Goal: Information Seeking & Learning: Learn about a topic

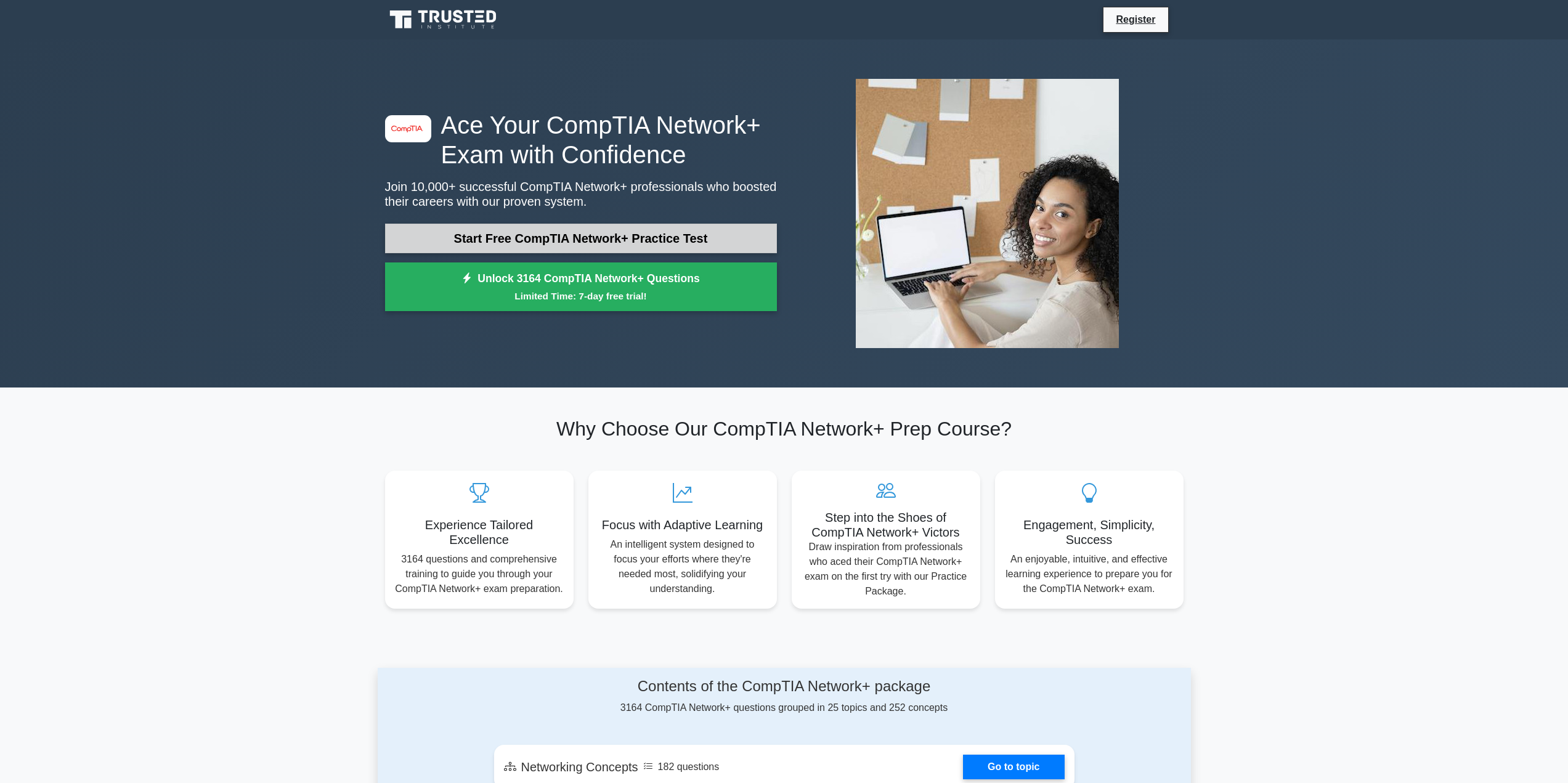
click at [552, 229] on link "Start Free CompTIA Network+ Practice Test" at bounding box center [581, 238] width 392 height 29
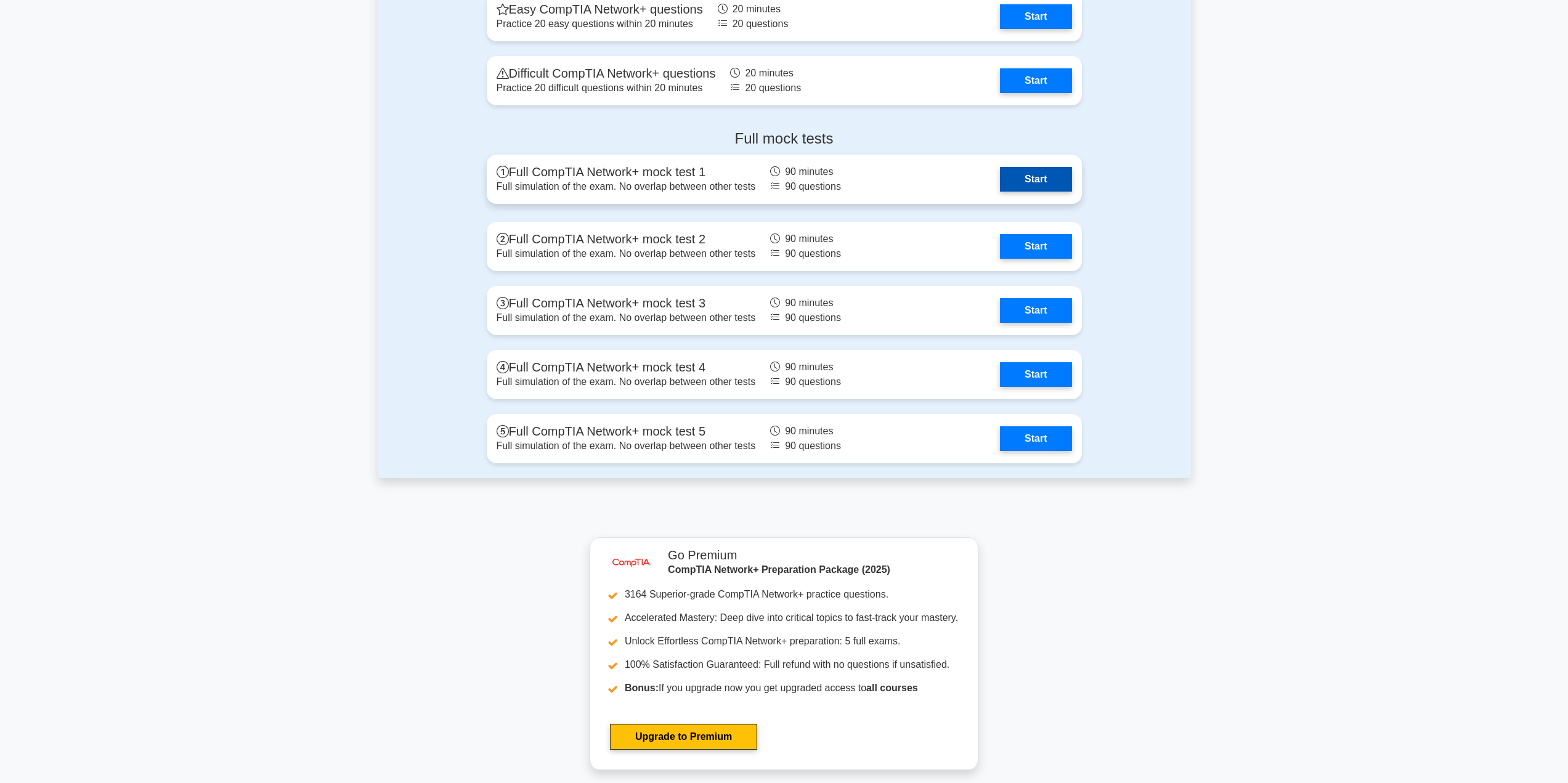
scroll to position [2341, 0]
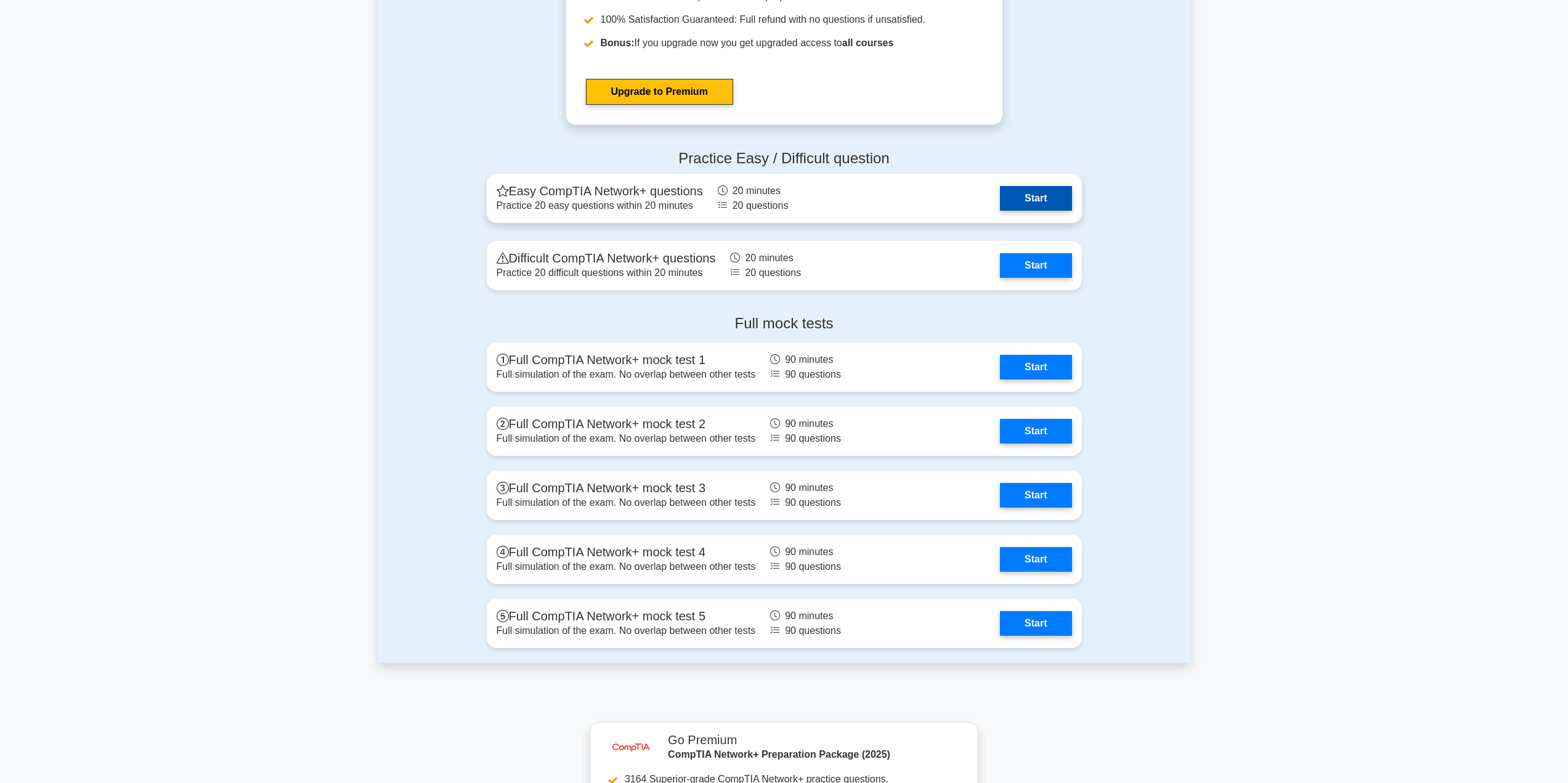
click at [1053, 195] on link "Start" at bounding box center [1035, 199] width 71 height 25
drag, startPoint x: 1086, startPoint y: 192, endPoint x: 1074, endPoint y: 192, distance: 12.0
click at [1086, 192] on div "Practice Easy / Difficult question Easy CompTIA Network+ questions Practice 20 …" at bounding box center [784, 223] width 610 height 166
click at [1036, 198] on link "Start" at bounding box center [1035, 199] width 71 height 25
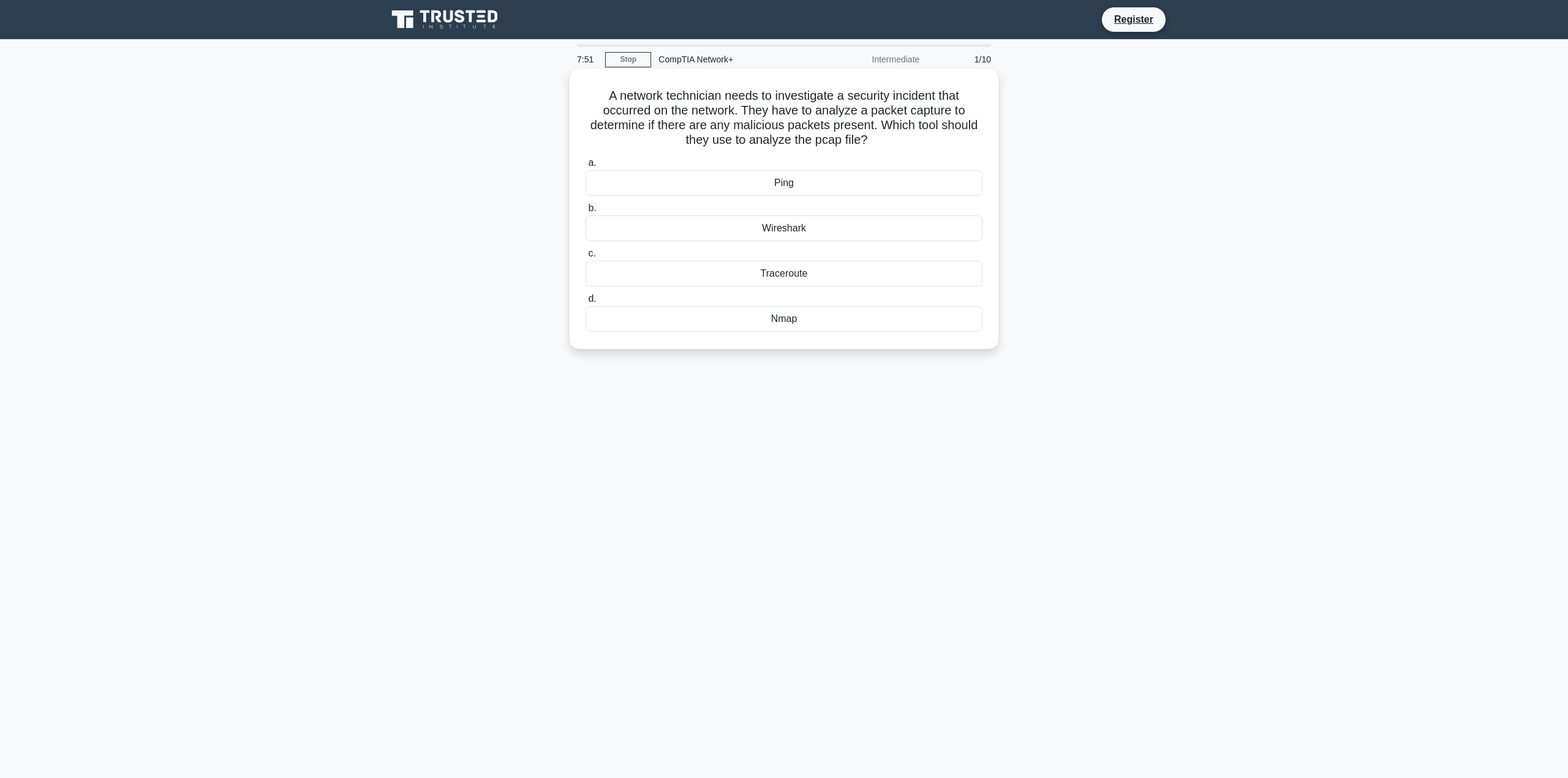
click at [837, 228] on div "Wireshark" at bounding box center [784, 227] width 397 height 26
click at [585, 212] on input "b. Wireshark" at bounding box center [585, 208] width 0 height 8
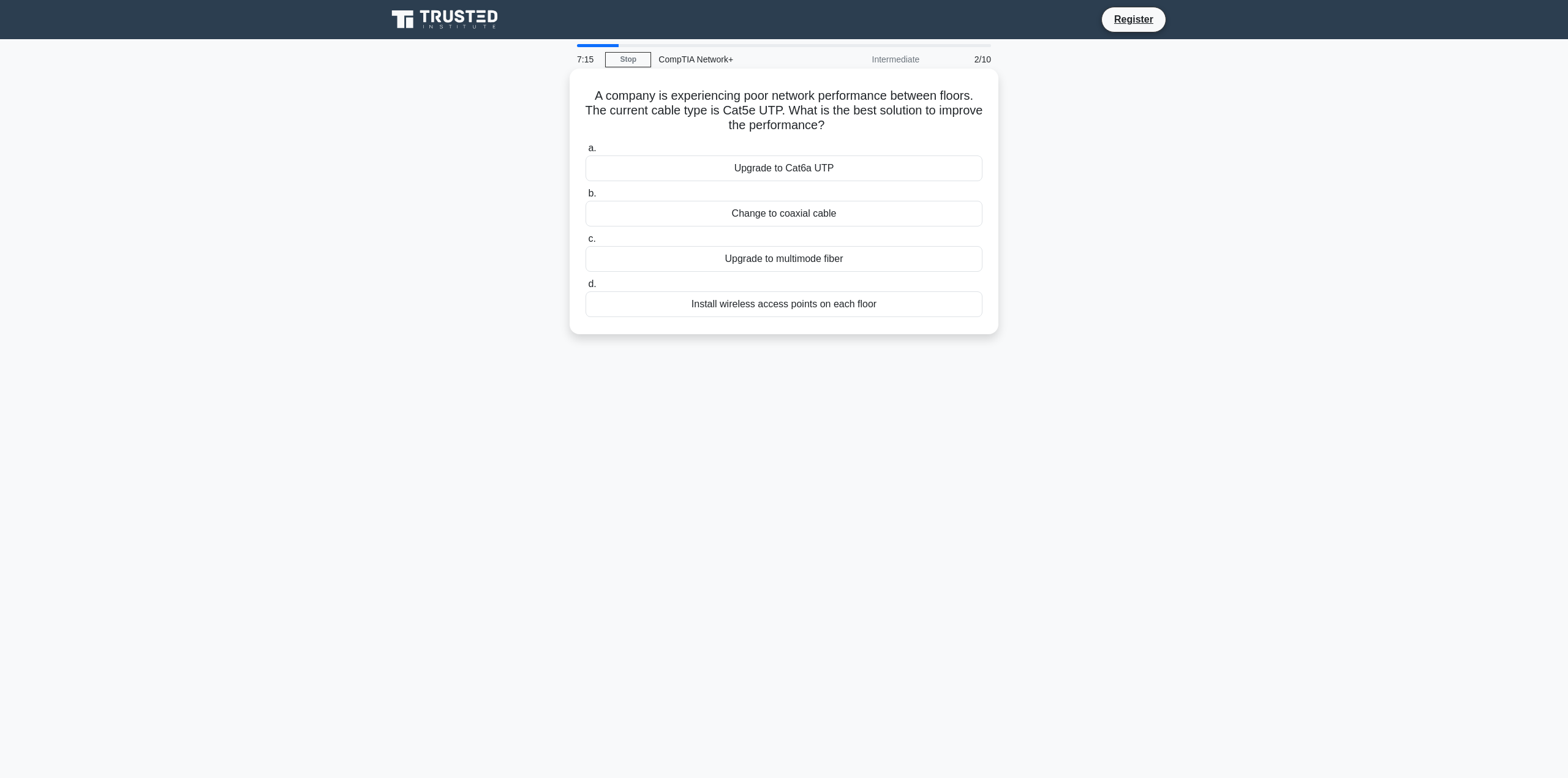
click at [813, 158] on div "Upgrade to Cat6a UTP" at bounding box center [784, 168] width 397 height 26
click at [585, 152] on input "a. Upgrade to Cat6a UTP" at bounding box center [585, 148] width 0 height 8
click at [771, 303] on div "BGP" at bounding box center [784, 304] width 397 height 26
click at [585, 289] on input "d. BGP" at bounding box center [585, 284] width 0 height 8
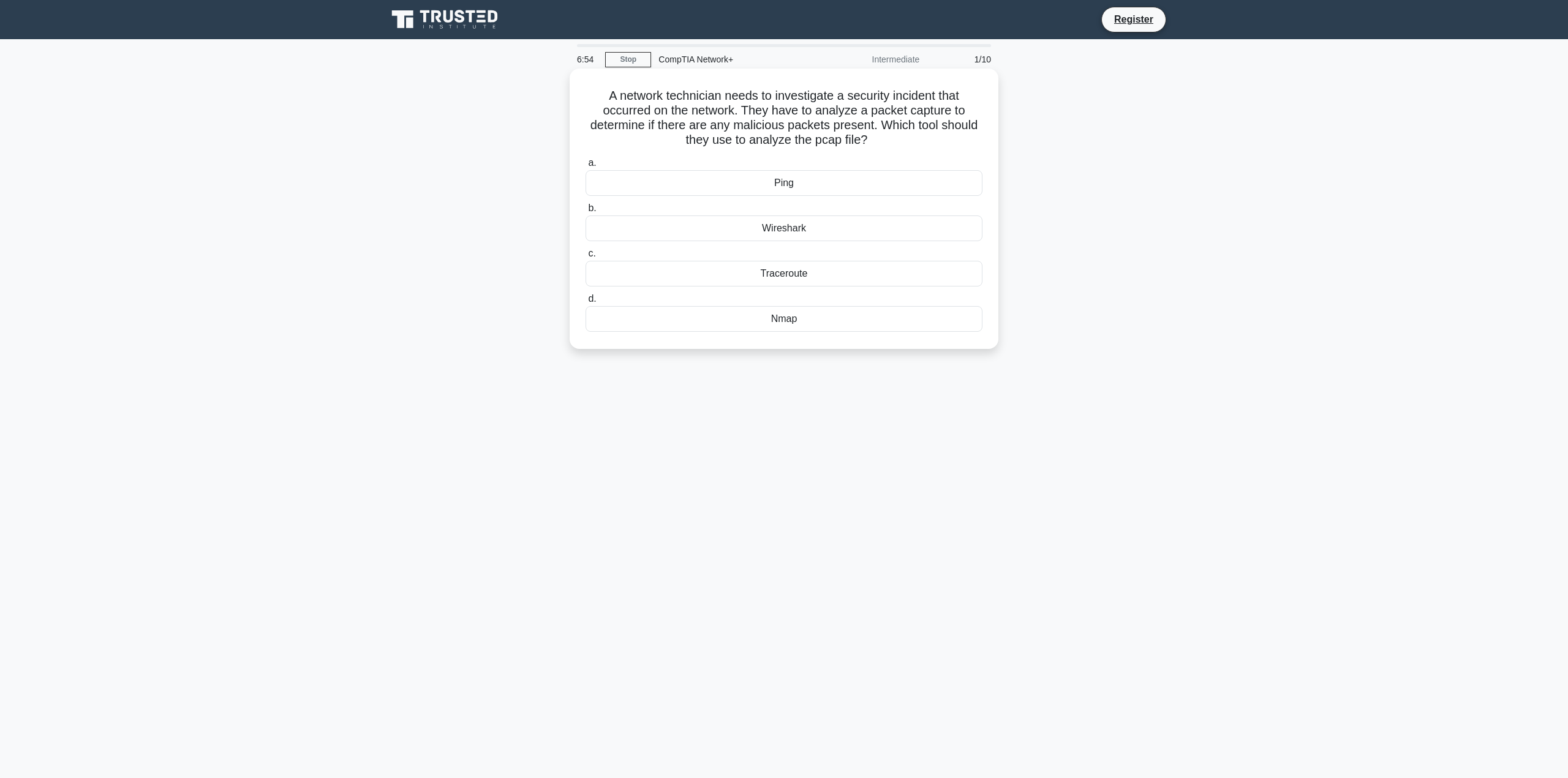
click at [840, 221] on div "Wireshark" at bounding box center [784, 227] width 397 height 26
click at [585, 212] on input "b. Wireshark" at bounding box center [585, 208] width 0 height 8
click at [809, 312] on div "VLAN" at bounding box center [784, 304] width 397 height 26
click at [585, 289] on input "d. VLAN" at bounding box center [585, 284] width 0 height 8
click at [801, 221] on div "EIGRP" at bounding box center [784, 213] width 397 height 26
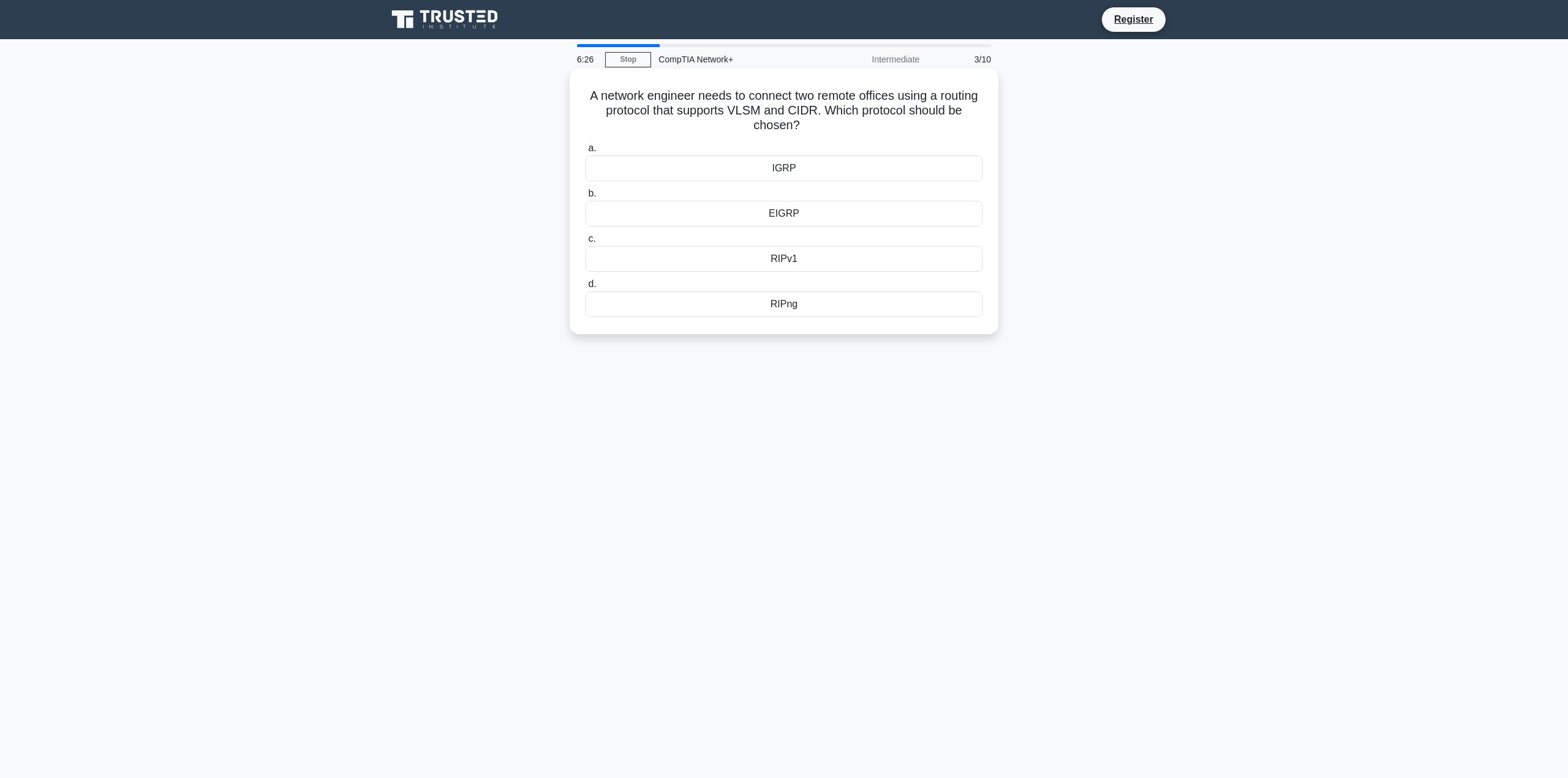
click at [585, 197] on input "b. EIGRP" at bounding box center [585, 193] width 0 height 8
click at [769, 304] on div "Low dielectric constant" at bounding box center [784, 304] width 397 height 26
click at [585, 289] on input "d. Low dielectric constant" at bounding box center [585, 284] width 0 height 8
click at [801, 216] on div "VLAN Manager" at bounding box center [784, 213] width 397 height 26
click at [585, 197] on input "b. VLAN Manager" at bounding box center [585, 193] width 0 height 8
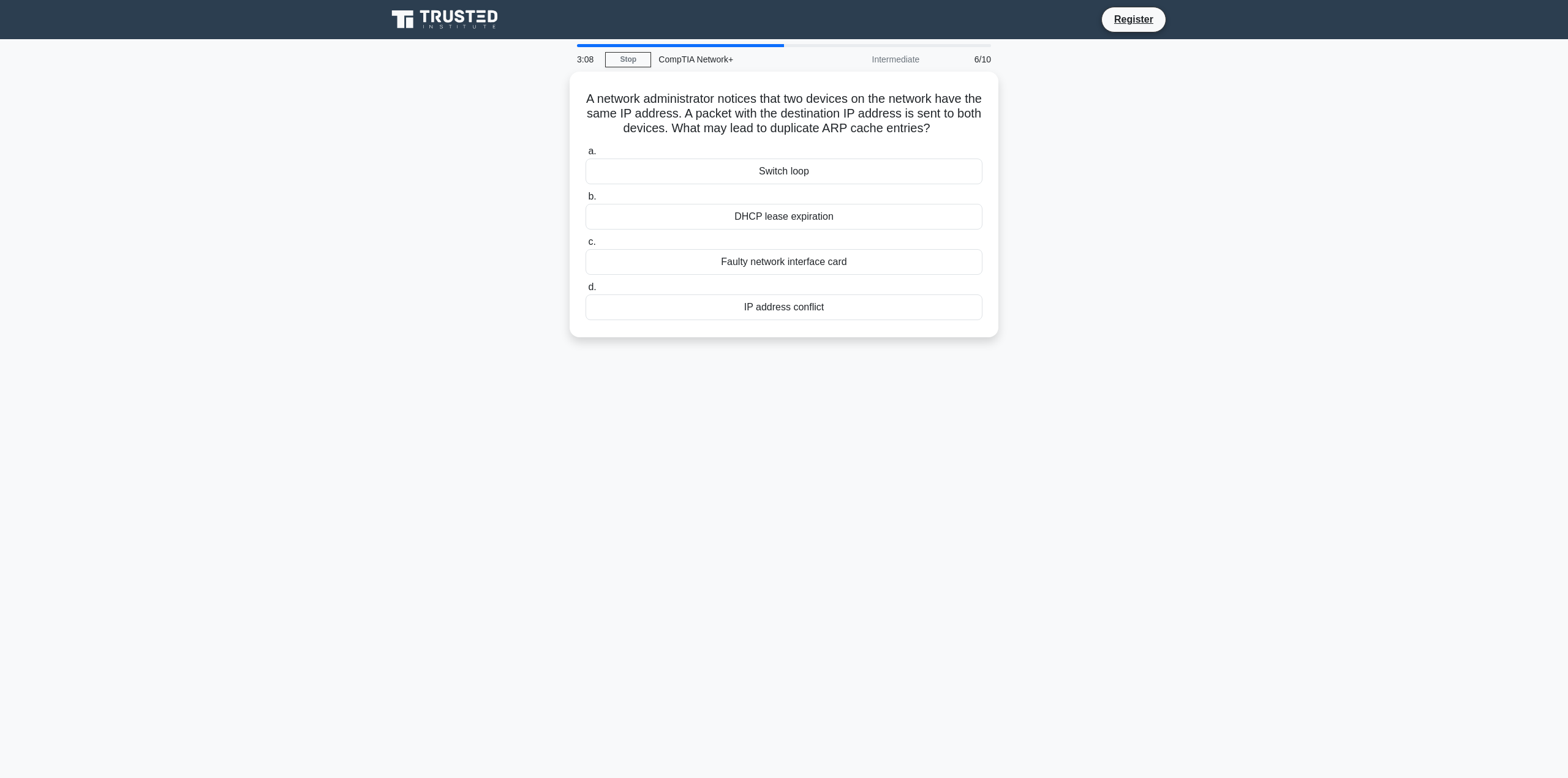
drag, startPoint x: 799, startPoint y: 212, endPoint x: 1196, endPoint y: 239, distance: 397.9
click at [1196, 239] on main "3:08 Stop CompTIA Network+ Intermediate 6/10 A network administrator notices th…" at bounding box center [784, 408] width 1568 height 739
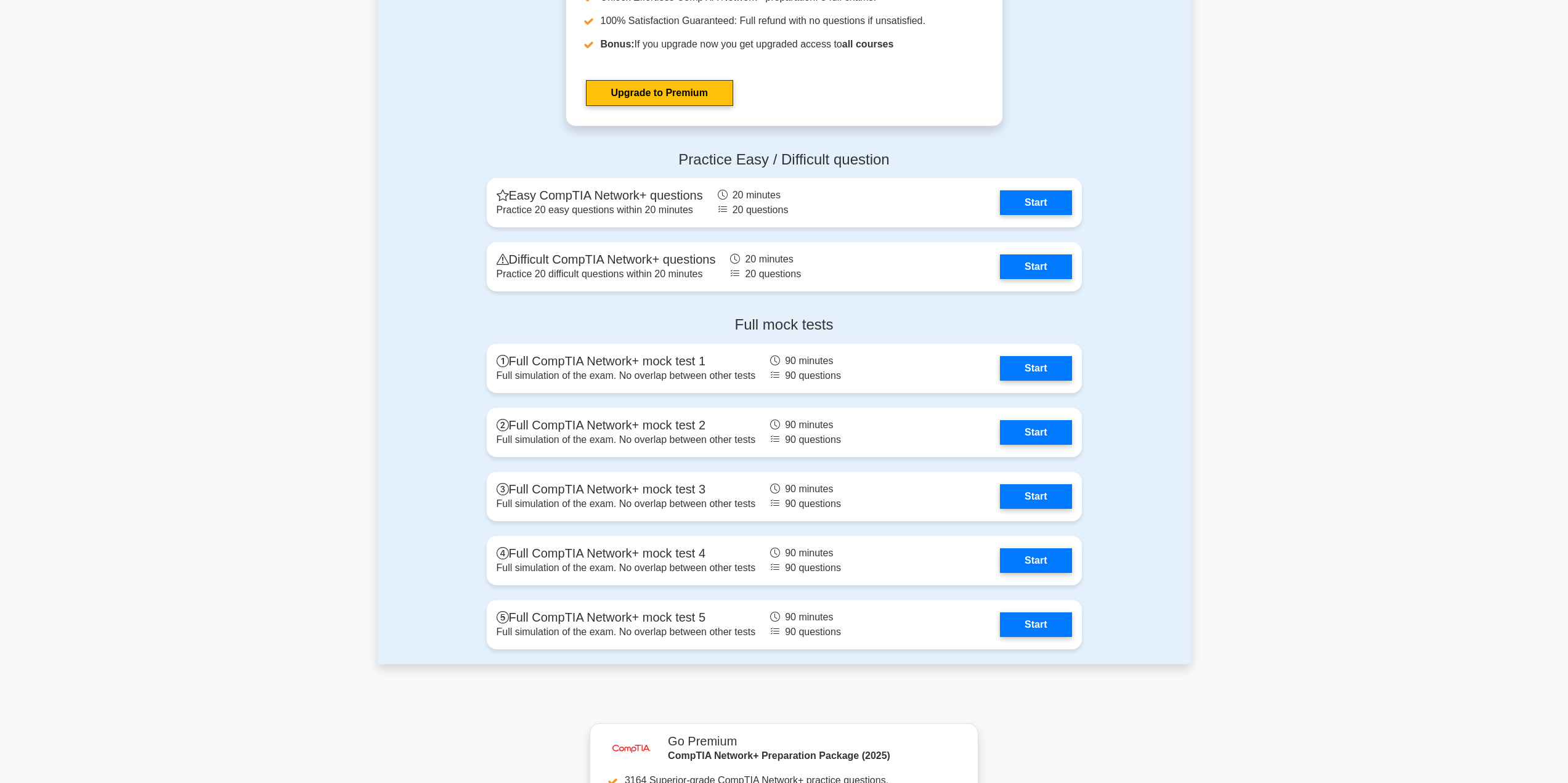
scroll to position [2341, 0]
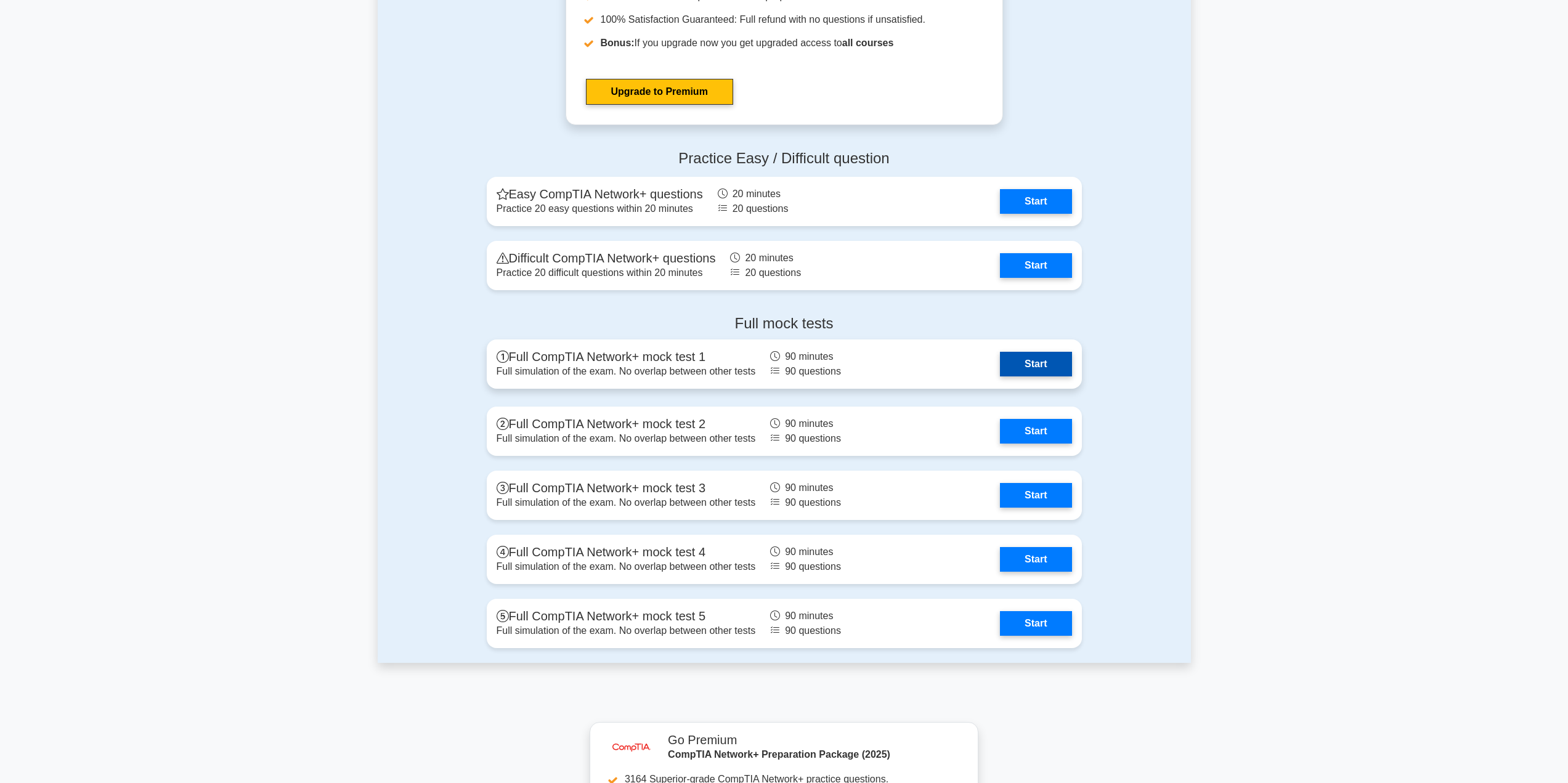
click at [1028, 363] on link "Start" at bounding box center [1035, 364] width 71 height 25
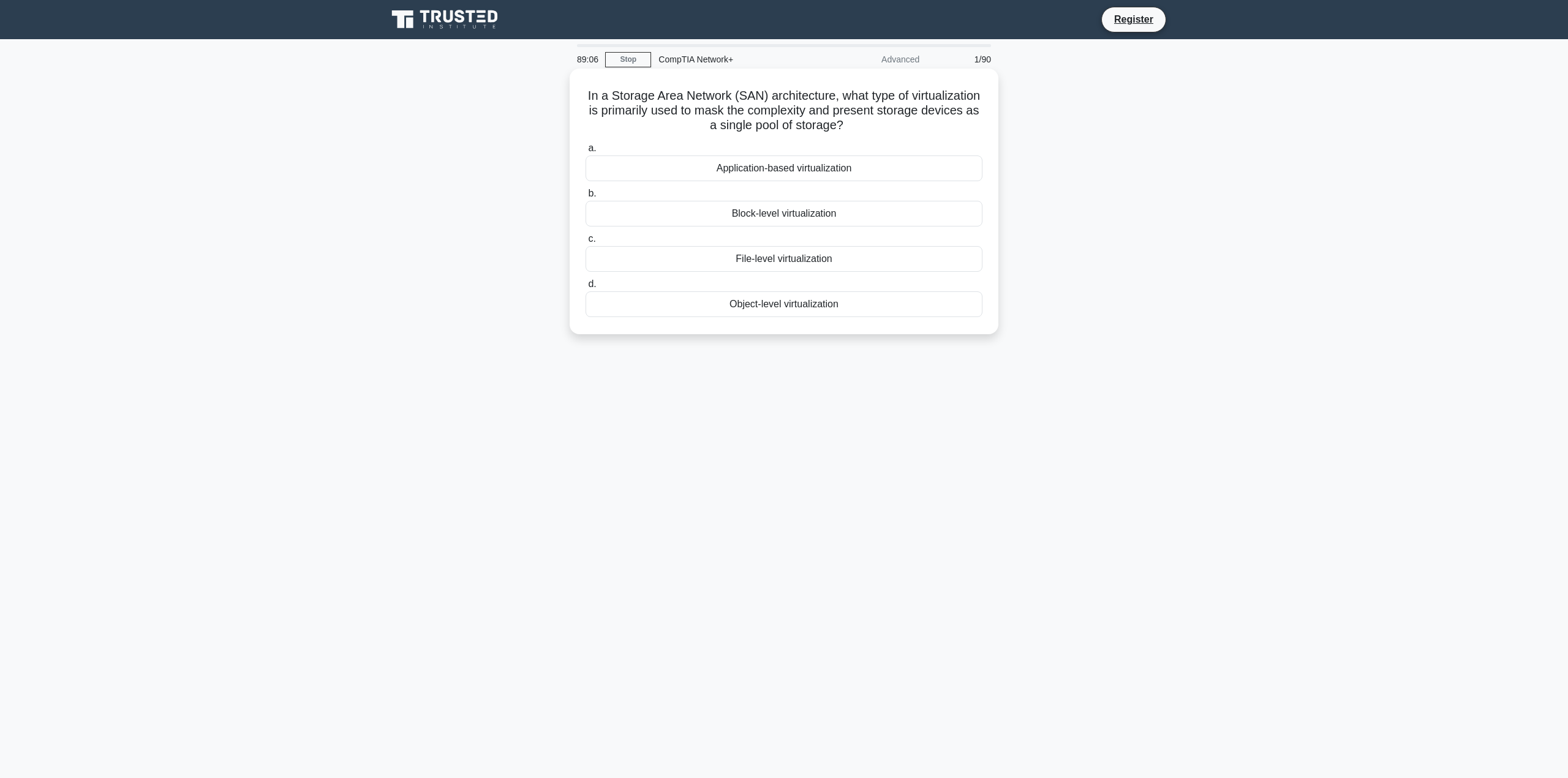
drag, startPoint x: 784, startPoint y: 220, endPoint x: 787, endPoint y: 227, distance: 7.6
click at [787, 227] on div "Block-level virtualization" at bounding box center [784, 213] width 397 height 26
click at [813, 204] on div "Block-level virtualization" at bounding box center [784, 213] width 397 height 26
click at [585, 197] on input "b. Block-level virtualization" at bounding box center [585, 193] width 0 height 8
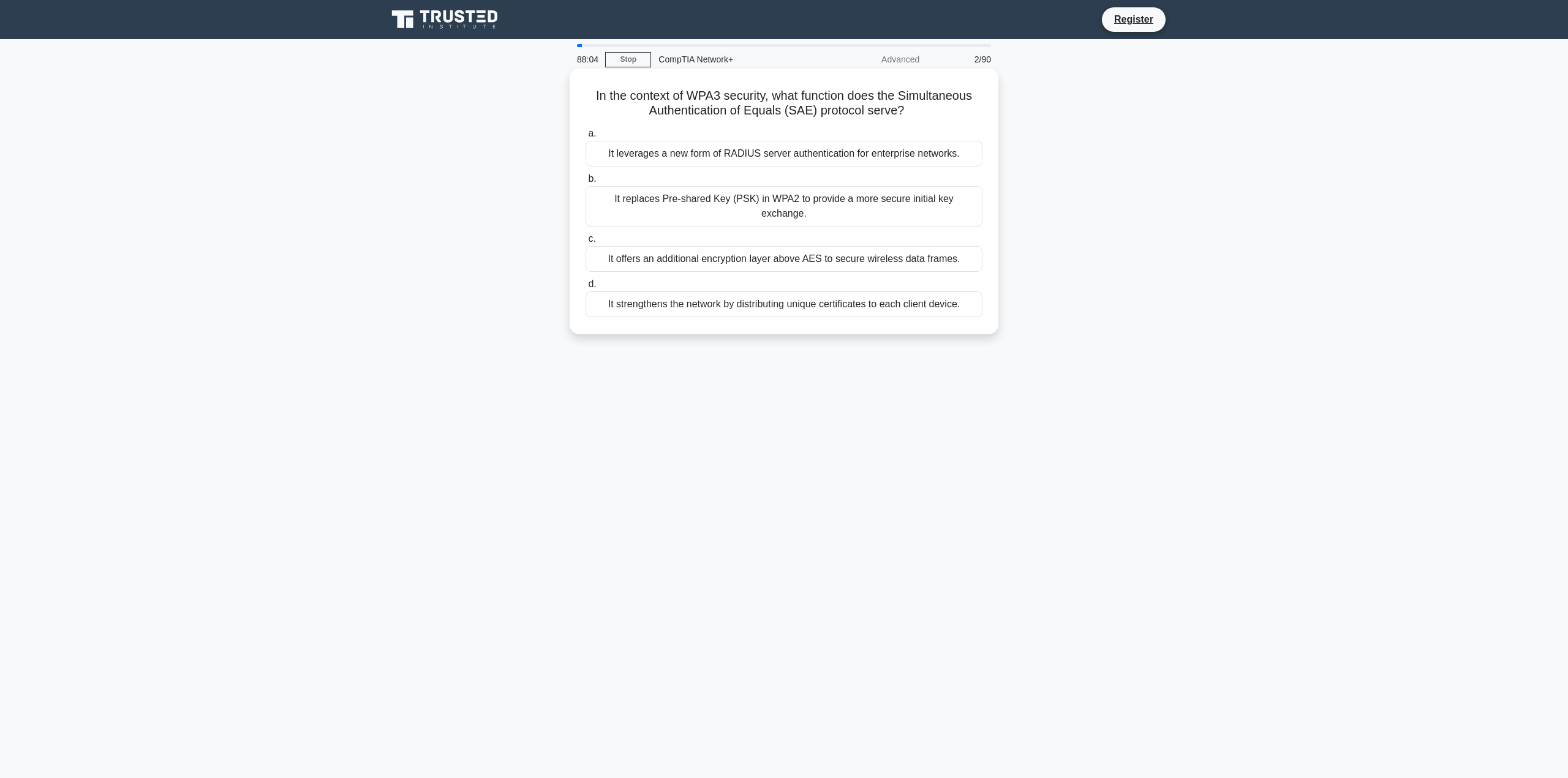
click at [763, 161] on div "It leverages a new form of RADIUS server authentication for enterprise networks." at bounding box center [784, 153] width 397 height 26
click at [585, 138] on input "a. It leverages a new form of RADIUS server authentication for enterprise netwo…" at bounding box center [585, 134] width 0 height 8
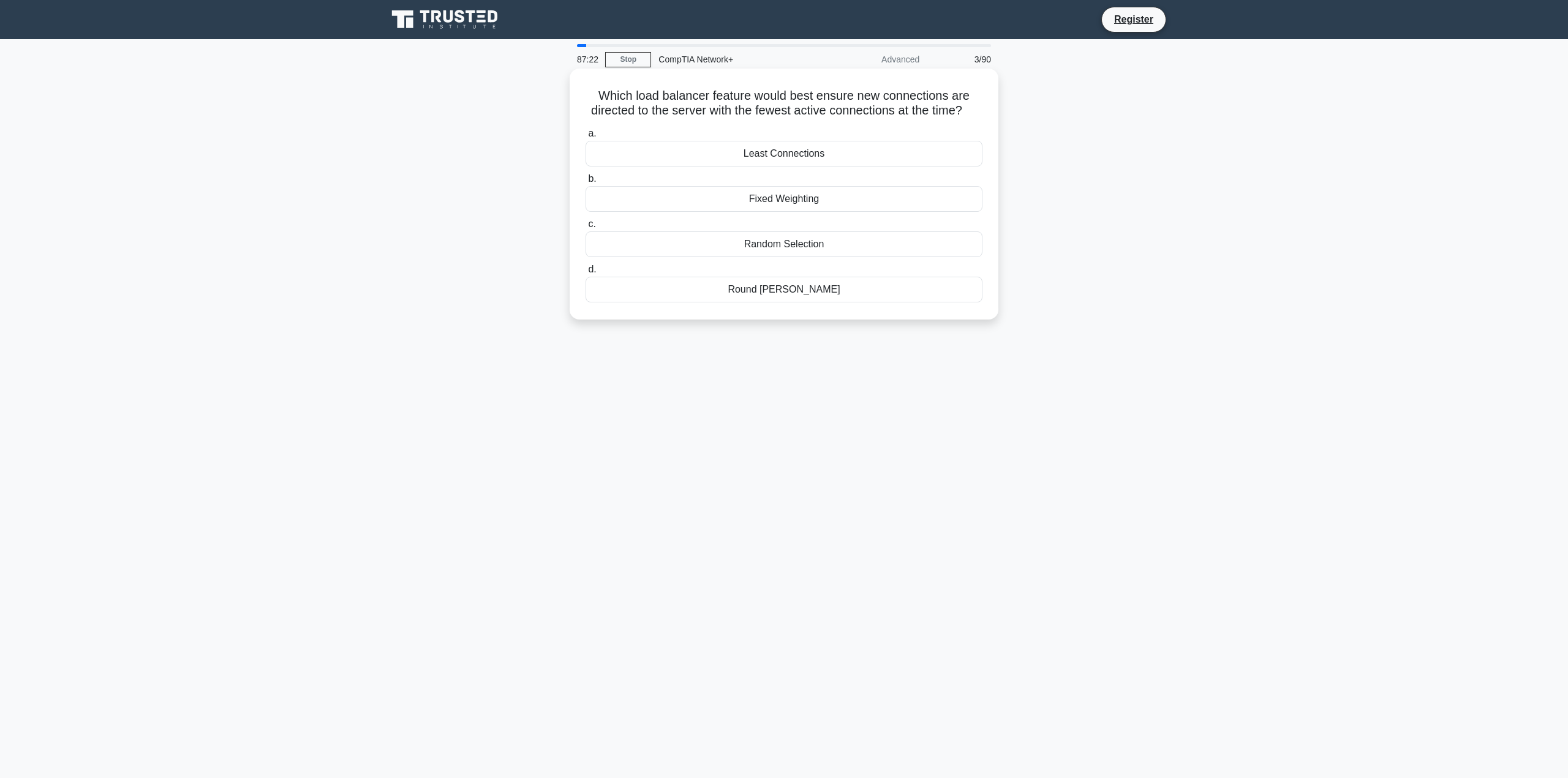
click at [808, 299] on div "Round Robin" at bounding box center [784, 289] width 397 height 26
click at [585, 273] on input "d. Round Robin" at bounding box center [585, 269] width 0 height 8
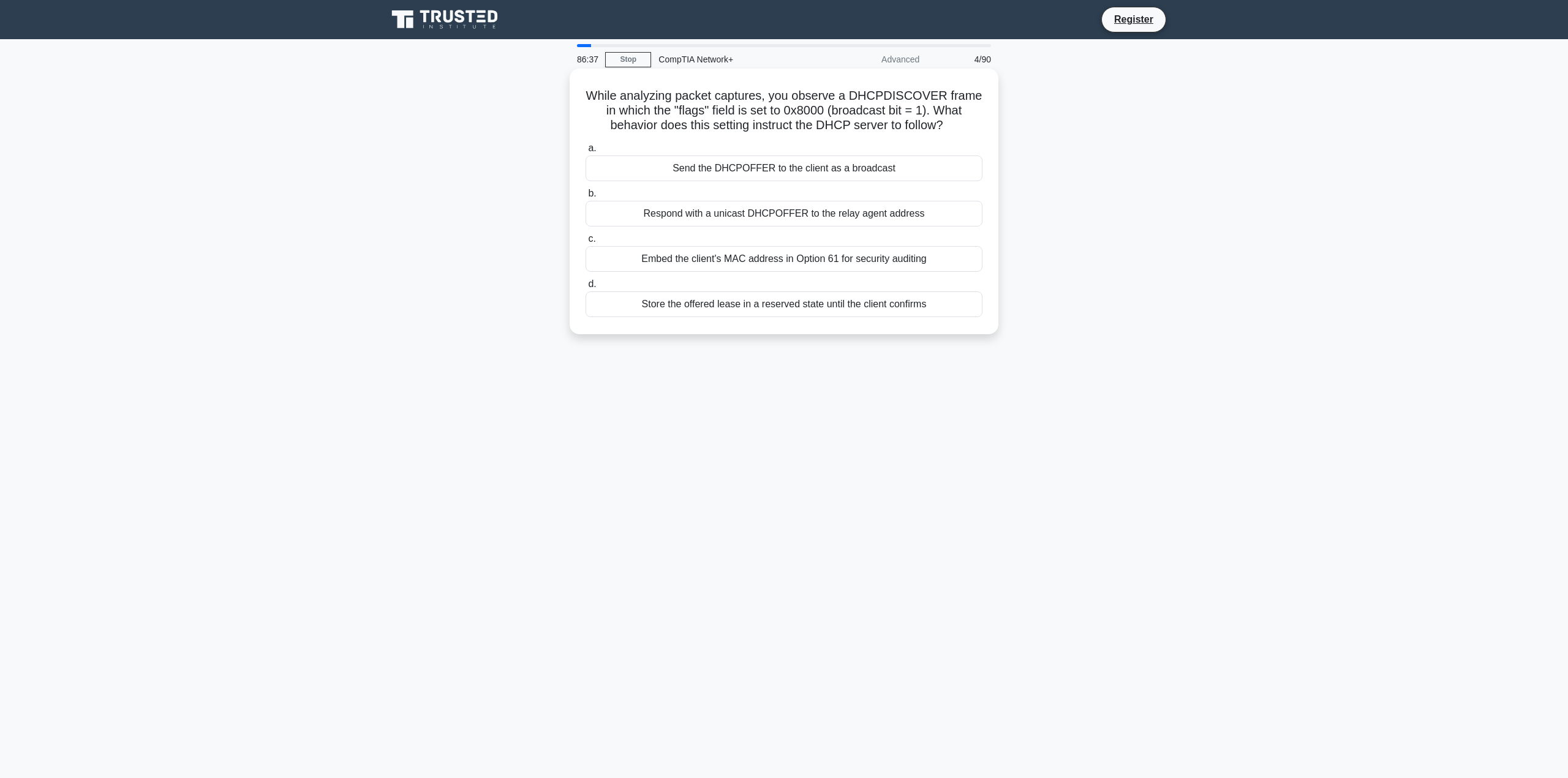
click at [792, 171] on div "Send the DHCPOFFER to the client as a broadcast" at bounding box center [784, 168] width 397 height 26
click at [585, 152] on input "a. Send the DHCPOFFER to the client as a broadcast" at bounding box center [585, 148] width 0 height 8
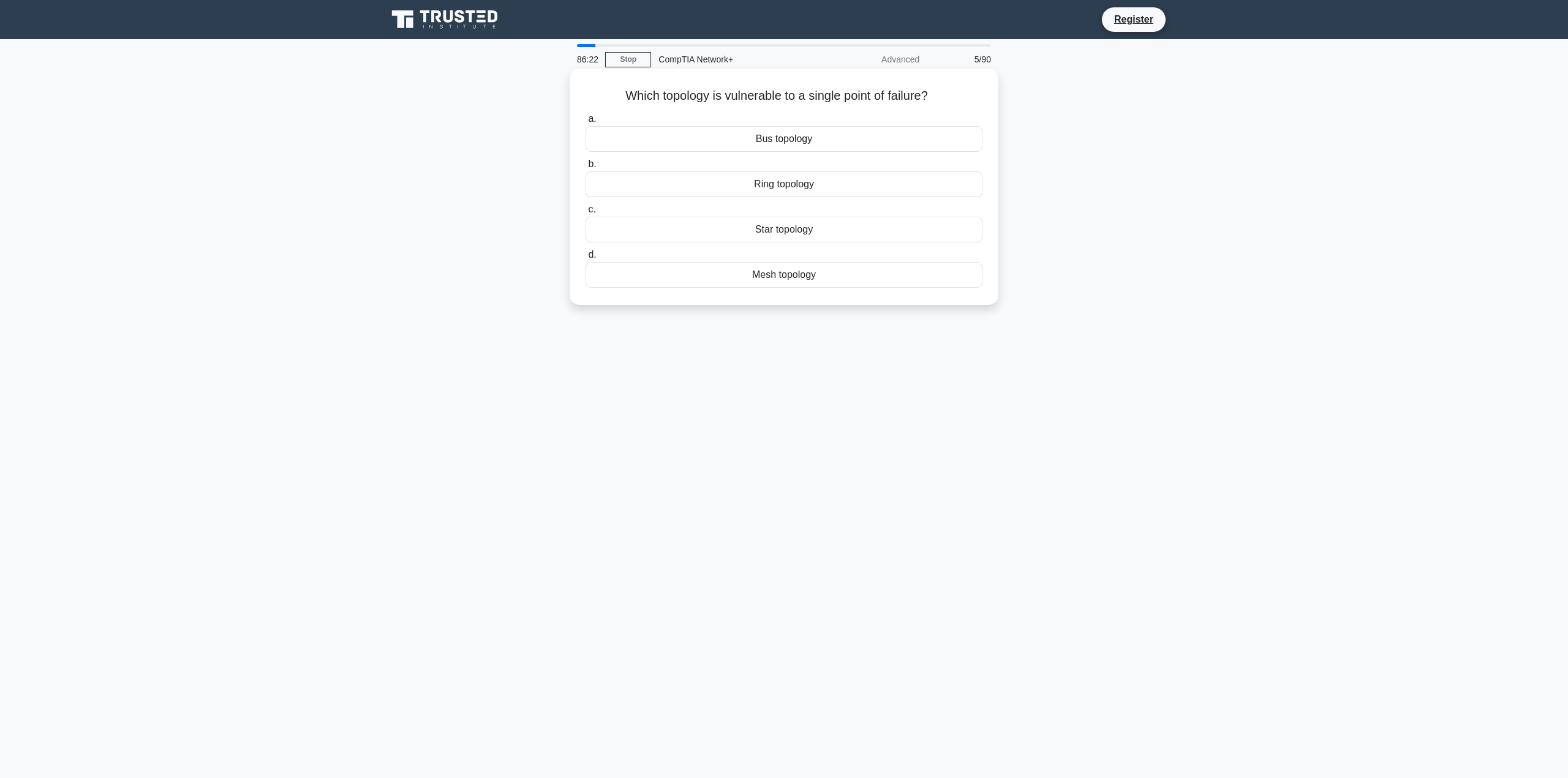
click at [807, 138] on div "Bus topology" at bounding box center [784, 138] width 397 height 26
click at [585, 123] on input "a. Bus topology" at bounding box center [585, 119] width 0 height 8
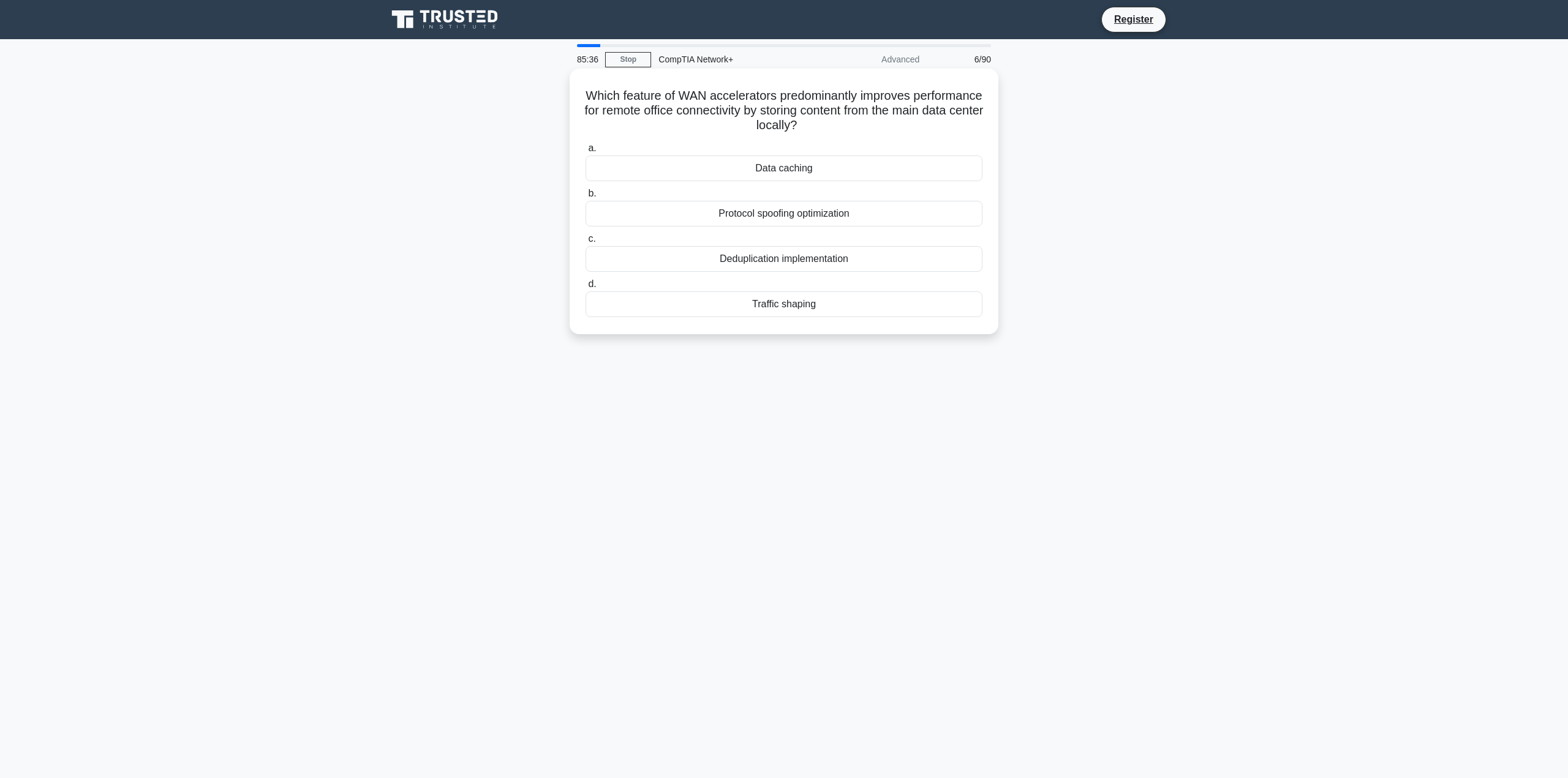
click at [892, 158] on div "Data caching" at bounding box center [784, 168] width 397 height 26
click at [585, 152] on input "a. Data caching" at bounding box center [585, 148] width 0 height 8
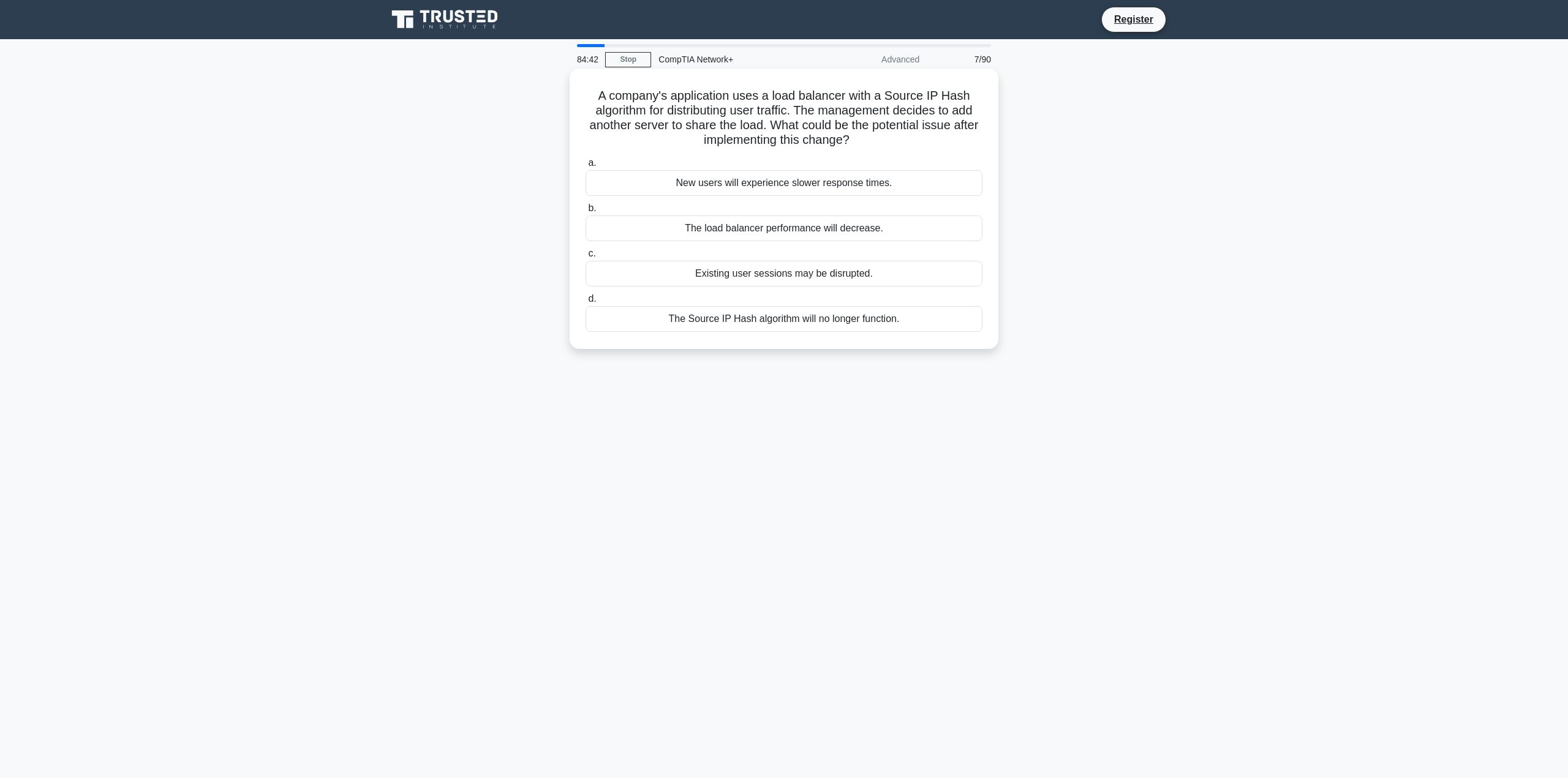
click at [823, 320] on div "The Source IP Hash algorithm will no longer function." at bounding box center [784, 319] width 397 height 26
click at [585, 303] on input "d. The Source IP Hash algorithm will no longer function." at bounding box center [585, 298] width 0 height 8
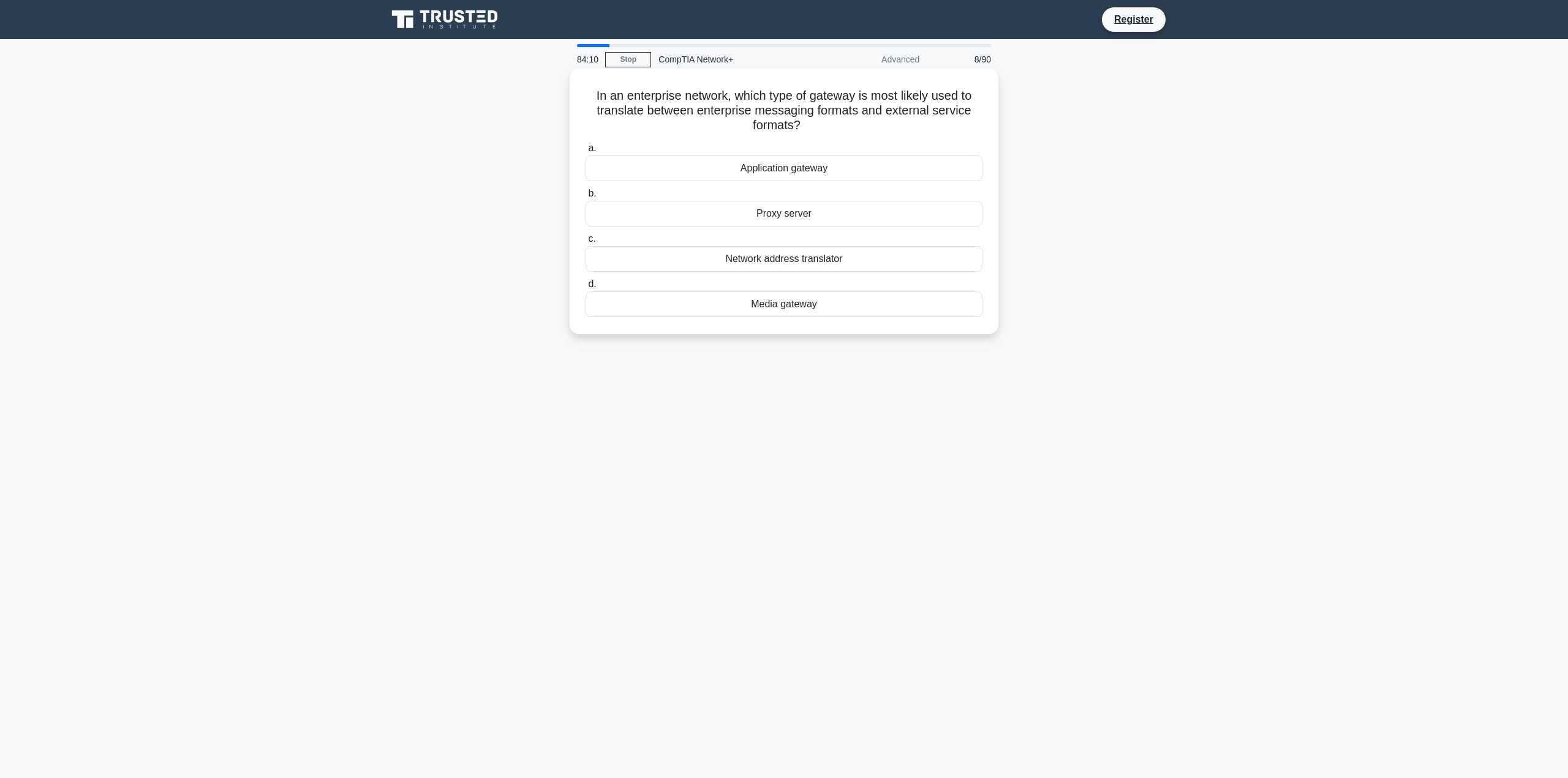
click at [779, 266] on div "Network address translator" at bounding box center [784, 258] width 397 height 26
click at [585, 243] on input "c. Network address translator" at bounding box center [585, 239] width 0 height 8
click at [797, 291] on div "Switch" at bounding box center [784, 289] width 397 height 26
click at [585, 273] on input "d. Switch" at bounding box center [585, 269] width 0 height 8
click at [804, 212] on div "netstat" at bounding box center [784, 213] width 397 height 26
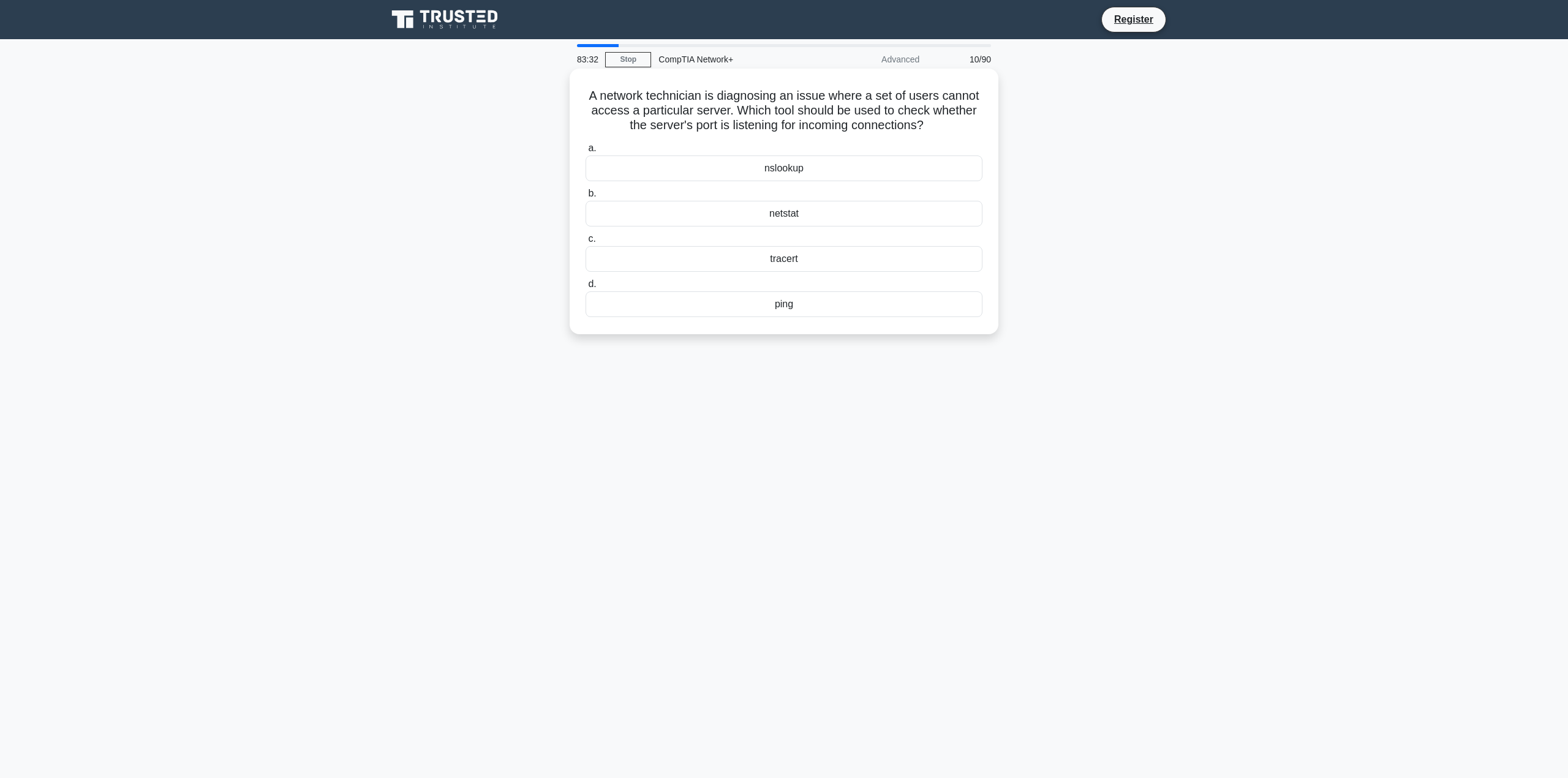
click at [585, 197] on input "b. netstat" at bounding box center [585, 193] width 0 height 8
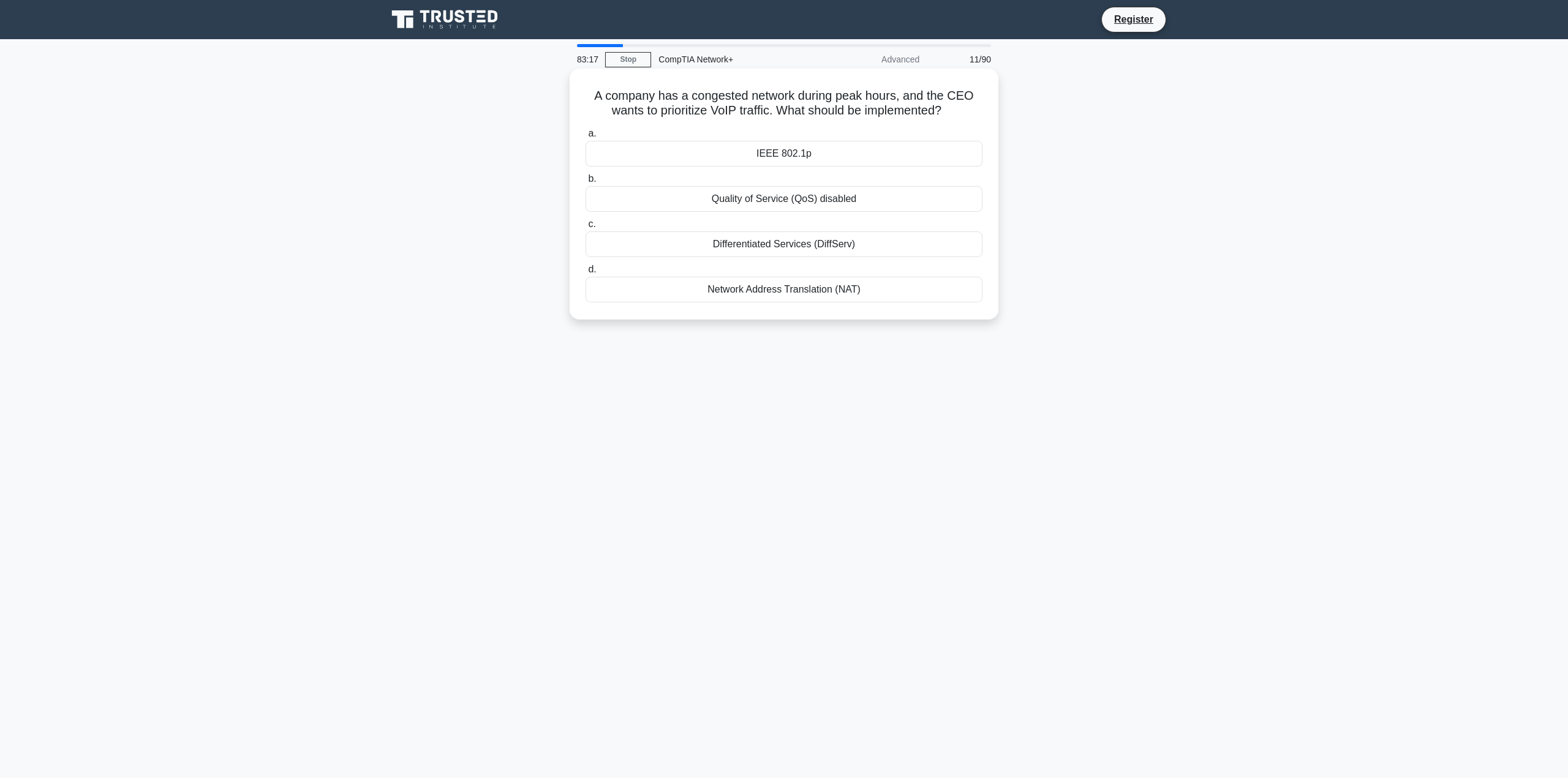
click at [808, 160] on div "IEEE 802.1p" at bounding box center [784, 153] width 397 height 26
click at [585, 138] on input "a. IEEE 802.1p" at bounding box center [585, 134] width 0 height 8
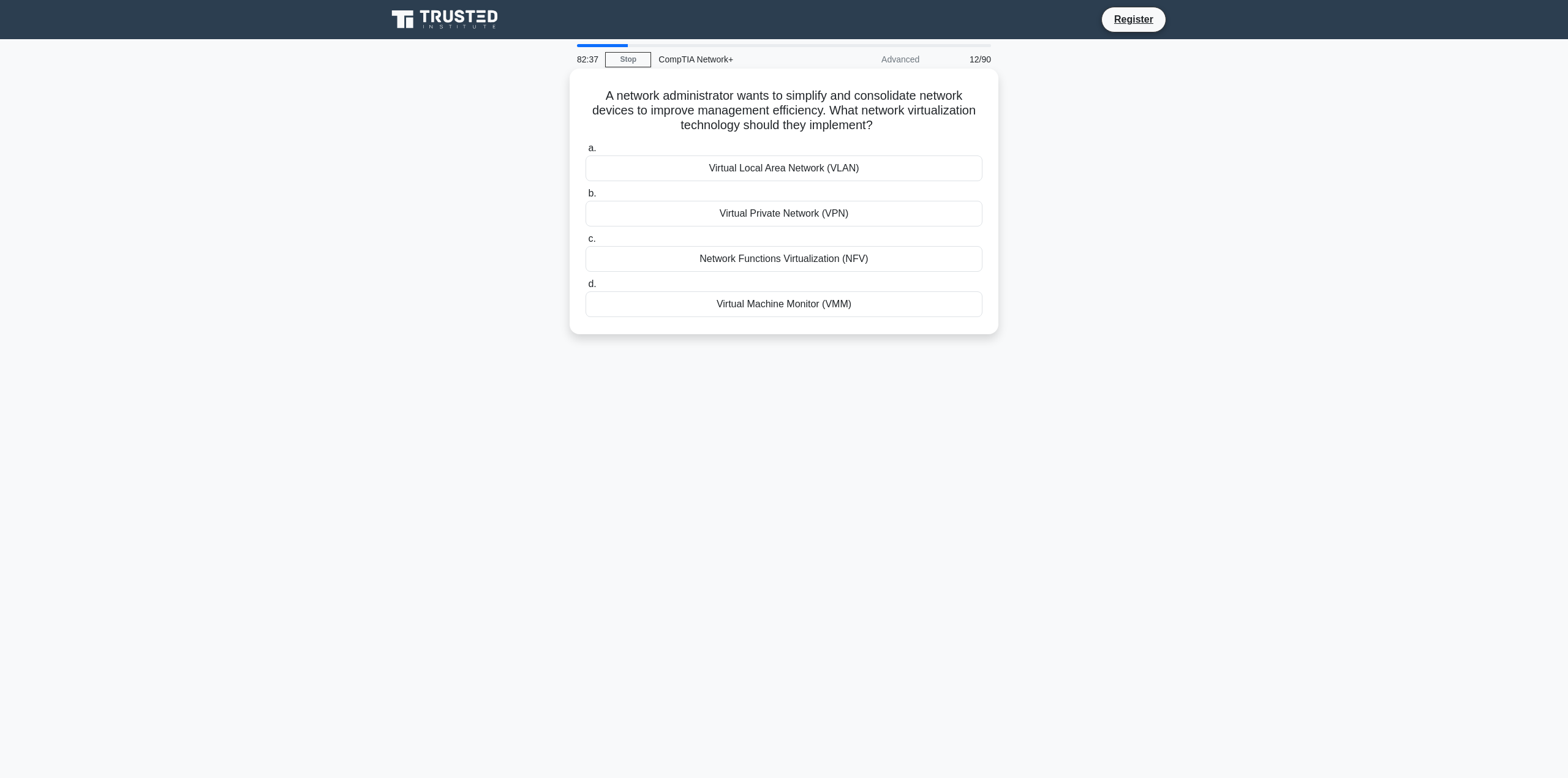
click at [785, 255] on div "Network Functions Virtualization (NFV)" at bounding box center [784, 258] width 397 height 26
click at [585, 243] on input "c. Network Functions Virtualization (NFV)" at bounding box center [585, 239] width 0 height 8
click at [785, 256] on div "TCP port 500" at bounding box center [784, 258] width 397 height 26
click at [585, 243] on input "c. TCP port 500" at bounding box center [585, 239] width 0 height 8
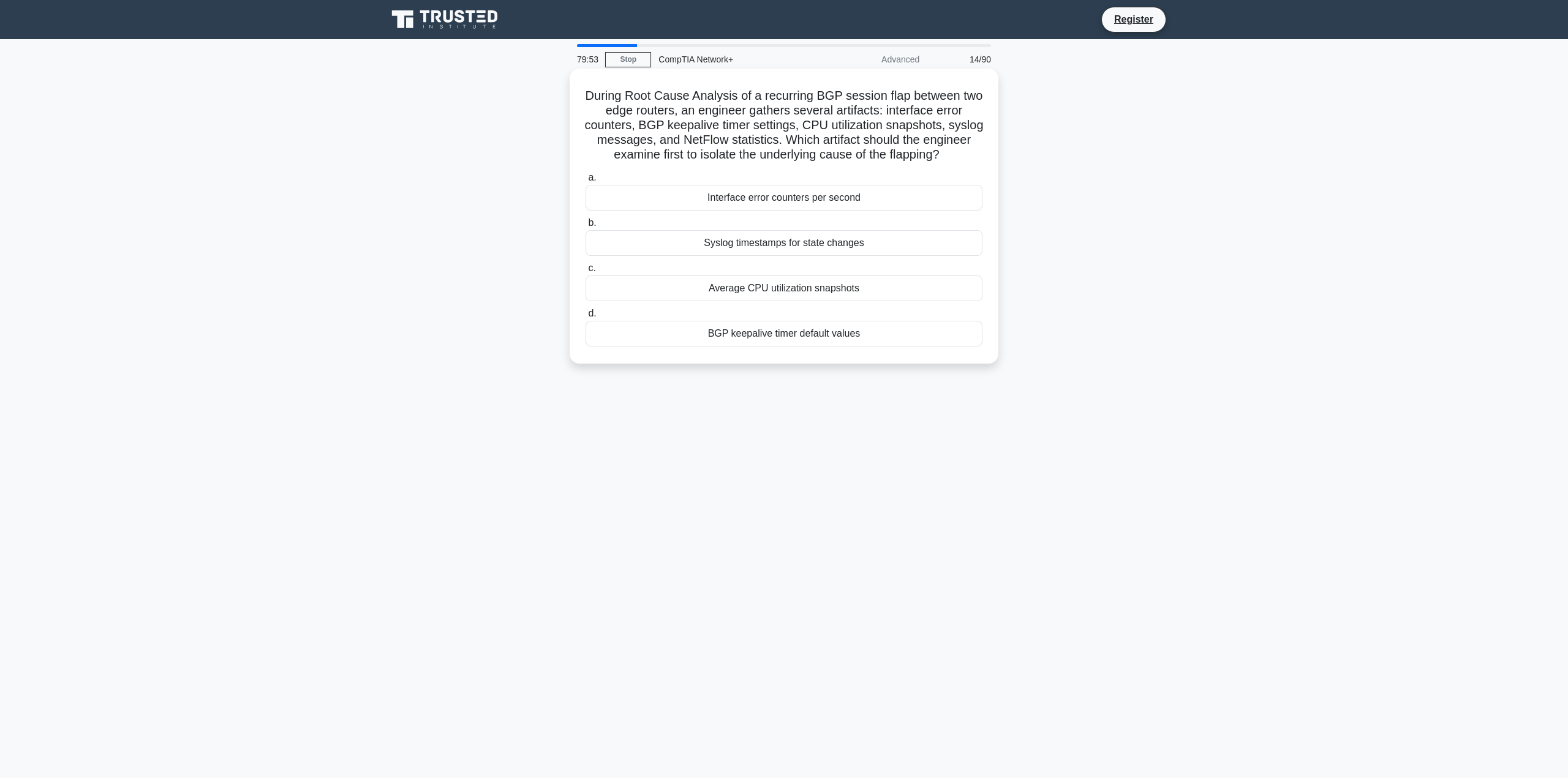
click at [765, 256] on div "Syslog timestamps for state changes" at bounding box center [784, 243] width 397 height 26
click at [585, 227] on input "b. Syslog timestamps for state changes" at bounding box center [585, 223] width 0 height 8
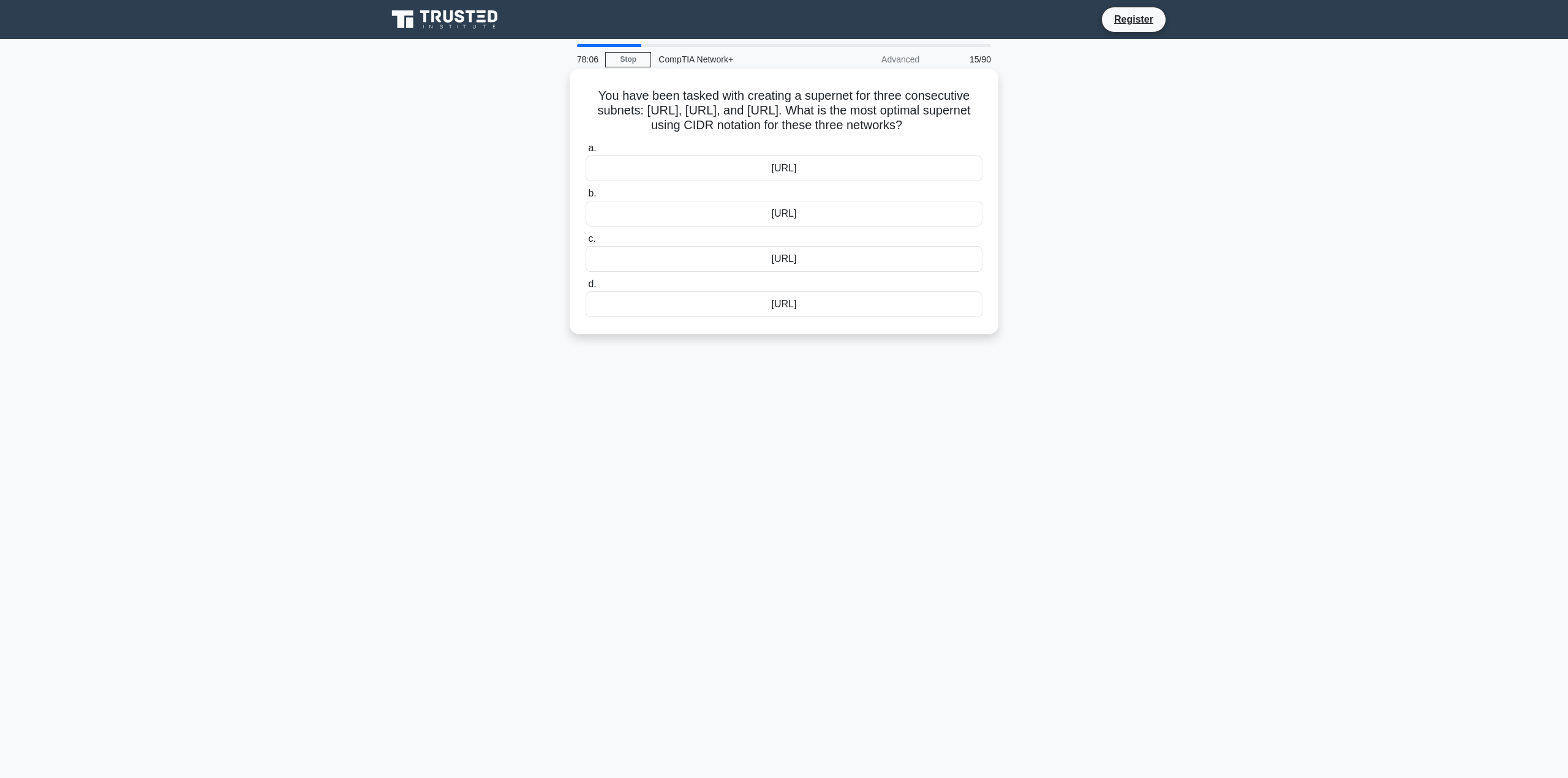
click at [784, 301] on div "172.16.0.0/14" at bounding box center [784, 304] width 397 height 26
click at [585, 289] on input "d. 172.16.0.0/14" at bounding box center [585, 284] width 0 height 8
click at [799, 236] on div "Option 66" at bounding box center [784, 243] width 397 height 26
click at [585, 228] on input "c. Option 66" at bounding box center [585, 224] width 0 height 8
click at [791, 166] on div "Switch to WPA3" at bounding box center [784, 153] width 397 height 26
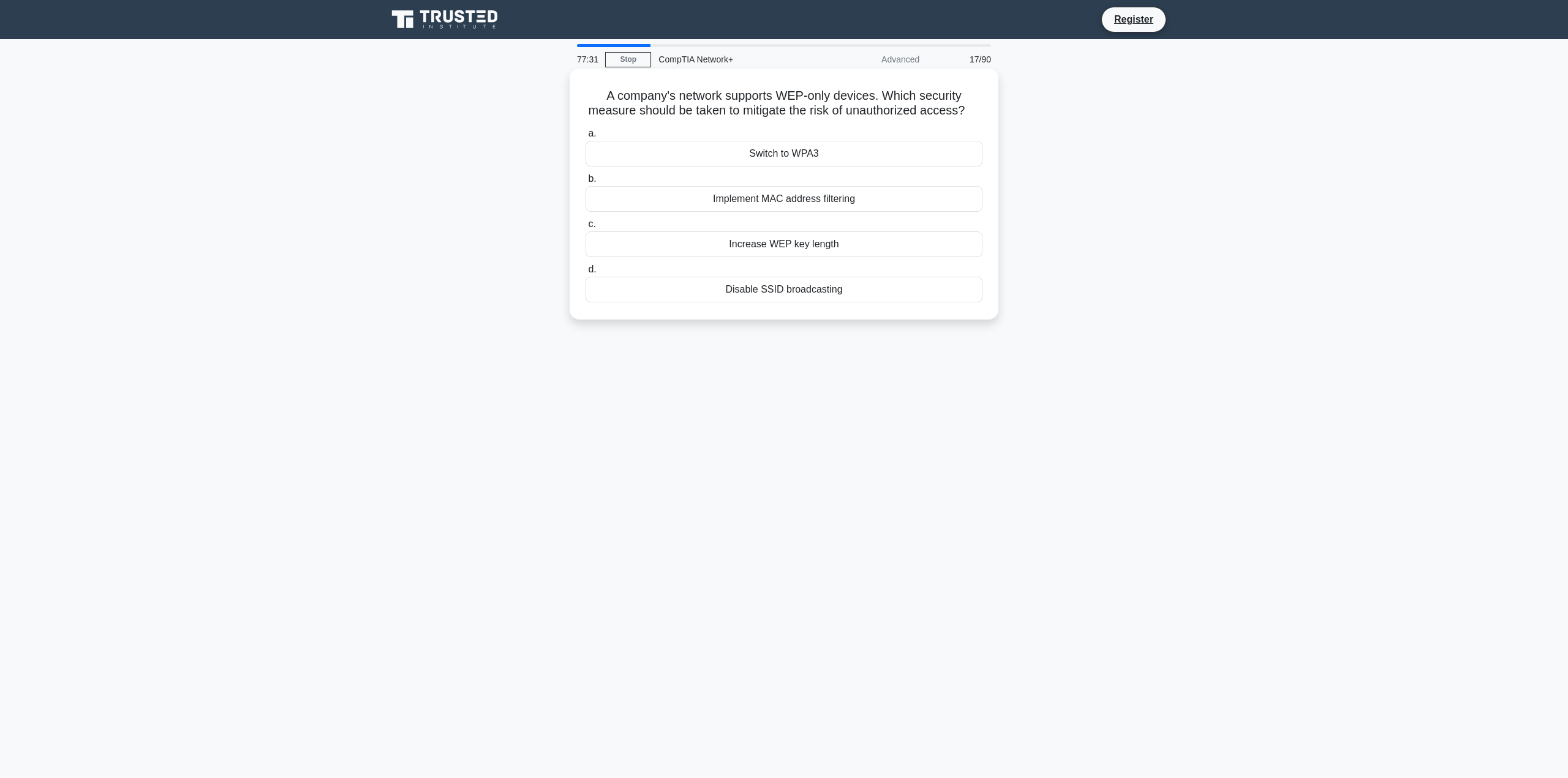
click at [585, 138] on input "a. Switch to WPA3" at bounding box center [585, 134] width 0 height 8
click at [792, 196] on div "300 meters" at bounding box center [784, 198] width 397 height 26
click at [585, 183] on input "b. 300 meters" at bounding box center [585, 179] width 0 height 8
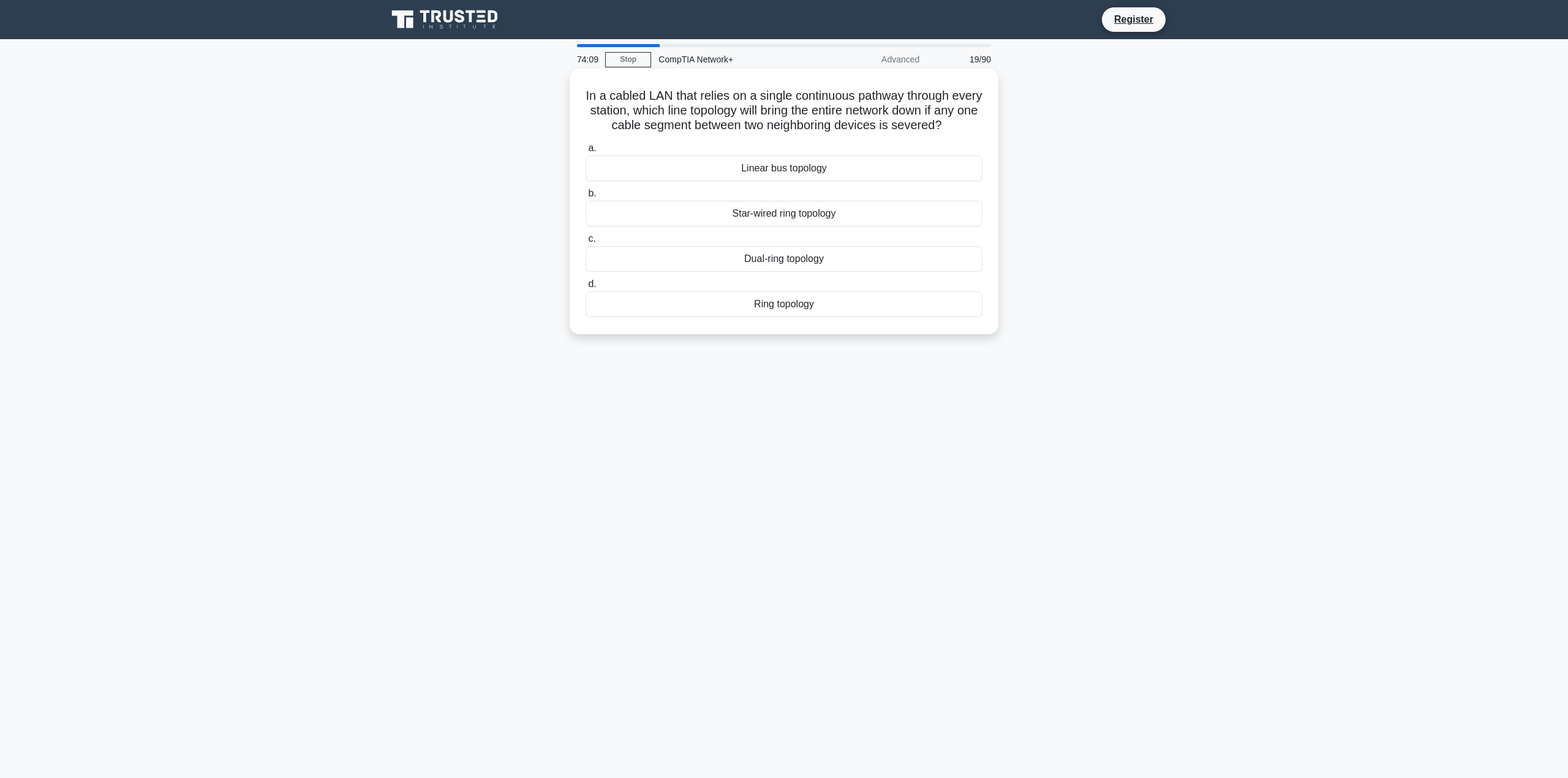
click at [663, 181] on div "Linear bus topology" at bounding box center [784, 168] width 397 height 26
click at [585, 152] on input "a. Linear bus topology" at bounding box center [585, 148] width 0 height 8
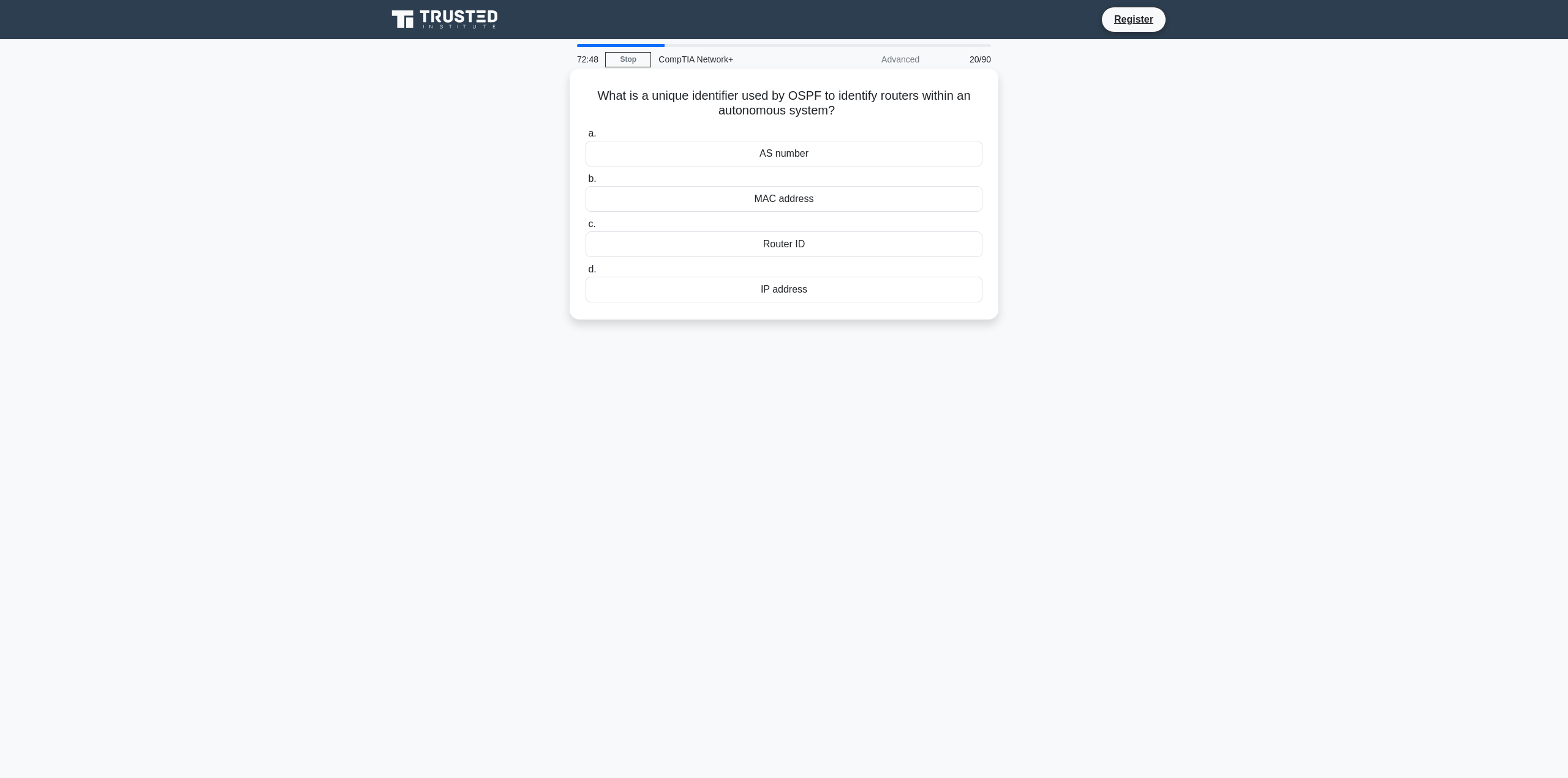
click at [795, 242] on div "Router ID" at bounding box center [784, 243] width 397 height 26
click at [585, 228] on input "c. Router ID" at bounding box center [585, 224] width 0 height 8
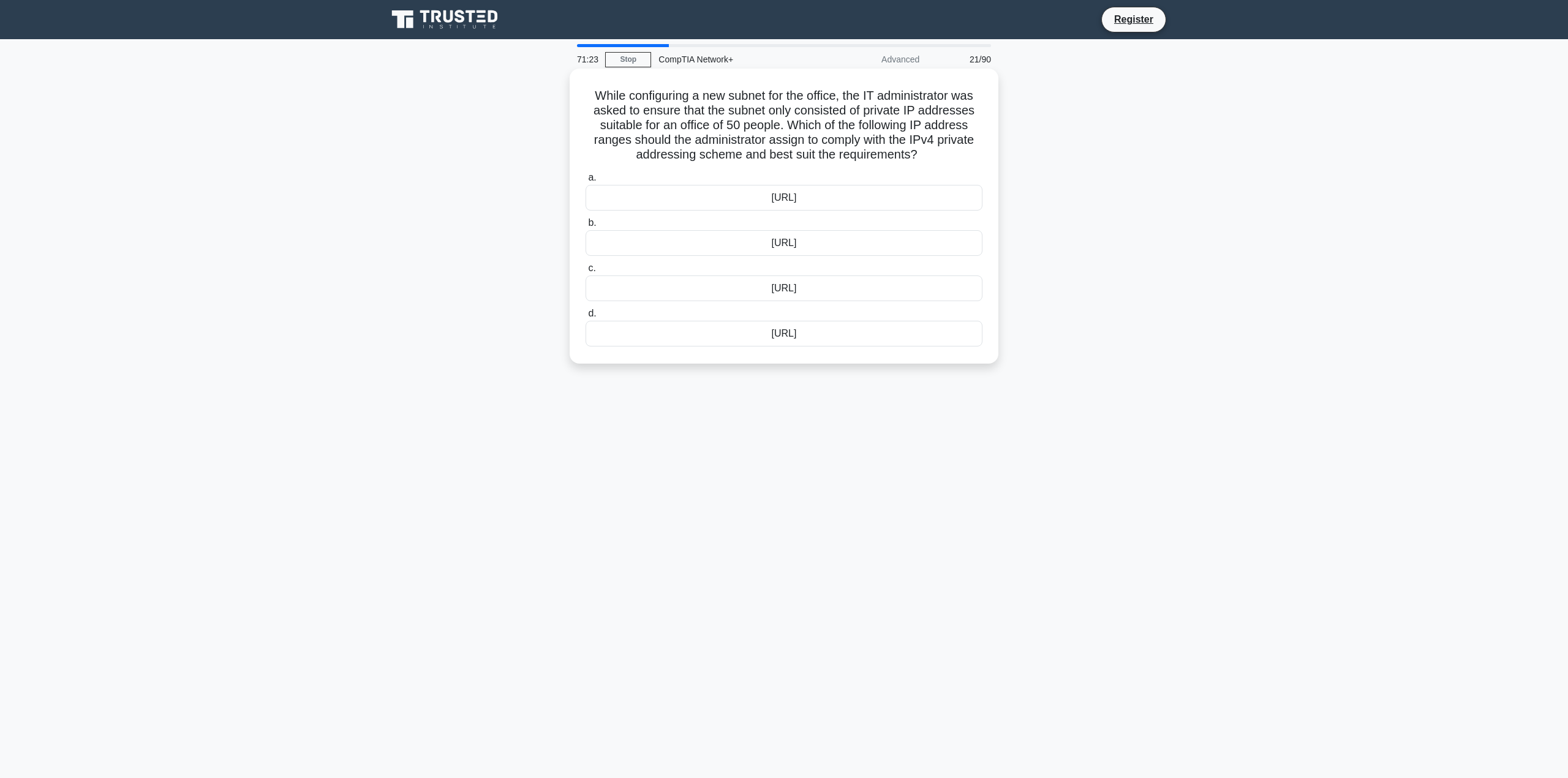
click at [845, 338] on div "192.168.25.0/26" at bounding box center [784, 333] width 397 height 26
click at [585, 318] on input "d. 192.168.25.0/26" at bounding box center [585, 313] width 0 height 8
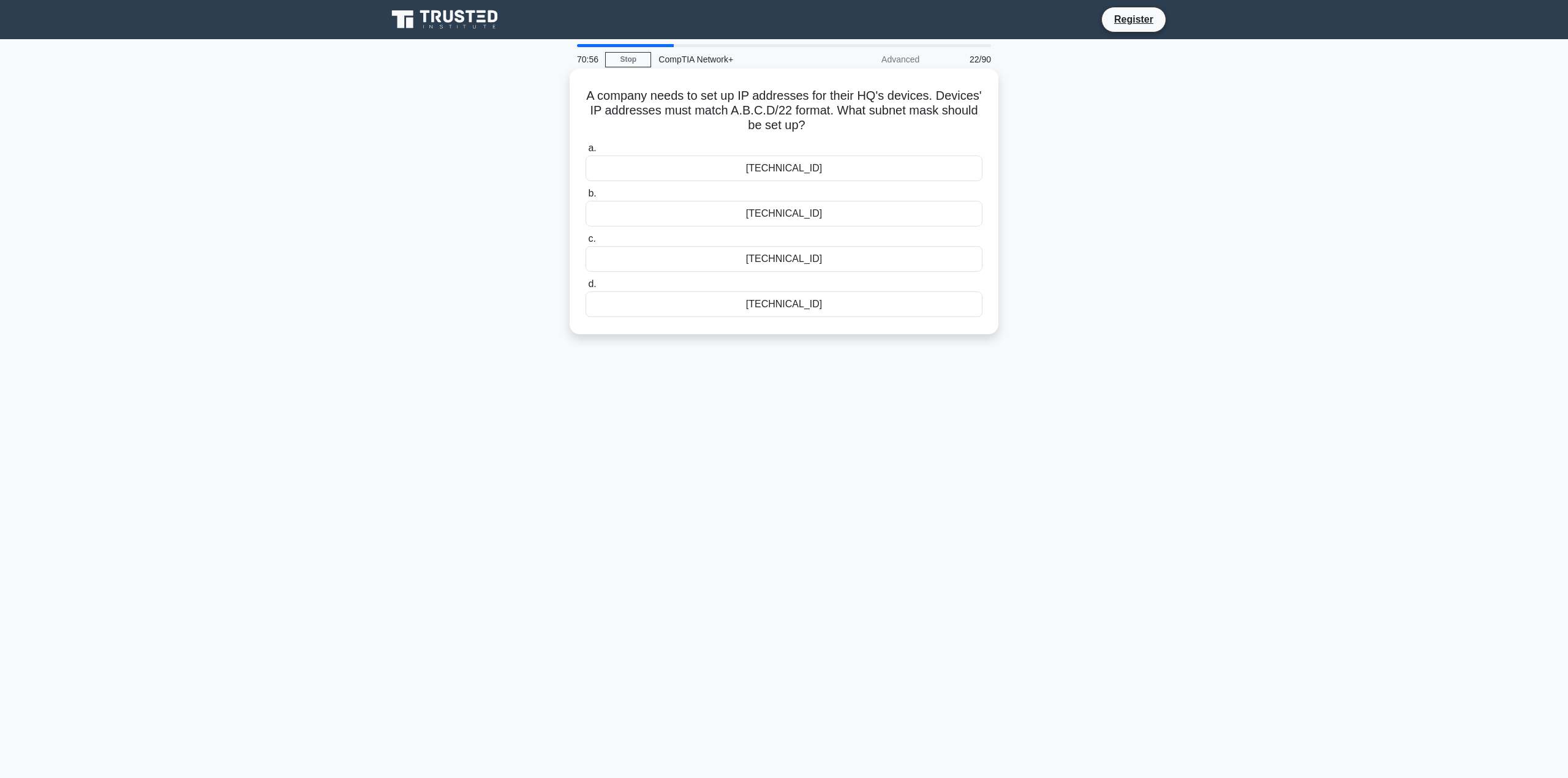
click at [804, 168] on div "255.255.252.0" at bounding box center [784, 168] width 397 height 26
click at [585, 152] on input "a. 255.255.252.0" at bounding box center [585, 148] width 0 height 8
click at [794, 263] on div "NAT" at bounding box center [784, 258] width 397 height 26
click at [585, 243] on input "c. NAT" at bounding box center [585, 239] width 0 height 8
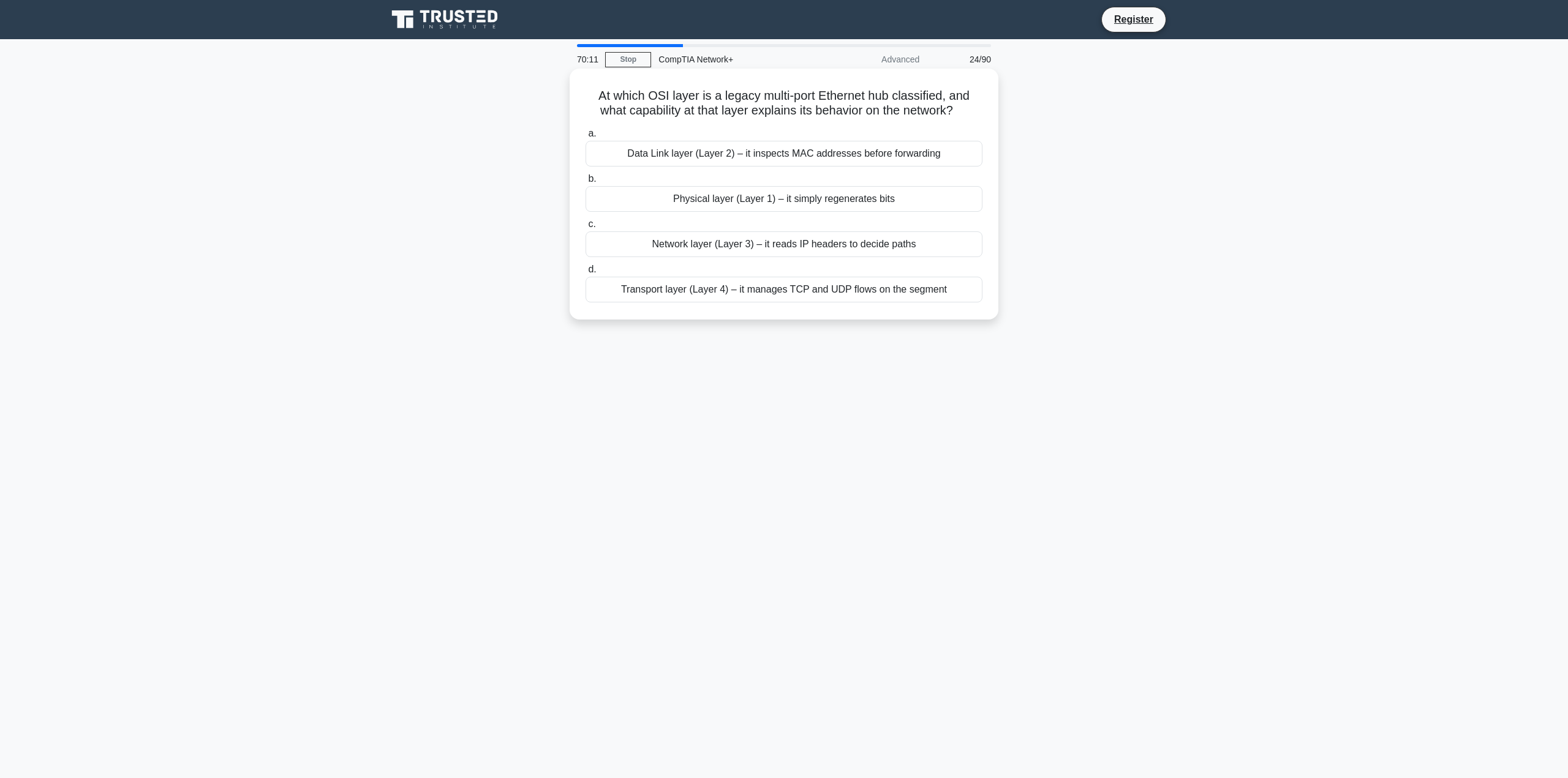
click at [807, 247] on div "Network layer (Layer 3) – it reads IP headers to decide paths" at bounding box center [784, 243] width 397 height 26
click at [585, 228] on input "c. Network layer (Layer 3) – it reads IP headers to decide paths" at bounding box center [585, 224] width 0 height 8
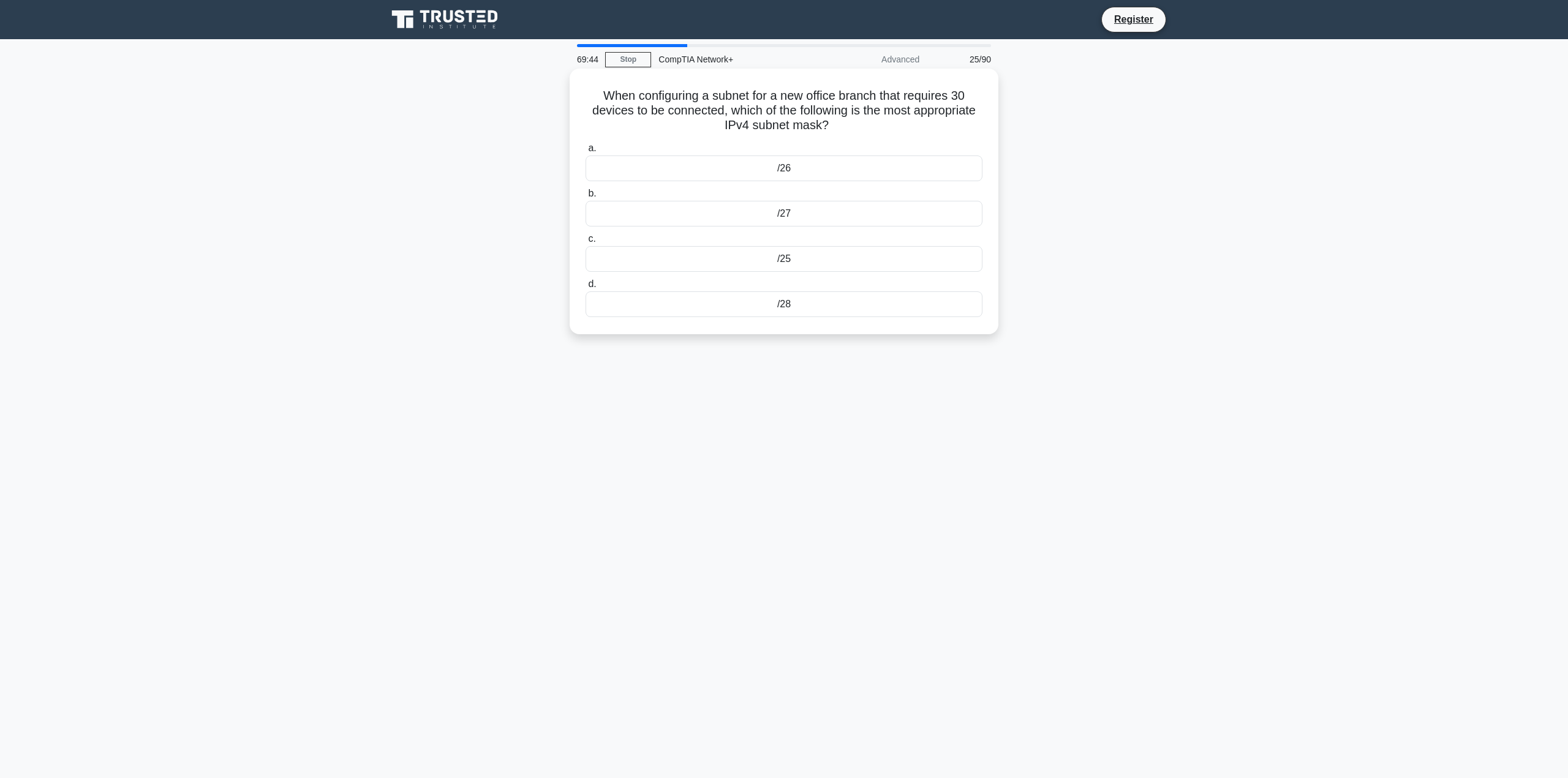
click at [794, 227] on div "/27" at bounding box center [784, 213] width 397 height 26
click at [585, 197] on input "b. /27" at bounding box center [585, 193] width 0 height 8
click at [777, 313] on div "Handshake" at bounding box center [784, 304] width 397 height 26
click at [585, 289] on input "d. Handshake" at bounding box center [585, 284] width 0 height 8
click at [780, 215] on div "RDP" at bounding box center [784, 213] width 397 height 26
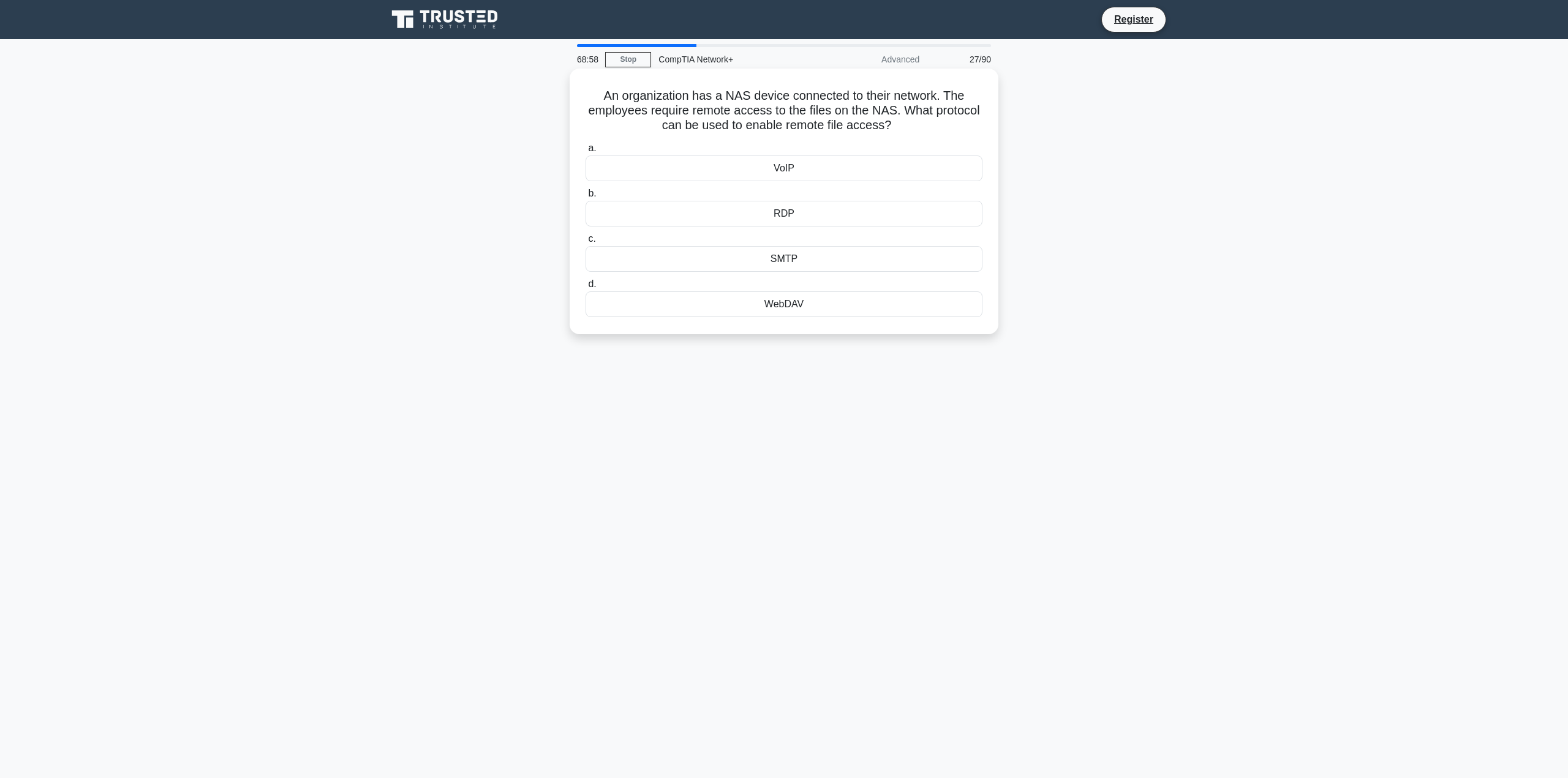
click at [585, 197] on input "b. RDP" at bounding box center [585, 193] width 0 height 8
click at [792, 173] on div "Cable Broadband" at bounding box center [784, 168] width 397 height 26
click at [585, 152] on input "a. Cable Broadband" at bounding box center [585, 148] width 0 height 8
click at [797, 258] on div "Implementing DLP and disabling USB ports" at bounding box center [784, 258] width 397 height 26
click at [585, 243] on input "c. Implementing DLP and disabling USB ports" at bounding box center [585, 239] width 0 height 8
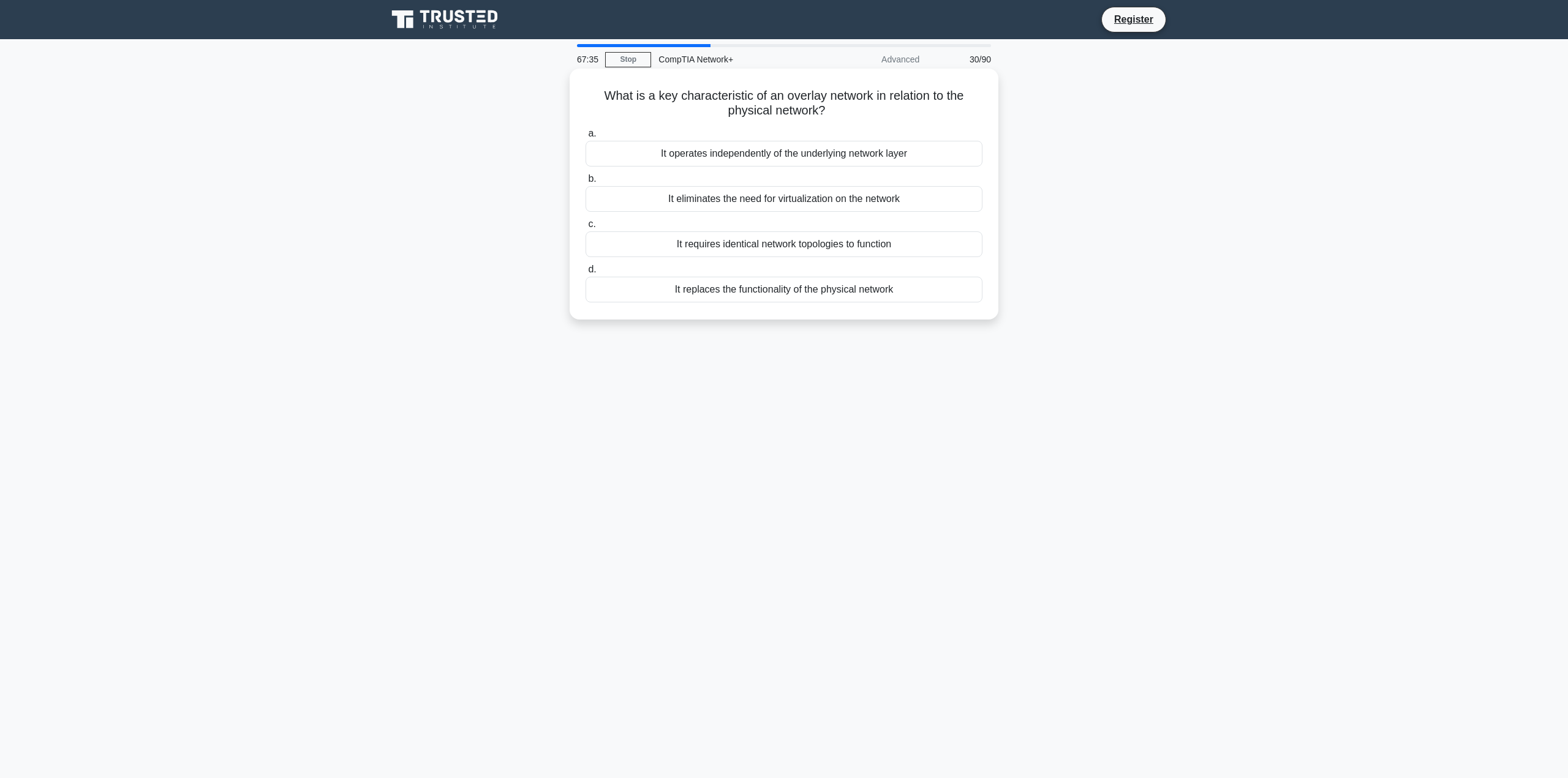
click at [798, 160] on div "It operates independently of the underlying network layer" at bounding box center [784, 153] width 397 height 26
click at [585, 138] on input "a. It operates independently of the underlying network layer" at bounding box center [585, 134] width 0 height 8
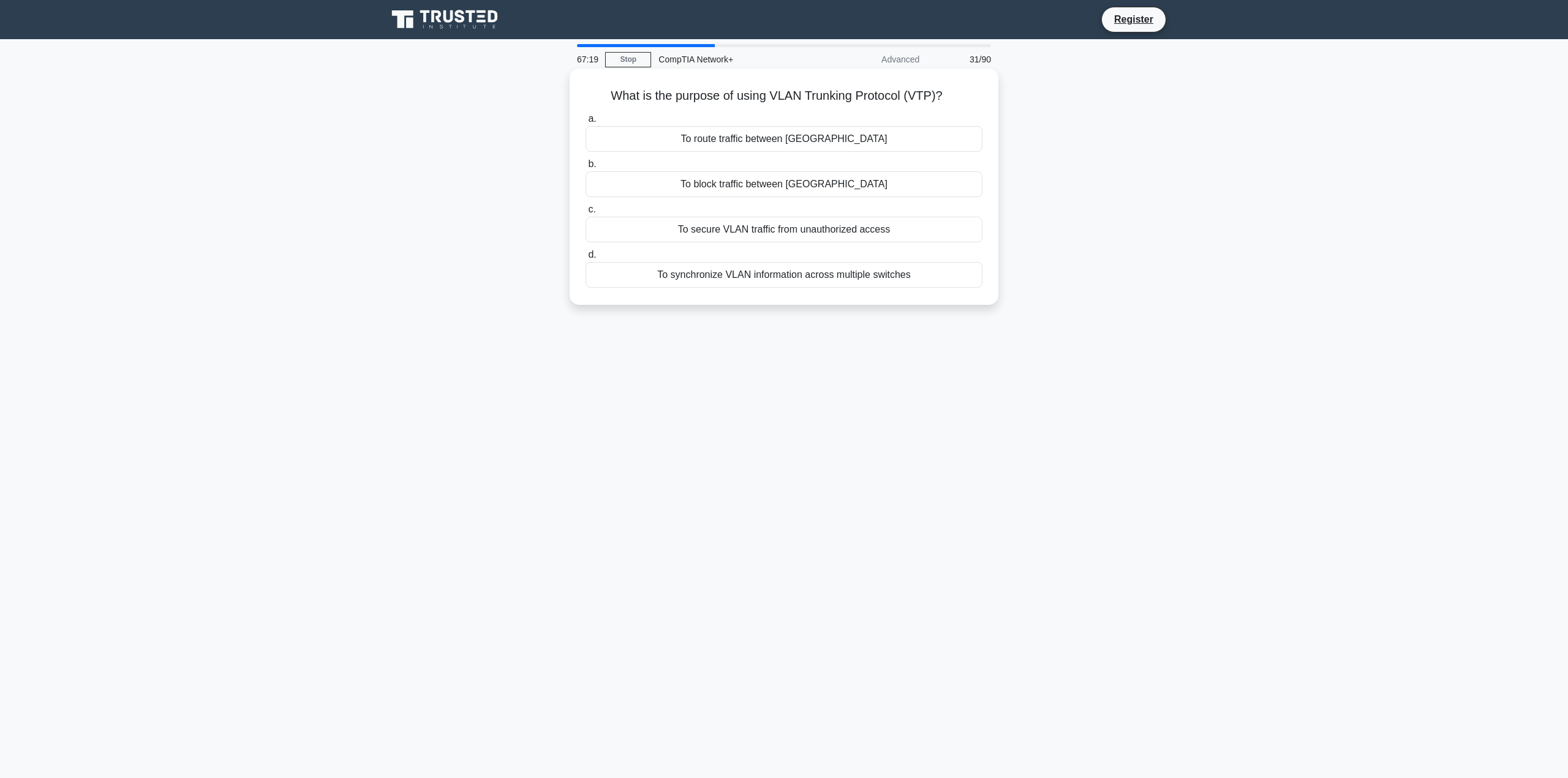
click at [761, 284] on div "To synchronize VLAN information across multiple switches" at bounding box center [784, 274] width 397 height 26
click at [585, 259] on input "d. To synchronize VLAN information across multiple switches" at bounding box center [585, 255] width 0 height 8
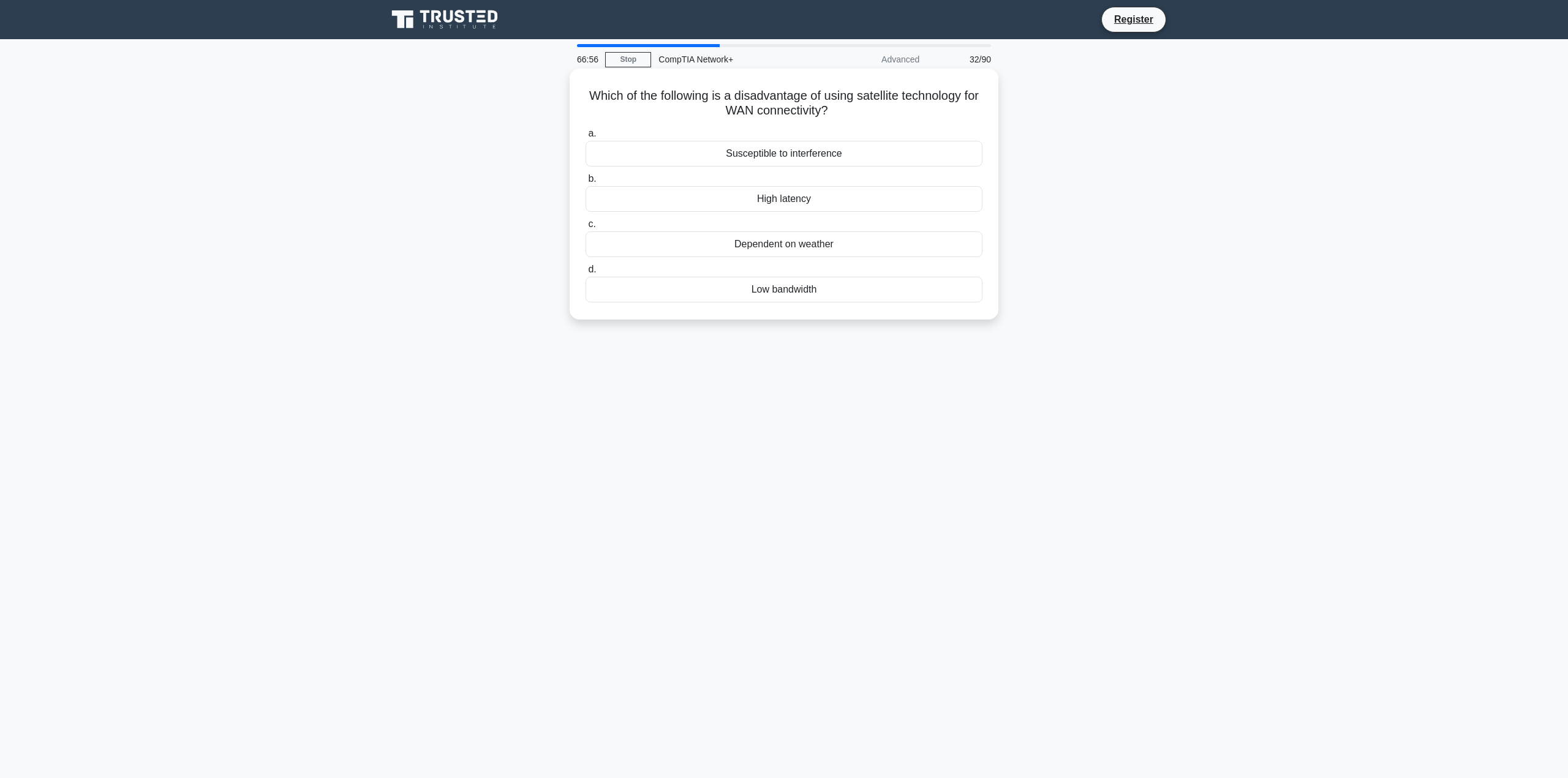
click at [787, 156] on div "Susceptible to interference" at bounding box center [784, 153] width 397 height 26
click at [585, 138] on input "a. Susceptible to interference" at bounding box center [585, 134] width 0 height 8
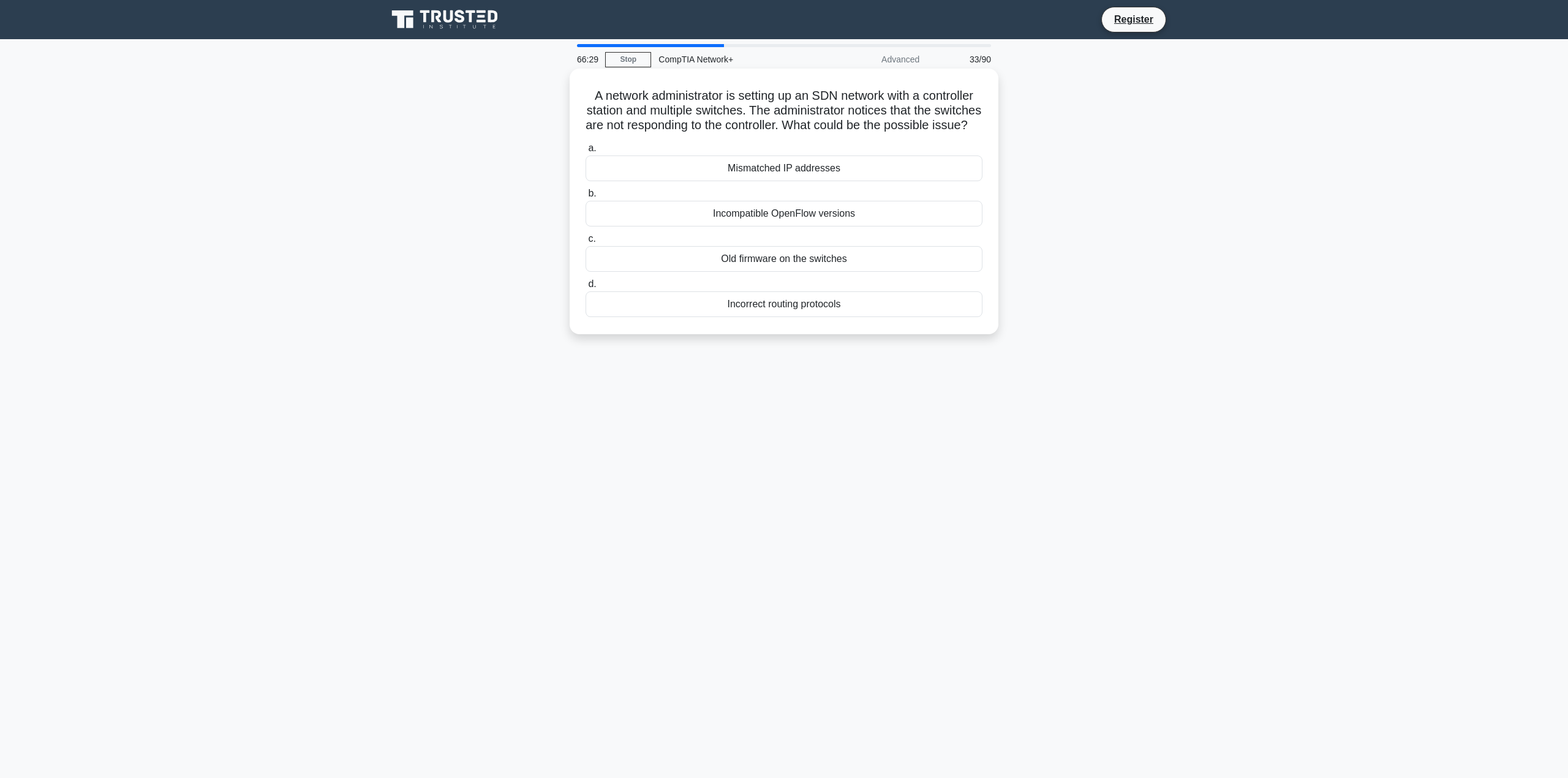
click at [793, 317] on div "Incorrect routing protocols" at bounding box center [784, 304] width 397 height 26
click at [585, 289] on input "d. Incorrect routing protocols" at bounding box center [585, 284] width 0 height 8
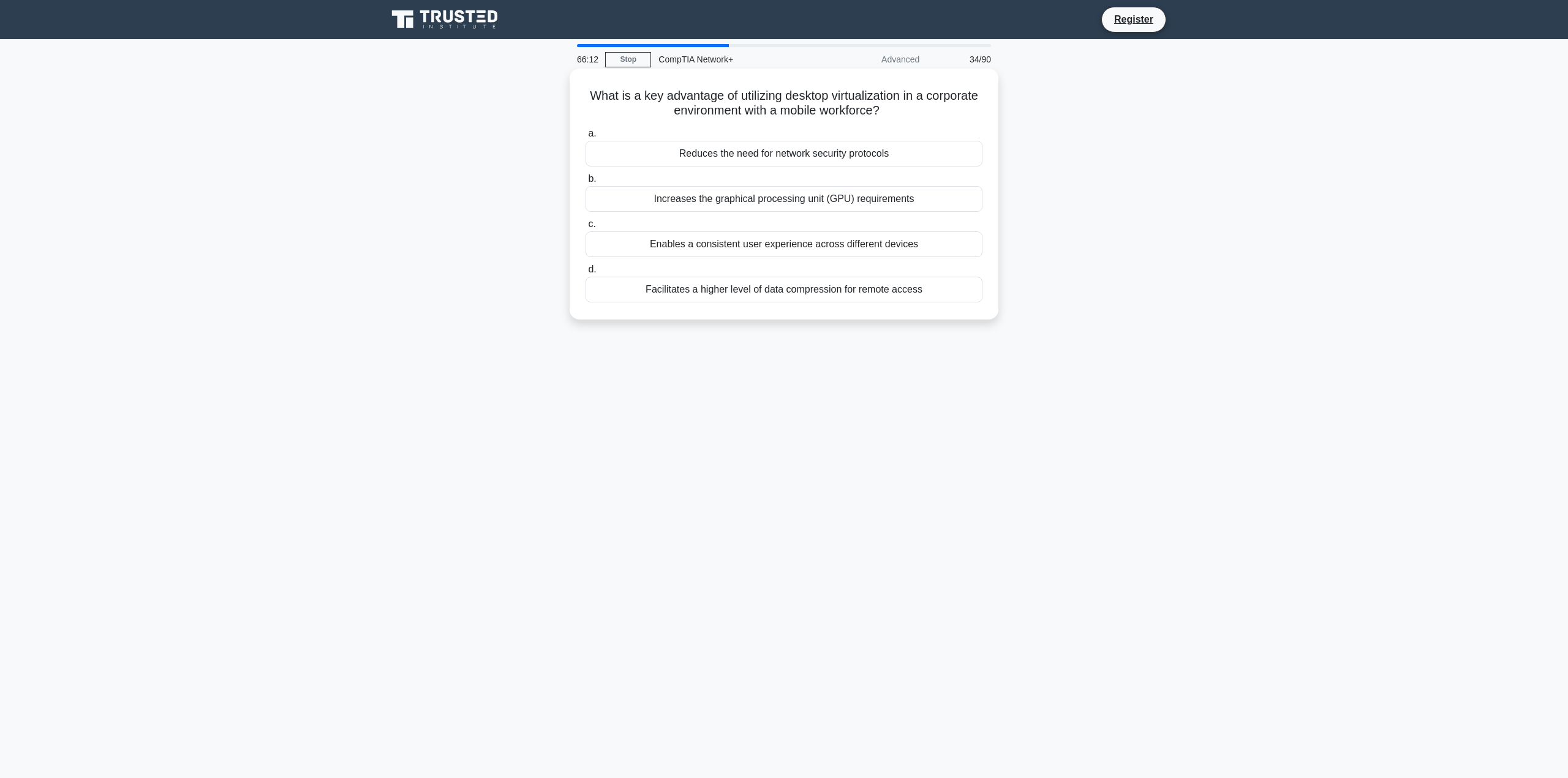
click at [797, 246] on div "Enables a consistent user experience across different devices" at bounding box center [784, 243] width 397 height 26
click at [585, 228] on input "c. Enables a consistent user experience across different devices" at bounding box center [585, 224] width 0 height 8
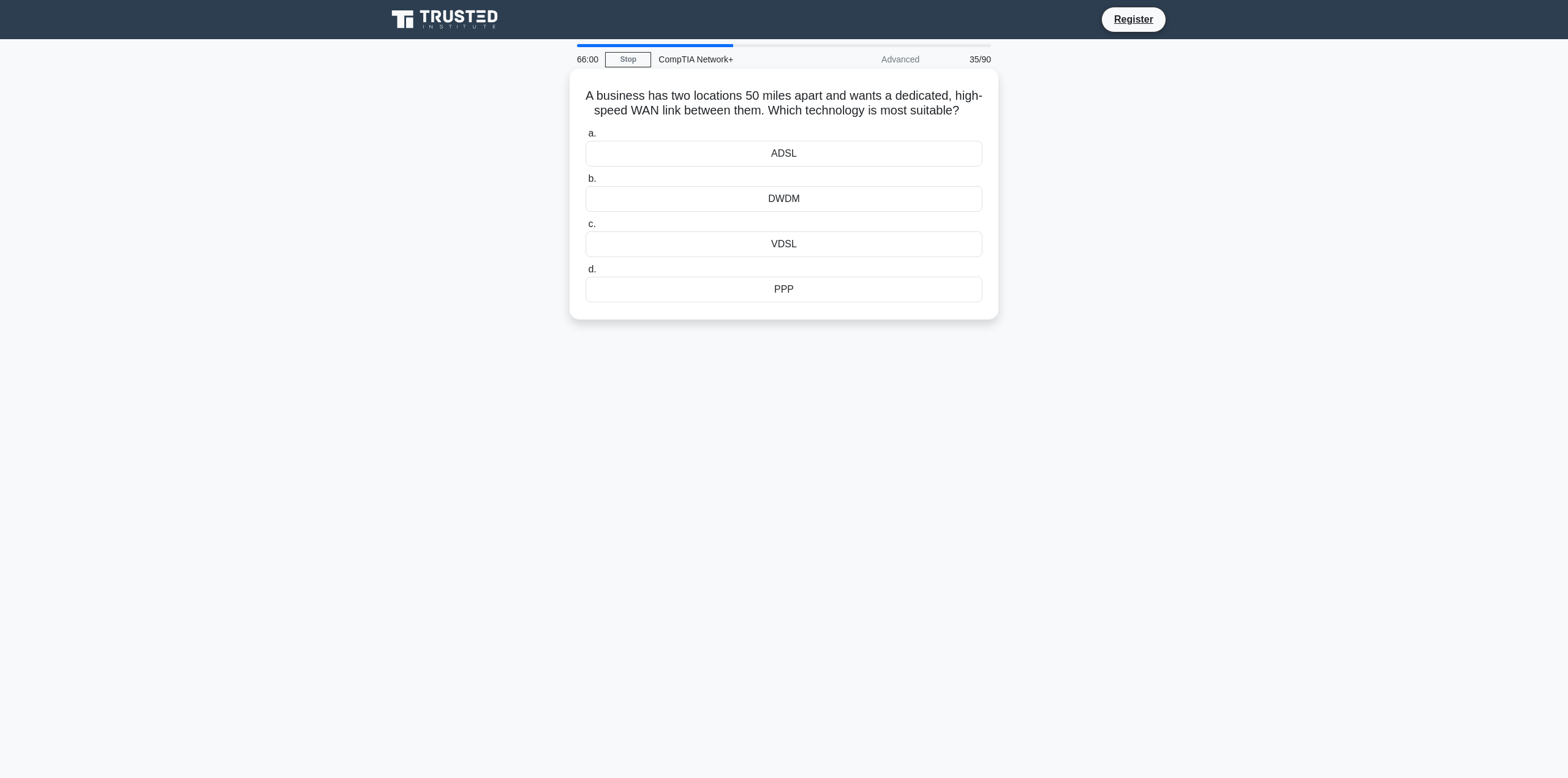
click at [807, 166] on div "ADSL" at bounding box center [784, 153] width 397 height 26
click at [585, 138] on input "a. ADSL" at bounding box center [585, 134] width 0 height 8
click at [814, 172] on div "DMARC" at bounding box center [784, 168] width 397 height 26
click at [585, 152] on input "a. DMARC" at bounding box center [585, 148] width 0 height 8
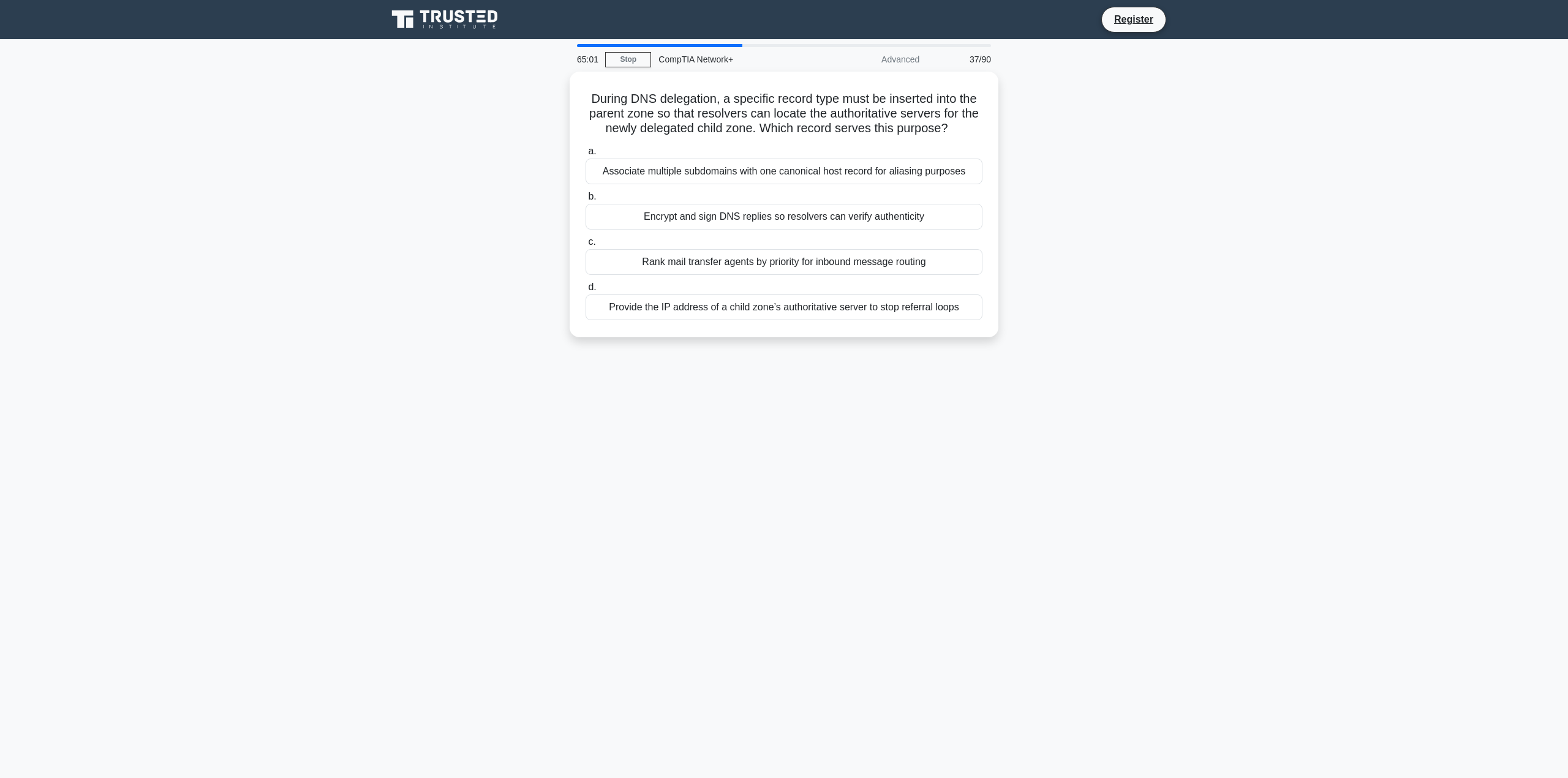
drag, startPoint x: 712, startPoint y: 169, endPoint x: 1108, endPoint y: 242, distance: 402.7
drag, startPoint x: 1108, startPoint y: 242, endPoint x: 1071, endPoint y: 227, distance: 39.9
click at [1071, 227] on div "During DNS delegation, a specific record type must be inserted into the parent …" at bounding box center [784, 212] width 808 height 281
click at [761, 314] on div "Provide the IP address of a child zone’s authoritative server to stop referral …" at bounding box center [784, 304] width 397 height 26
click at [585, 289] on input "d. Provide the IP address of a child zone’s authoritative server to stop referr…" at bounding box center [585, 284] width 0 height 8
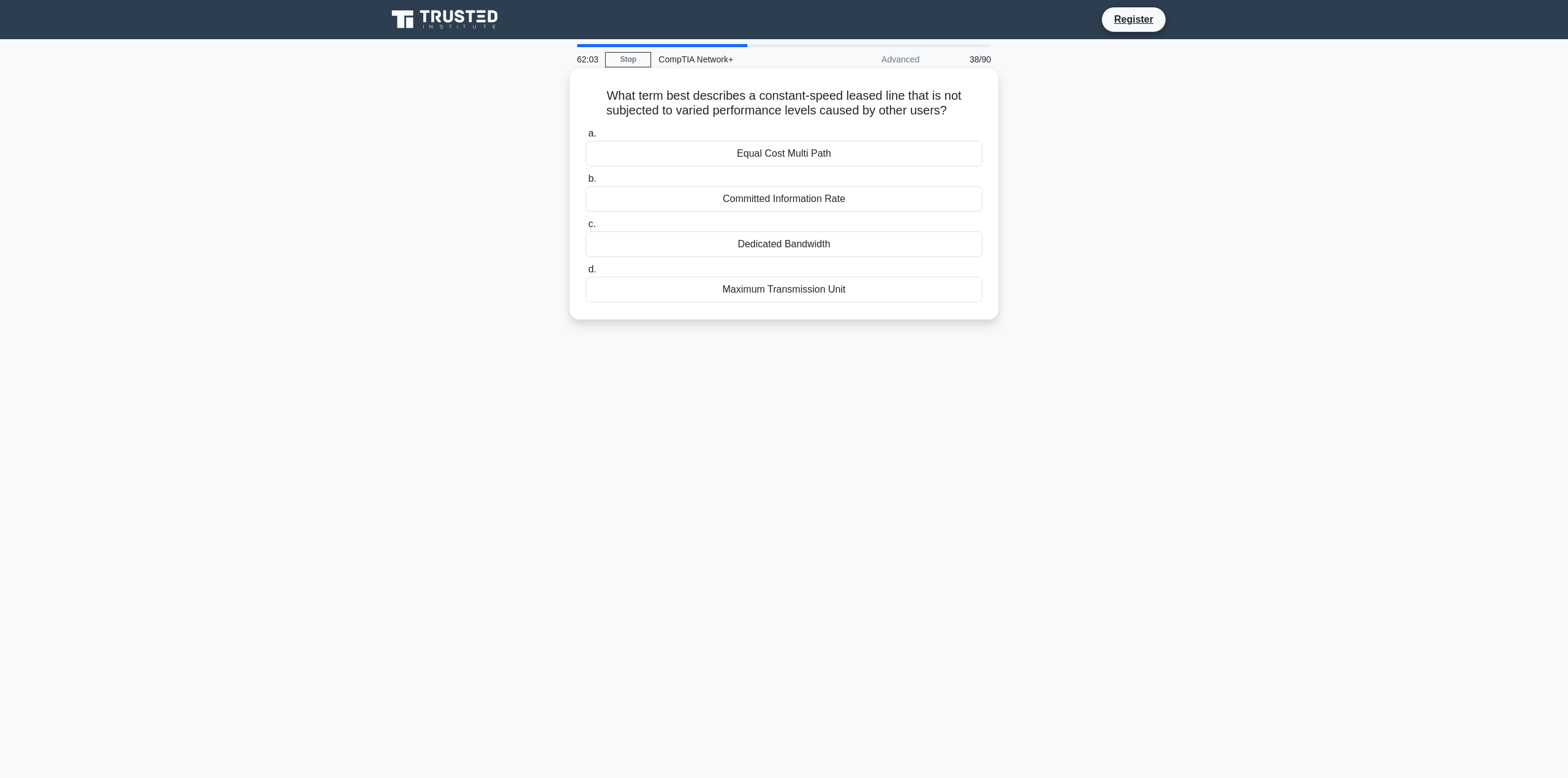
click at [792, 245] on div "Dedicated Bandwidth" at bounding box center [784, 243] width 397 height 26
click at [585, 228] on input "c. Dedicated Bandwidth" at bounding box center [585, 224] width 0 height 8
click at [772, 251] on div "Egress filtering" at bounding box center [784, 243] width 397 height 26
click at [585, 228] on input "c. Egress filtering" at bounding box center [585, 224] width 0 height 8
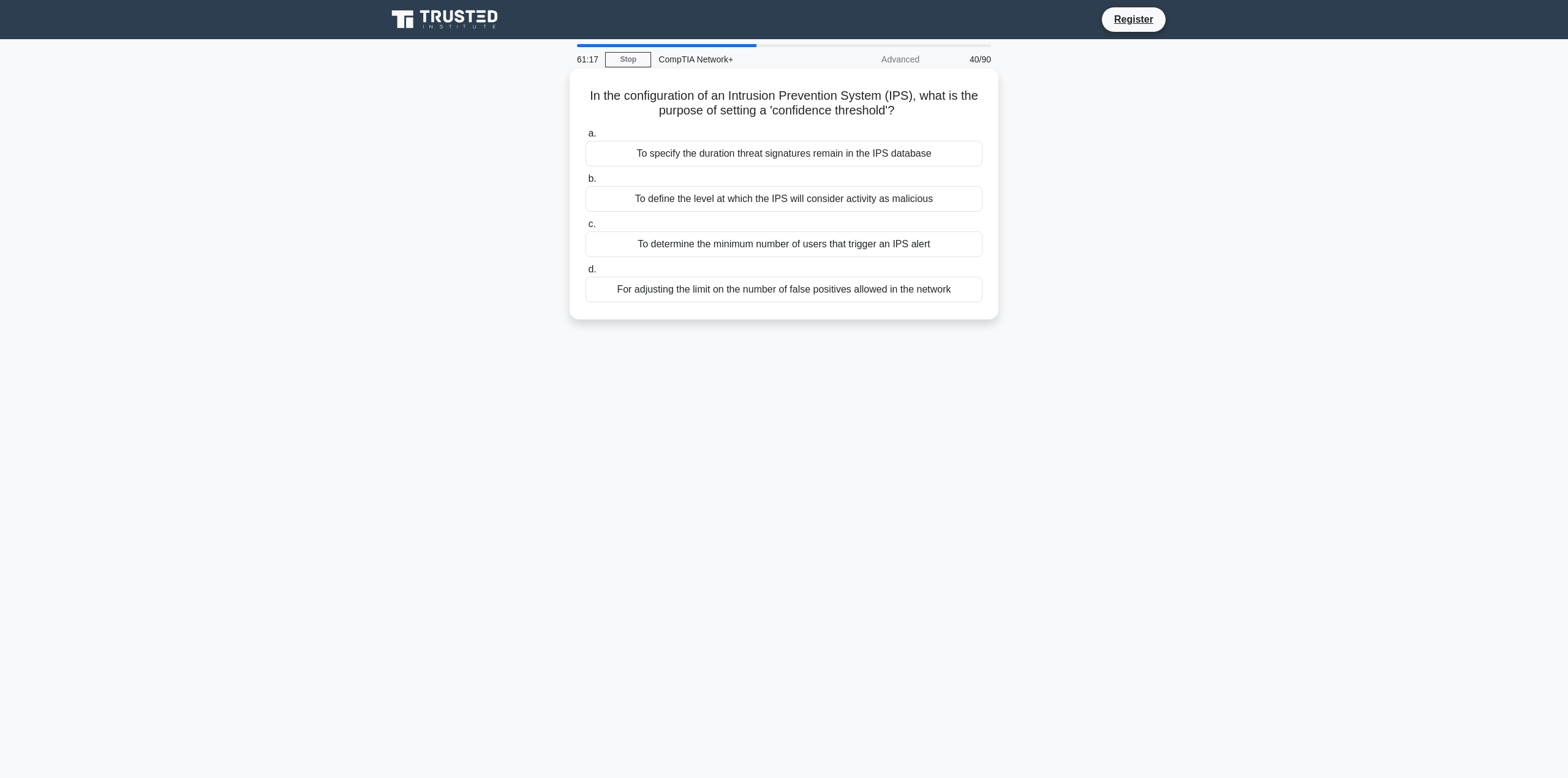
click at [855, 195] on div "To define the level at which the IPS will consider activity as malicious" at bounding box center [784, 198] width 397 height 26
click at [585, 183] on input "b. To define the level at which the IPS will consider activity as malicious" at bounding box center [585, 179] width 0 height 8
click at [773, 155] on div "RIP supports a maximum hop count of 15, with 16 signifying an unreachable netwo…" at bounding box center [784, 153] width 397 height 26
click at [585, 138] on input "a. RIP supports a maximum hop count of 15, with 16 signifying an unreachable ne…" at bounding box center [585, 134] width 0 height 8
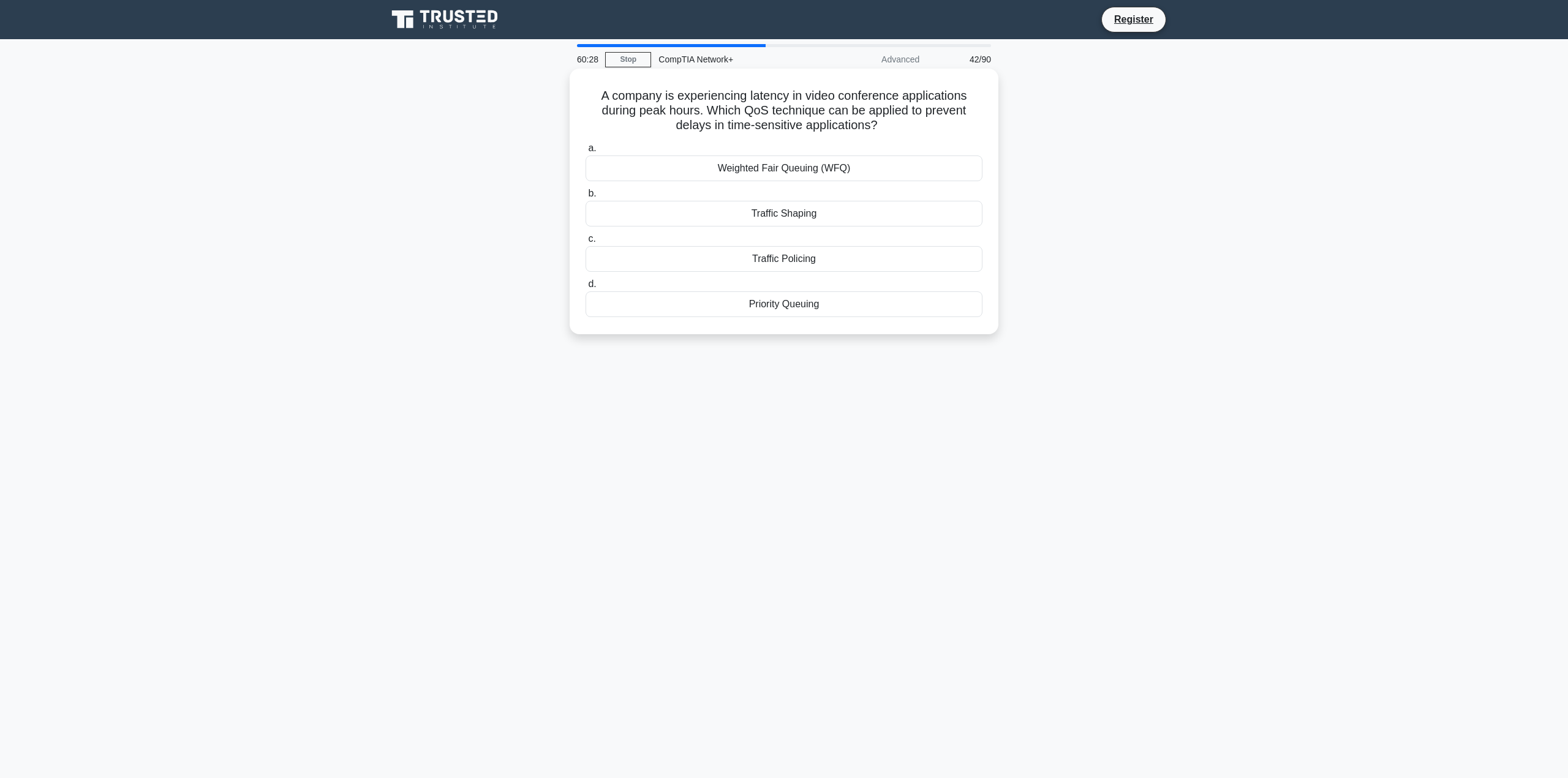
click at [854, 306] on div "Priority Queuing" at bounding box center [784, 304] width 397 height 26
click at [585, 289] on input "d. Priority Queuing" at bounding box center [585, 284] width 0 height 8
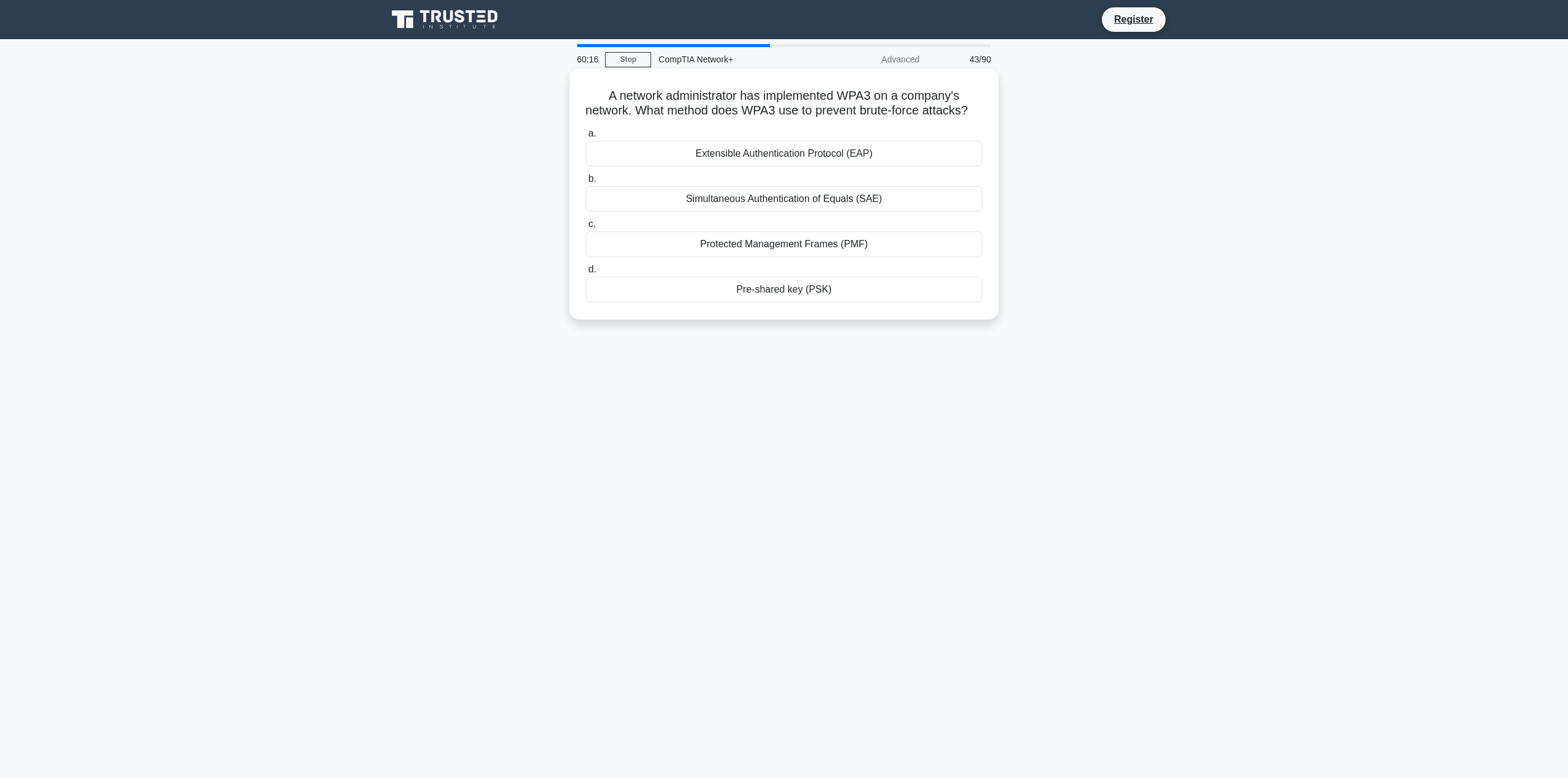
click at [849, 212] on div "Simultaneous Authentication of Equals (SAE)" at bounding box center [784, 198] width 397 height 26
click at [585, 183] on input "b. Simultaneous Authentication of Equals (SAE)" at bounding box center [585, 179] width 0 height 8
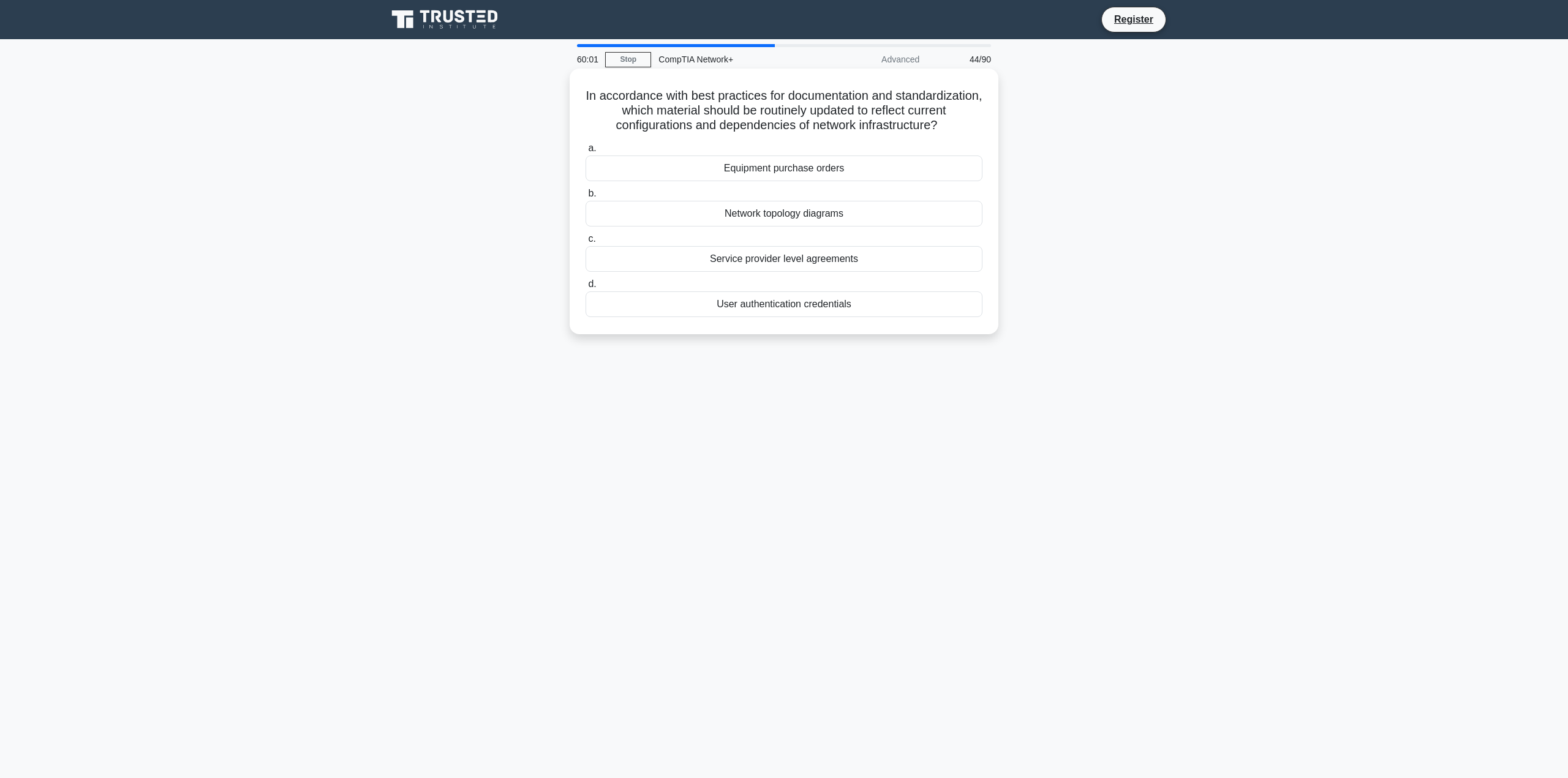
click at [835, 221] on div "Network topology diagrams" at bounding box center [784, 213] width 397 height 26
click at [585, 197] on input "b. Network topology diagrams" at bounding box center [585, 193] width 0 height 8
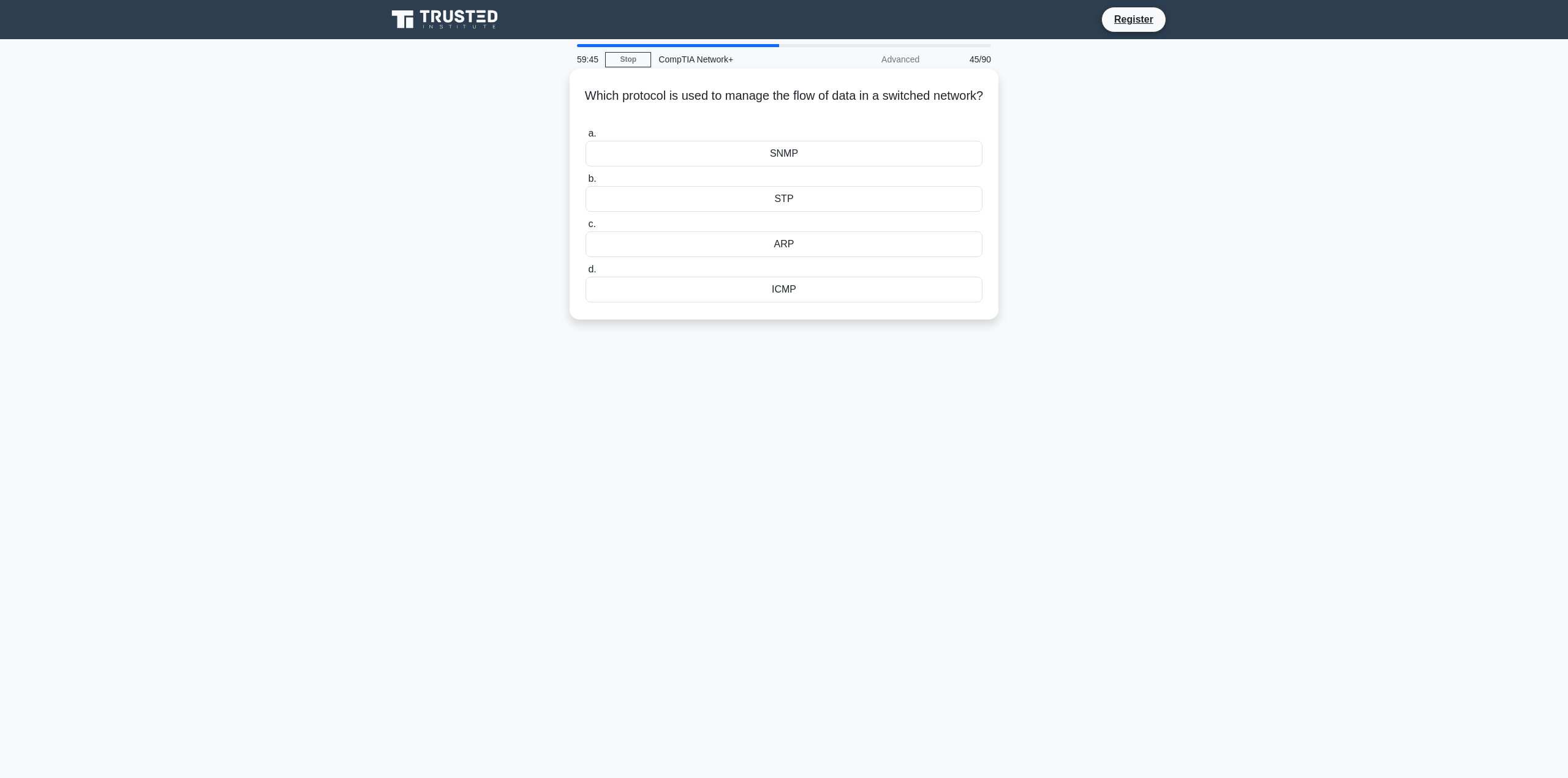
click at [800, 152] on div "SNMP" at bounding box center [784, 153] width 397 height 26
click at [585, 138] on input "a. SNMP" at bounding box center [585, 134] width 0 height 8
click at [806, 199] on div "100 m" at bounding box center [784, 198] width 397 height 26
click at [585, 183] on input "b. 100 m" at bounding box center [585, 179] width 0 height 8
click at [793, 170] on div "Site-to-Site VPN" at bounding box center [784, 168] width 397 height 26
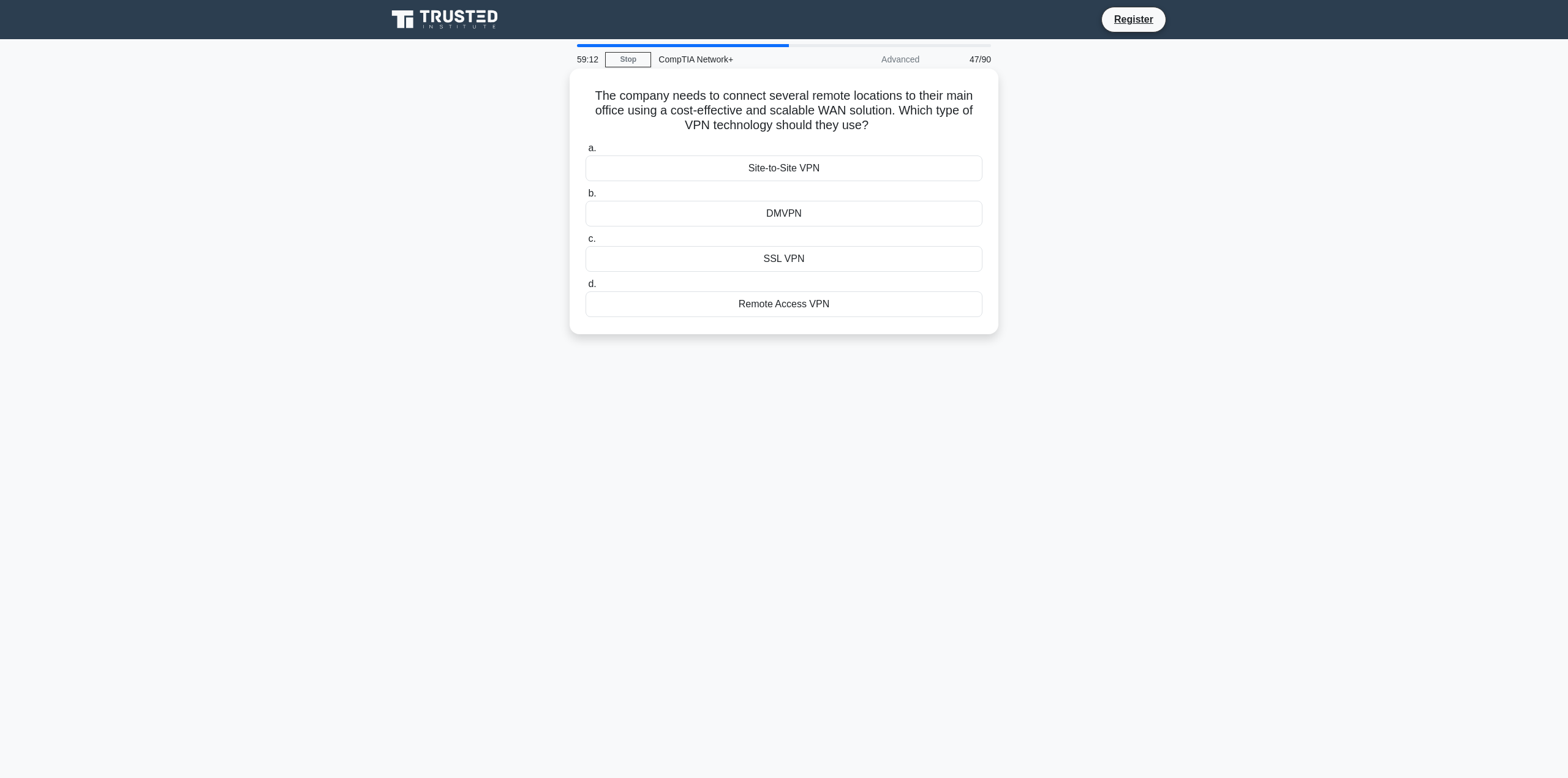
click at [585, 152] on input "a. Site-to-Site VPN" at bounding box center [585, 148] width 0 height 8
click at [794, 251] on div "Install a beacon and active monitor" at bounding box center [784, 258] width 397 height 26
click at [585, 243] on input "c. Install a beacon and active monitor" at bounding box center [585, 239] width 0 height 8
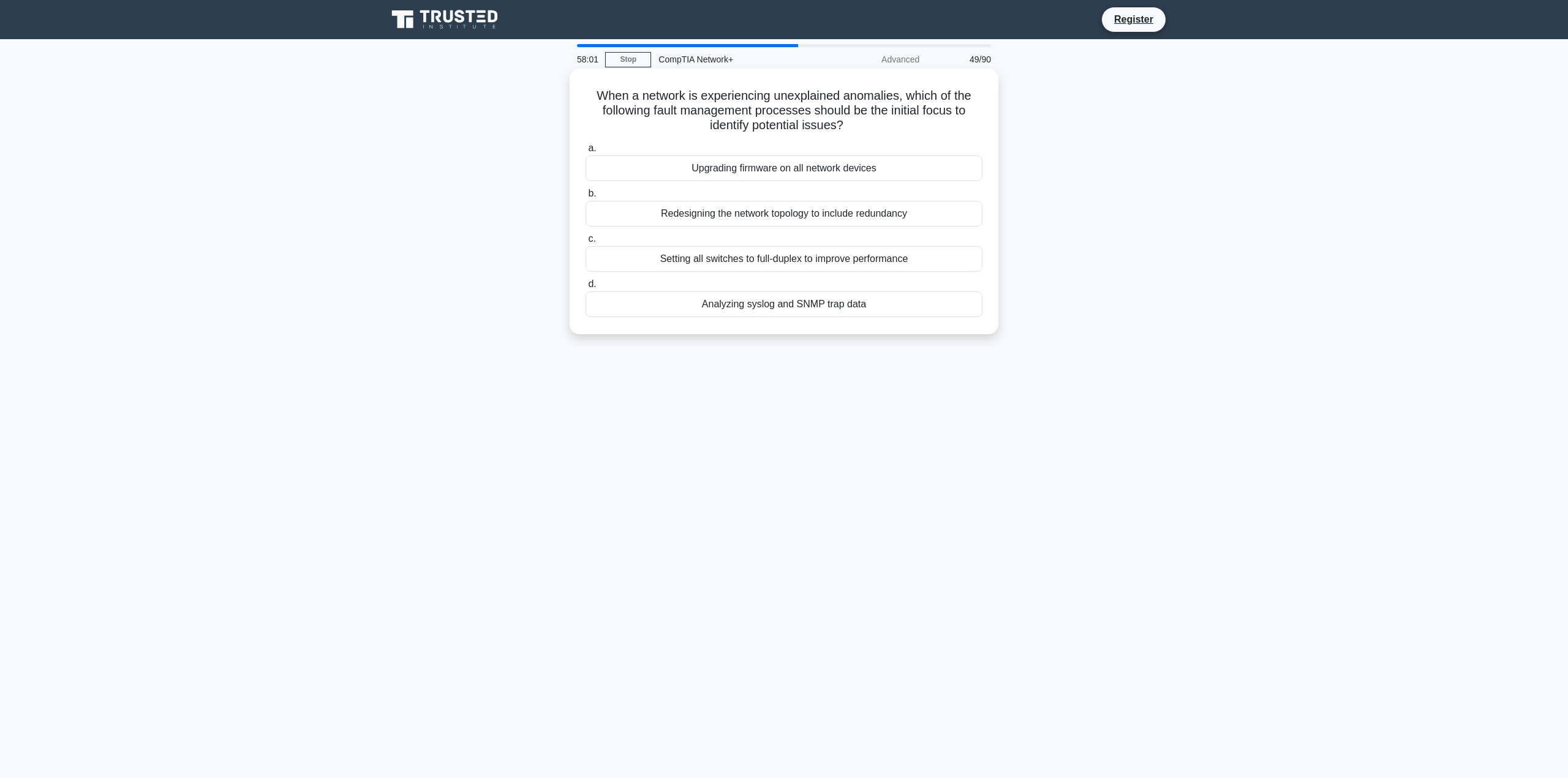
click at [697, 306] on div "Analyzing syslog and SNMP trap data" at bounding box center [784, 304] width 397 height 26
click at [585, 289] on input "d. Analyzing syslog and SNMP trap data" at bounding box center [585, 284] width 0 height 8
click at [847, 208] on div "Recovery Point Objective (RPO)" at bounding box center [784, 213] width 397 height 26
click at [585, 197] on input "b. Recovery Point Objective (RPO)" at bounding box center [585, 193] width 0 height 8
click at [797, 307] on div "GEO satellite network" at bounding box center [784, 304] width 397 height 26
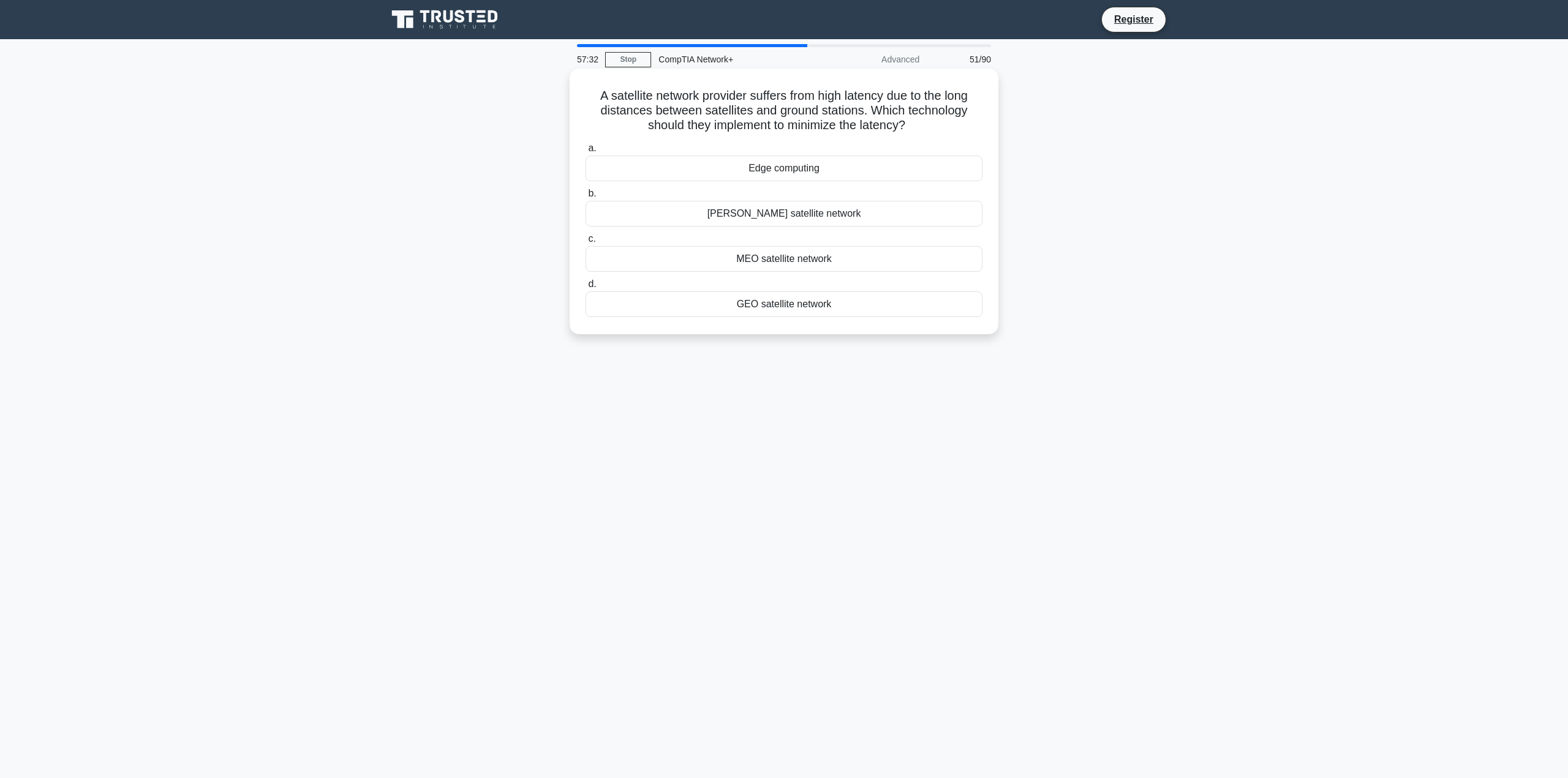
click at [585, 289] on input "d. GEO satellite network" at bounding box center [585, 284] width 0 height 8
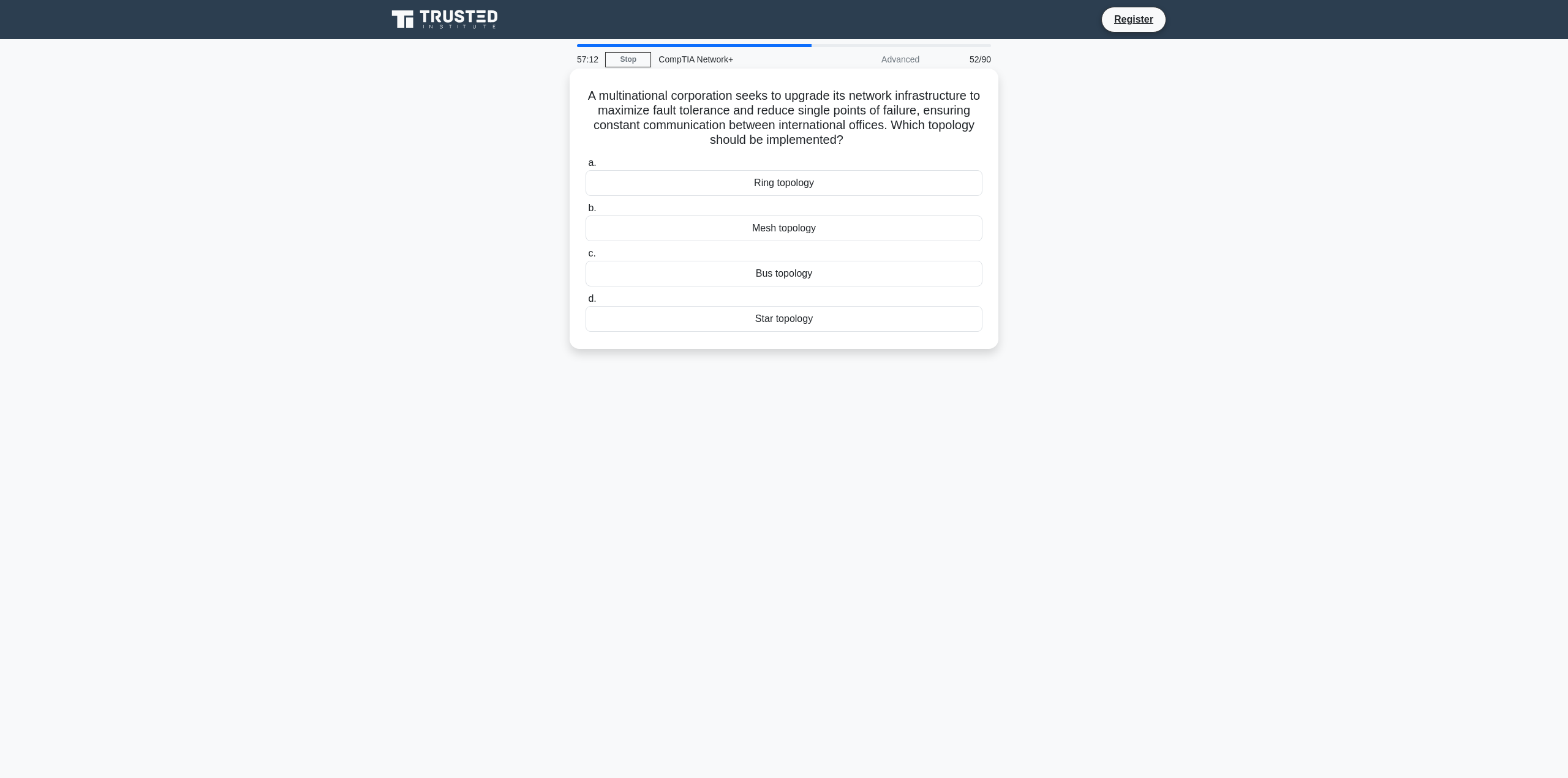
click at [793, 231] on div "Mesh topology" at bounding box center [784, 227] width 397 height 26
click at [585, 212] on input "b. Mesh topology" at bounding box center [585, 208] width 0 height 8
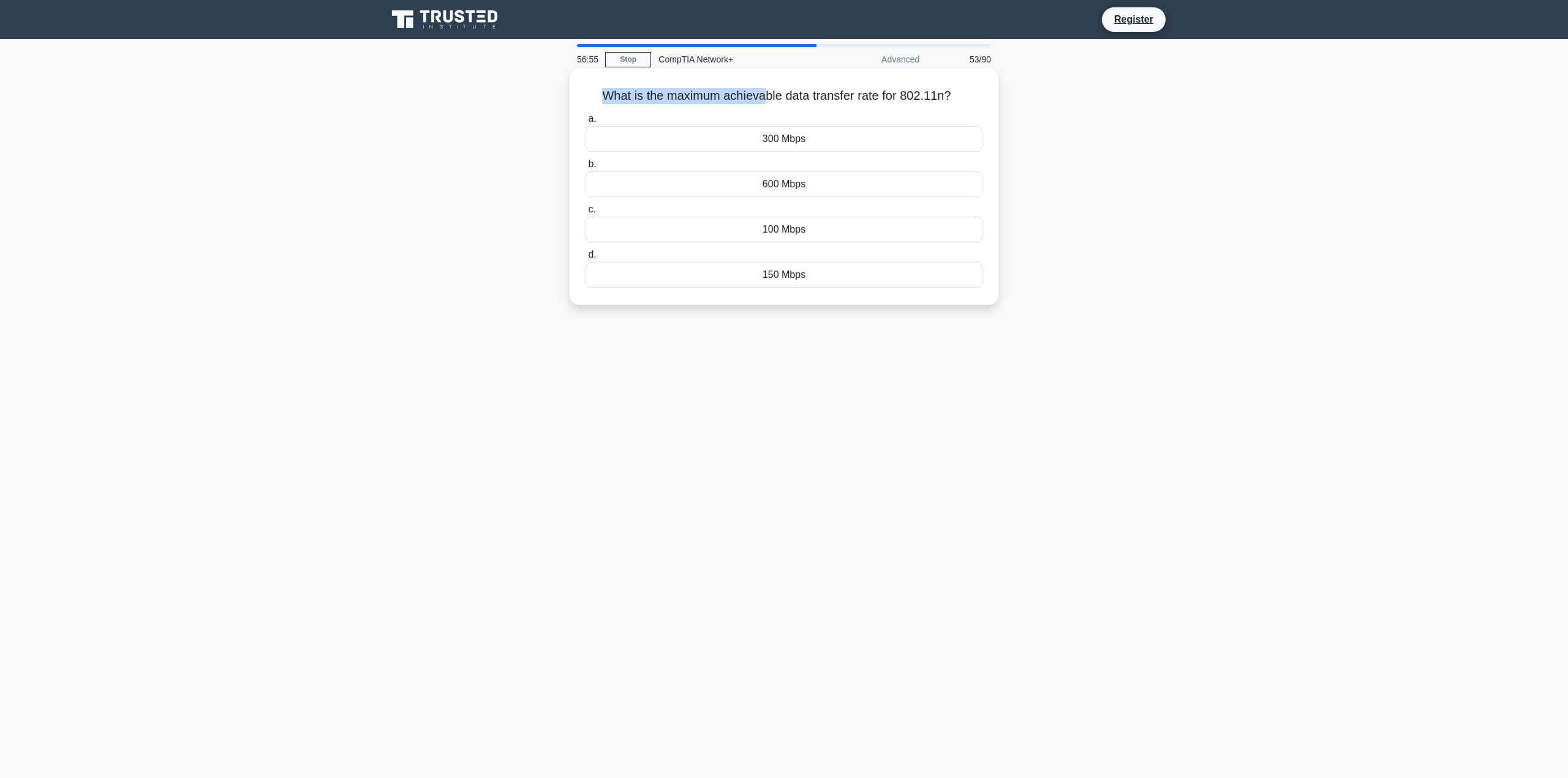
drag, startPoint x: 587, startPoint y: 95, endPoint x: 769, endPoint y: 99, distance: 182.0
click at [769, 99] on h5 "What is the maximum achievable data transfer rate for 802.11n? .spinner_0XTQ{tr…" at bounding box center [784, 96] width 399 height 16
click at [824, 226] on div "100 Mbps" at bounding box center [784, 229] width 397 height 26
click at [585, 213] on input "c. 100 Mbps" at bounding box center [585, 209] width 0 height 8
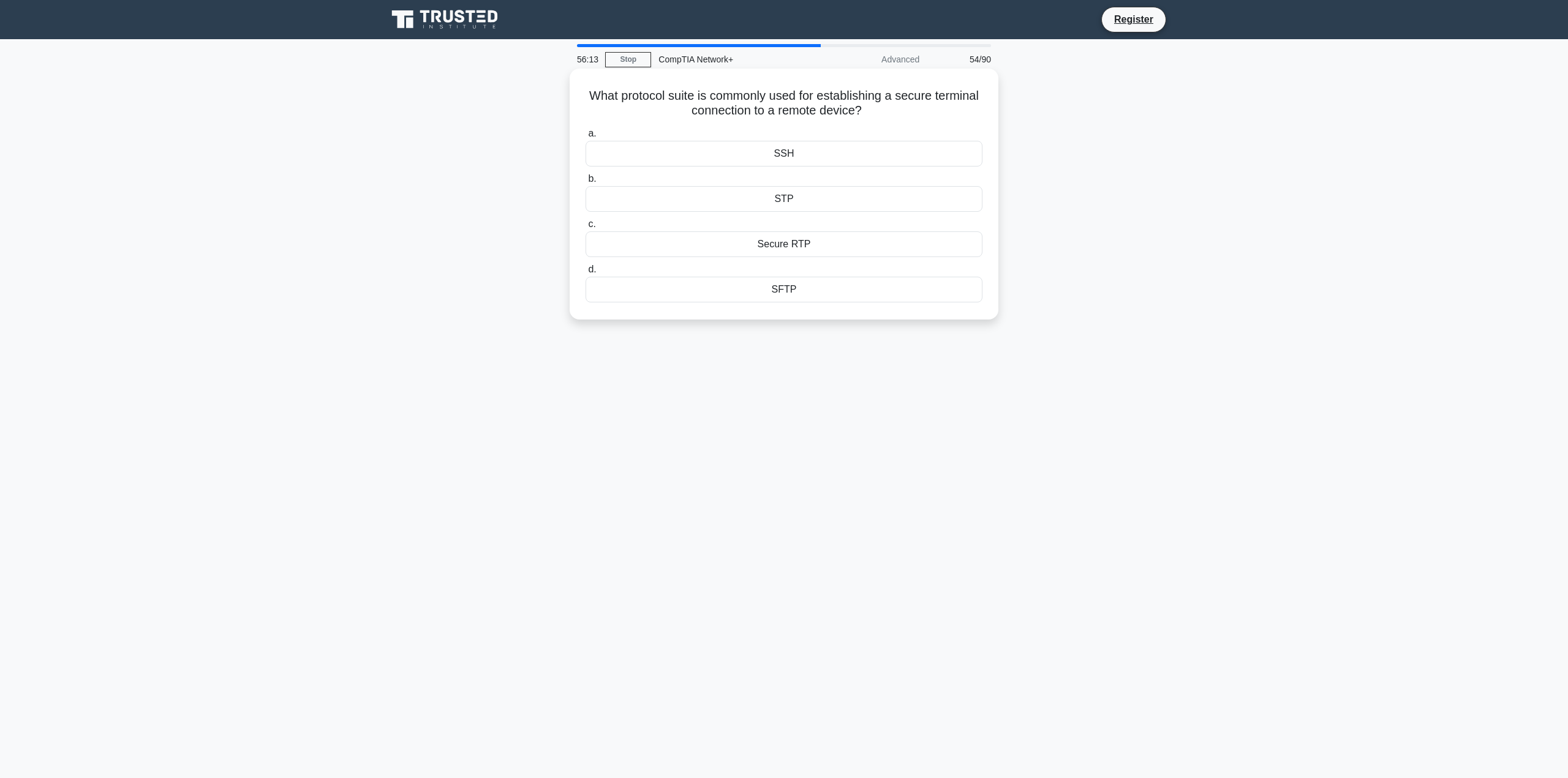
click at [787, 156] on div "SSH" at bounding box center [784, 153] width 397 height 26
click at [585, 138] on input "a. SSH" at bounding box center [585, 134] width 0 height 8
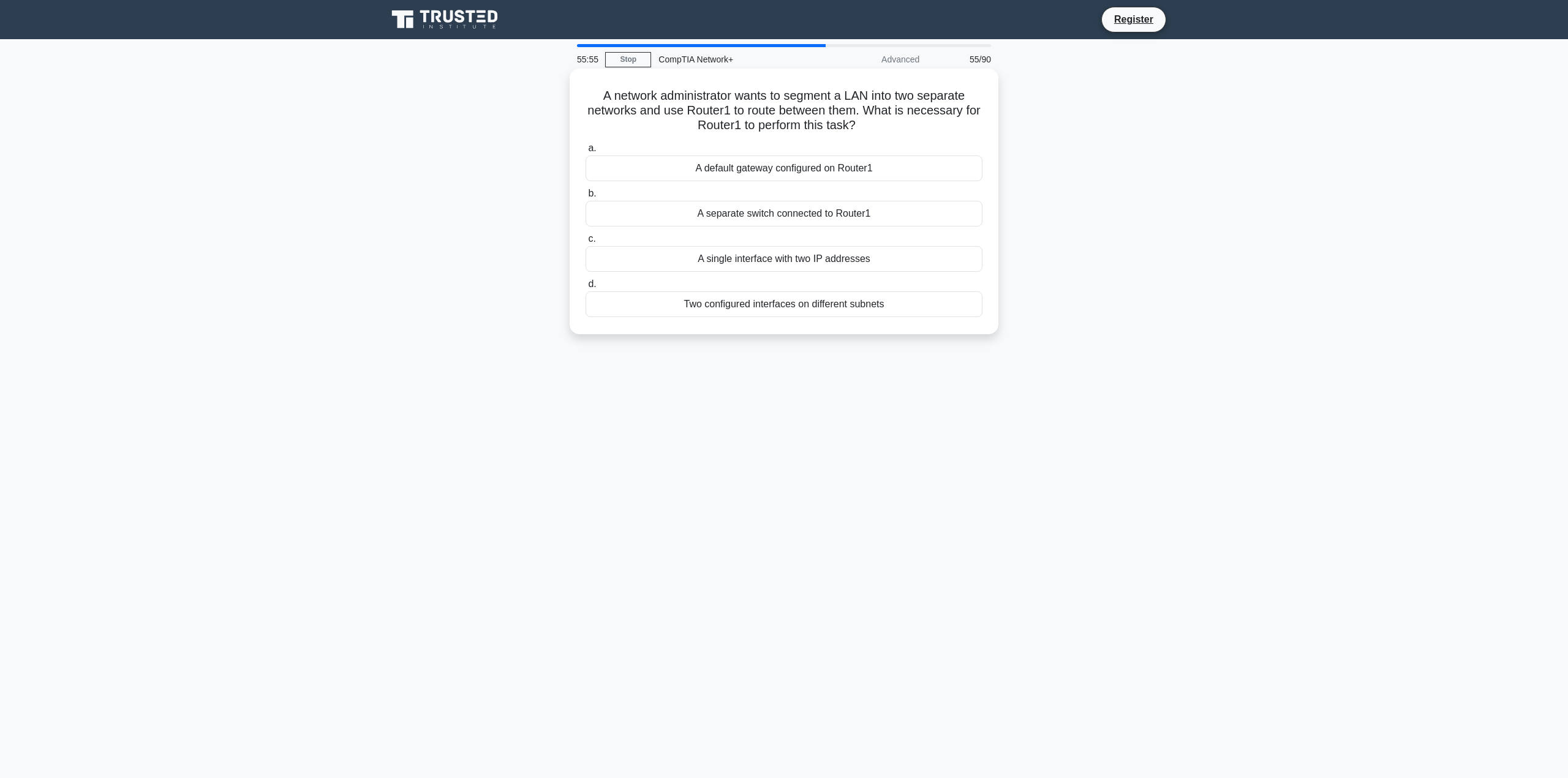
click at [784, 303] on div "Two configured interfaces on different subnets" at bounding box center [784, 304] width 397 height 26
click at [585, 289] on input "d. Two configured interfaces on different subnets" at bounding box center [585, 284] width 0 height 8
click at [789, 181] on div "FE80::/10" at bounding box center [784, 168] width 397 height 26
click at [585, 152] on input "a. FE80::/10" at bounding box center [585, 148] width 0 height 8
click at [768, 217] on div "IPv6-enabled firewall" at bounding box center [784, 213] width 397 height 26
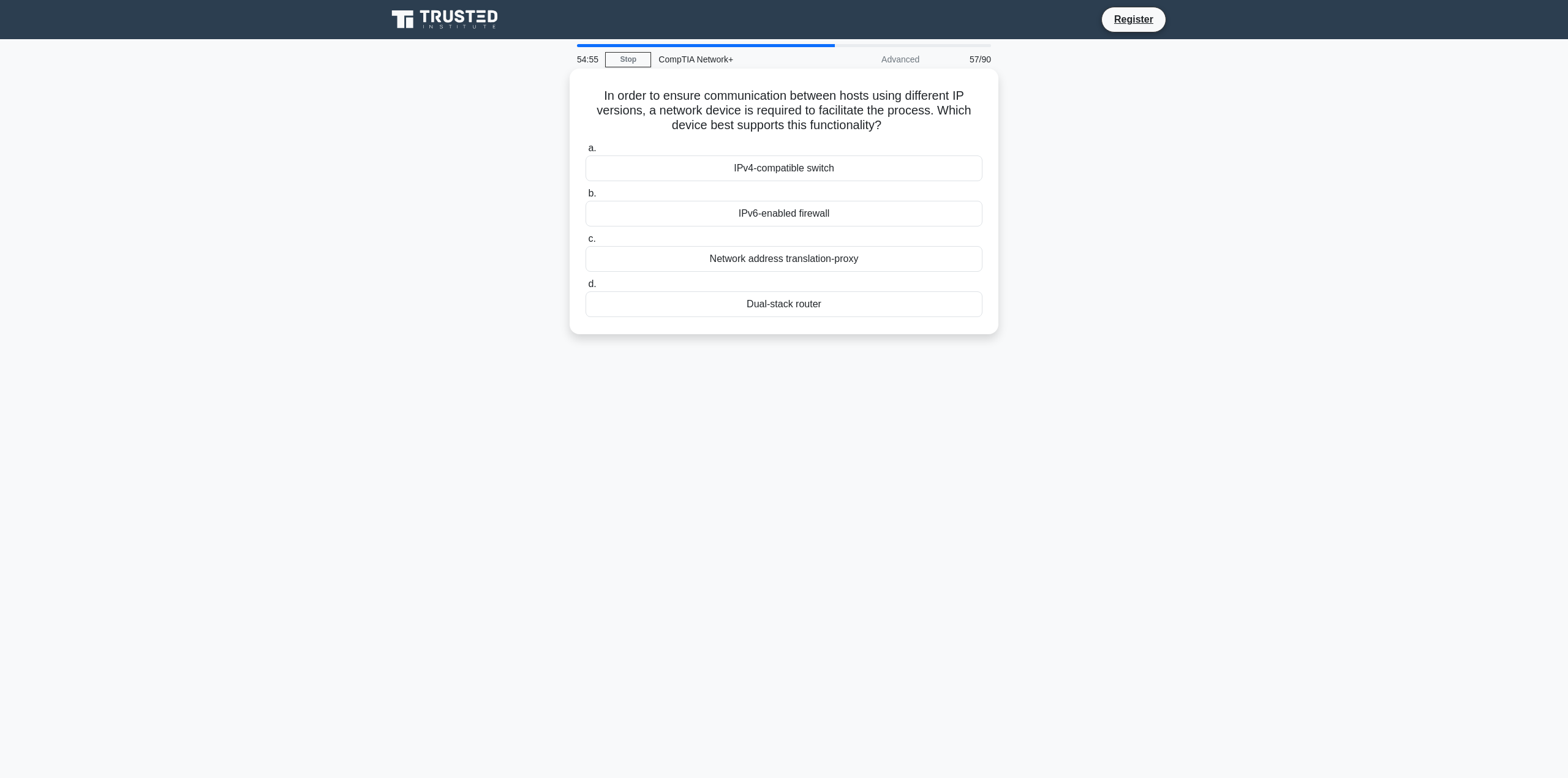
click at [585, 197] on input "b. IPv6-enabled firewall" at bounding box center [585, 193] width 0 height 8
click at [741, 261] on div "Incremental backup followed by periodic full backups" at bounding box center [784, 258] width 397 height 26
click at [585, 243] on input "c. Incremental backup followed by periodic full backups" at bounding box center [585, 239] width 0 height 8
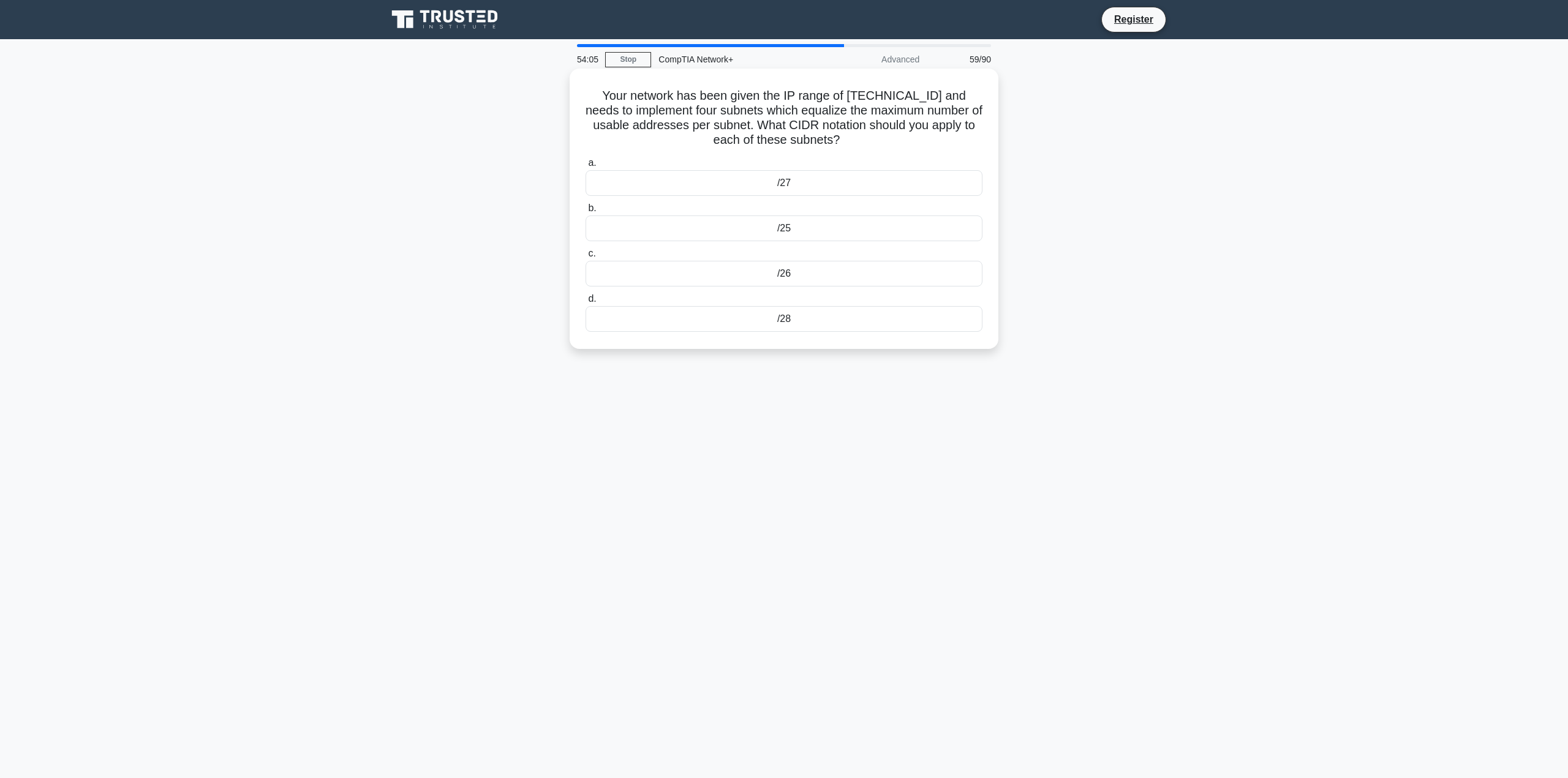
click at [741, 263] on div "/26" at bounding box center [784, 273] width 397 height 26
click at [585, 258] on input "c. /26" at bounding box center [585, 253] width 0 height 8
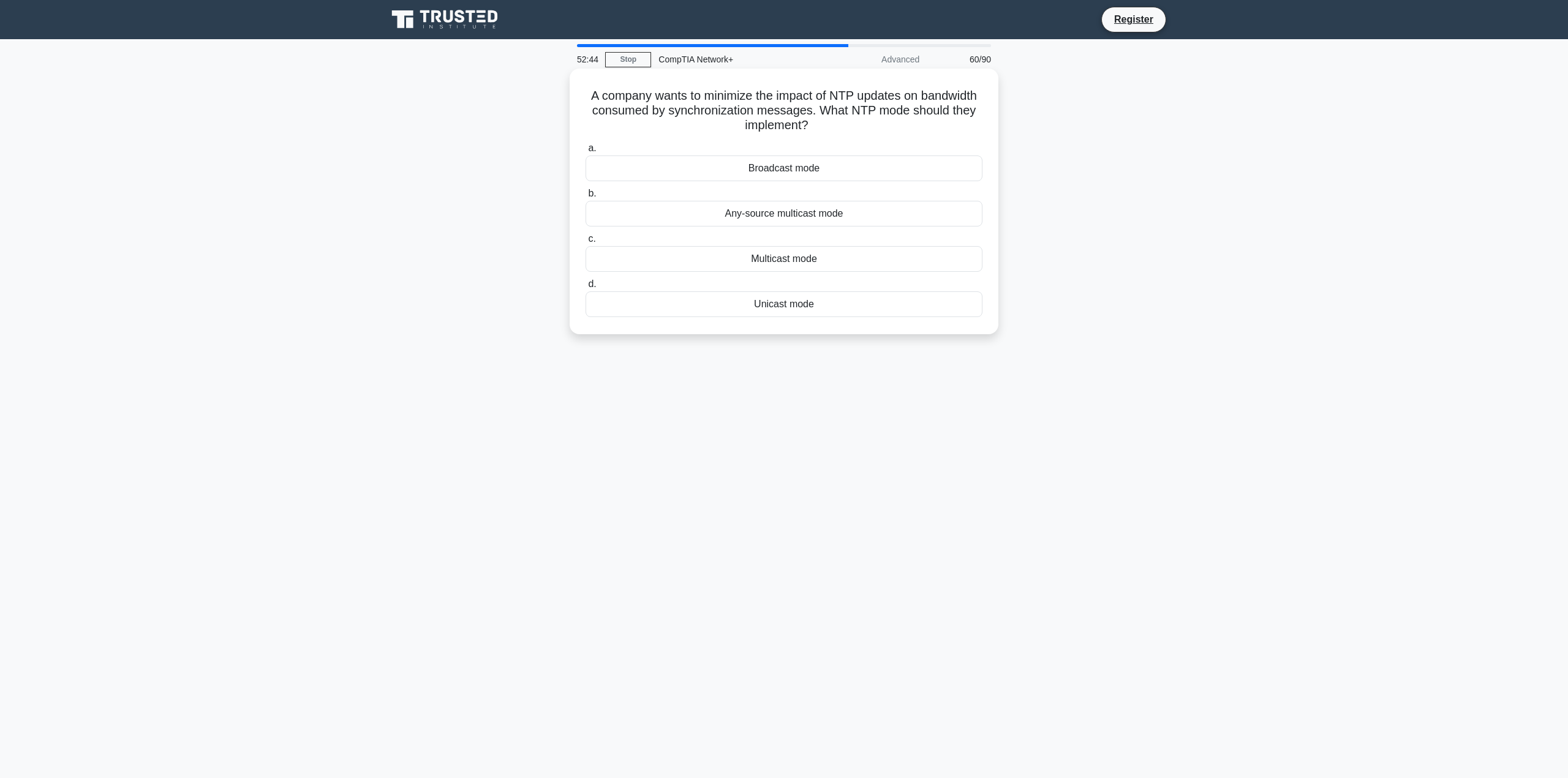
click at [799, 261] on div "Multicast mode" at bounding box center [784, 258] width 397 height 26
click at [585, 243] on input "c. Multicast mode" at bounding box center [585, 239] width 0 height 8
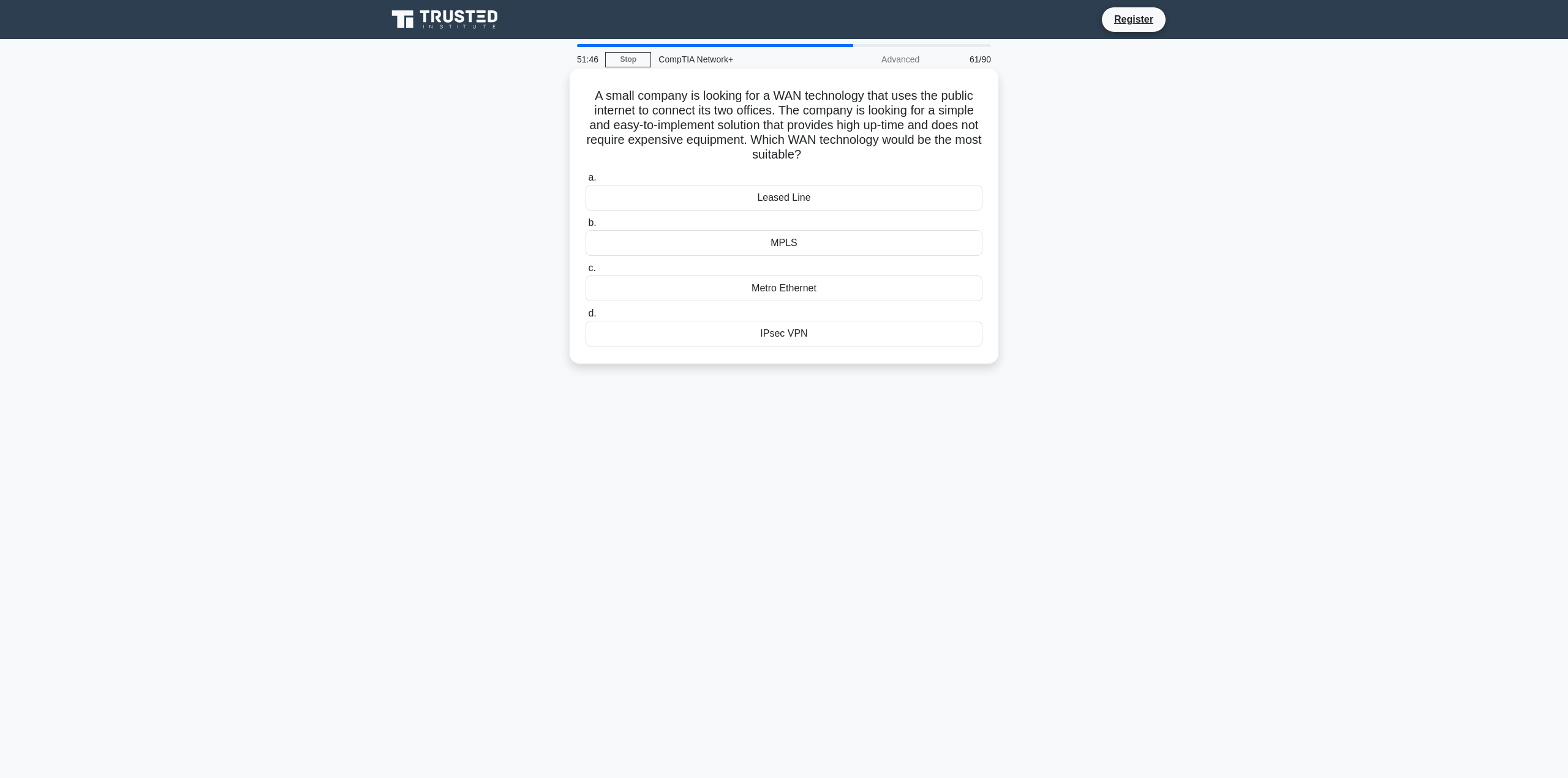
click at [800, 289] on div "Metro Ethernet" at bounding box center [784, 288] width 397 height 26
click at [585, 273] on input "c. Metro Ethernet" at bounding box center [585, 268] width 0 height 8
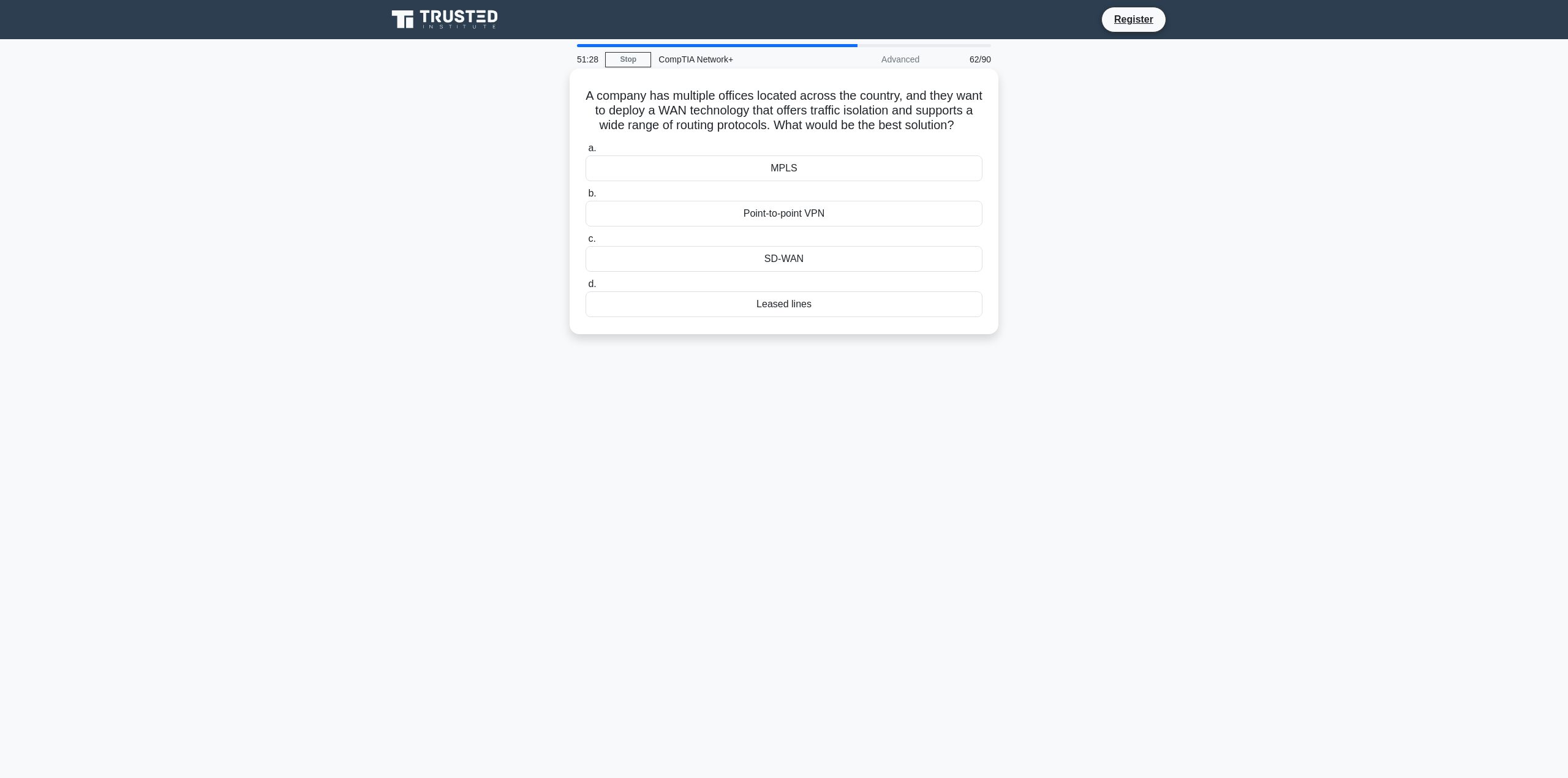
click at [782, 271] on div "SD-WAN" at bounding box center [784, 258] width 397 height 26
click at [585, 243] on input "c. SD-WAN" at bounding box center [585, 239] width 0 height 8
click at [845, 180] on div "01:00:5E:00:0A:14" at bounding box center [784, 182] width 397 height 26
click at [585, 167] on input "a. 01:00:5E:00:0A:14" at bounding box center [585, 163] width 0 height 8
click at [823, 289] on div "CIR" at bounding box center [784, 289] width 397 height 26
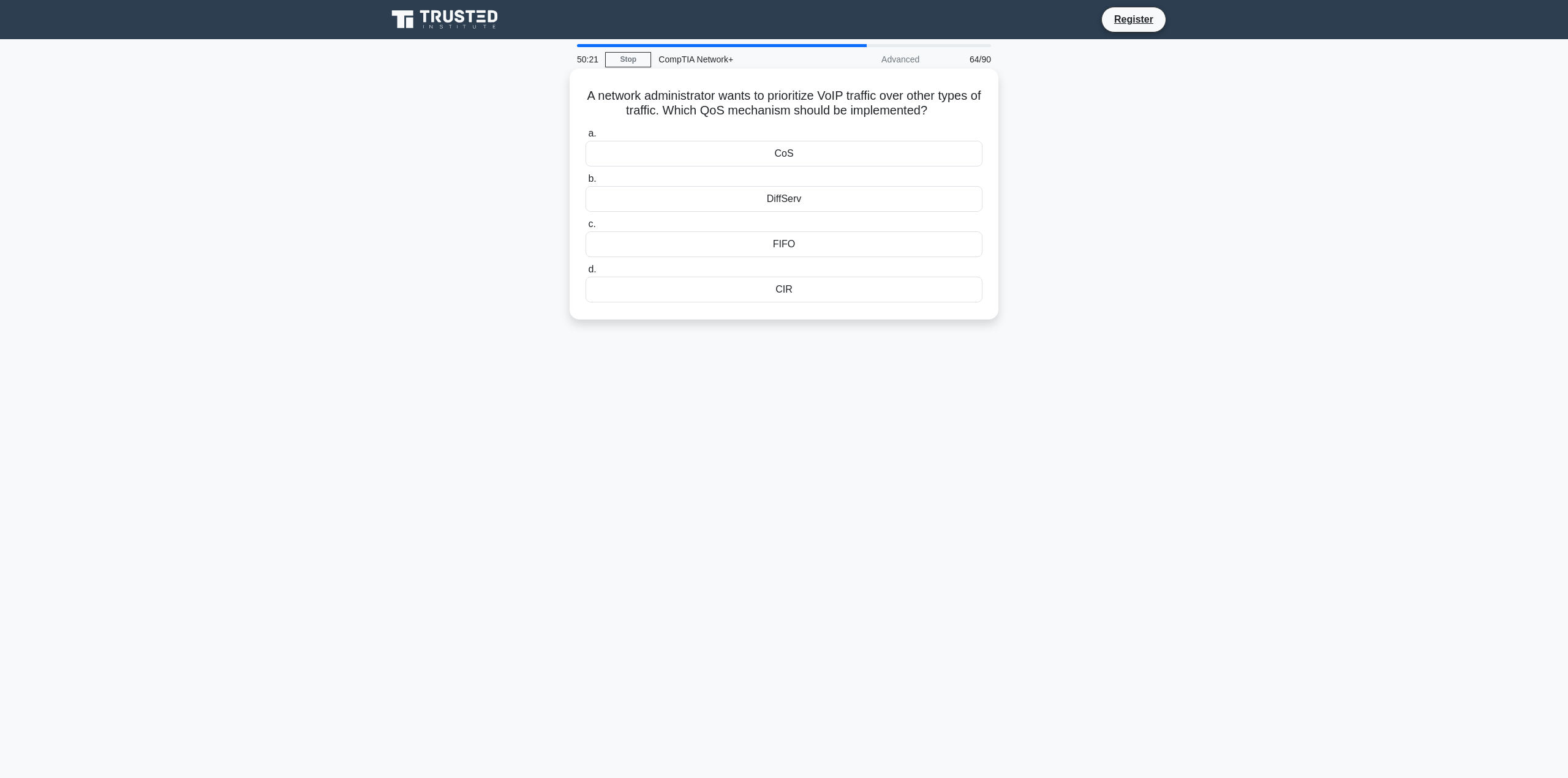
click at [585, 273] on input "d. CIR" at bounding box center [585, 269] width 0 height 8
click at [793, 268] on div "CSMA/CA" at bounding box center [784, 258] width 397 height 26
click at [585, 243] on input "c. CSMA/CA" at bounding box center [585, 239] width 0 height 8
click at [799, 291] on div "192.168.100.129 - 192.168.100.159" at bounding box center [784, 289] width 397 height 26
click at [585, 273] on input "d. 192.168.100.129 - 192.168.100.159" at bounding box center [585, 269] width 0 height 8
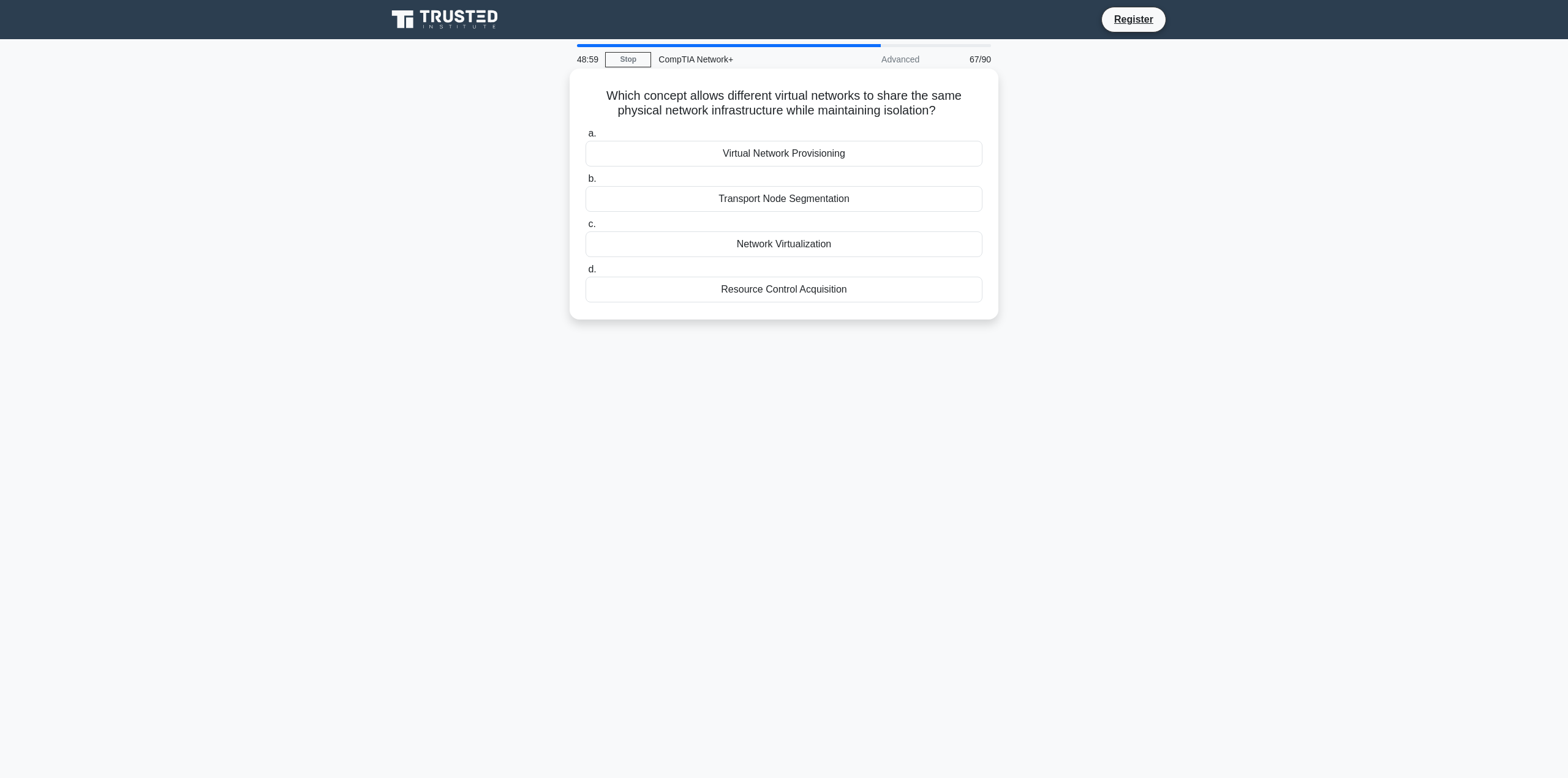
click at [806, 156] on div "Virtual Network Provisioning" at bounding box center [784, 153] width 397 height 26
click at [585, 138] on input "a. Virtual Network Provisioning" at bounding box center [585, 134] width 0 height 8
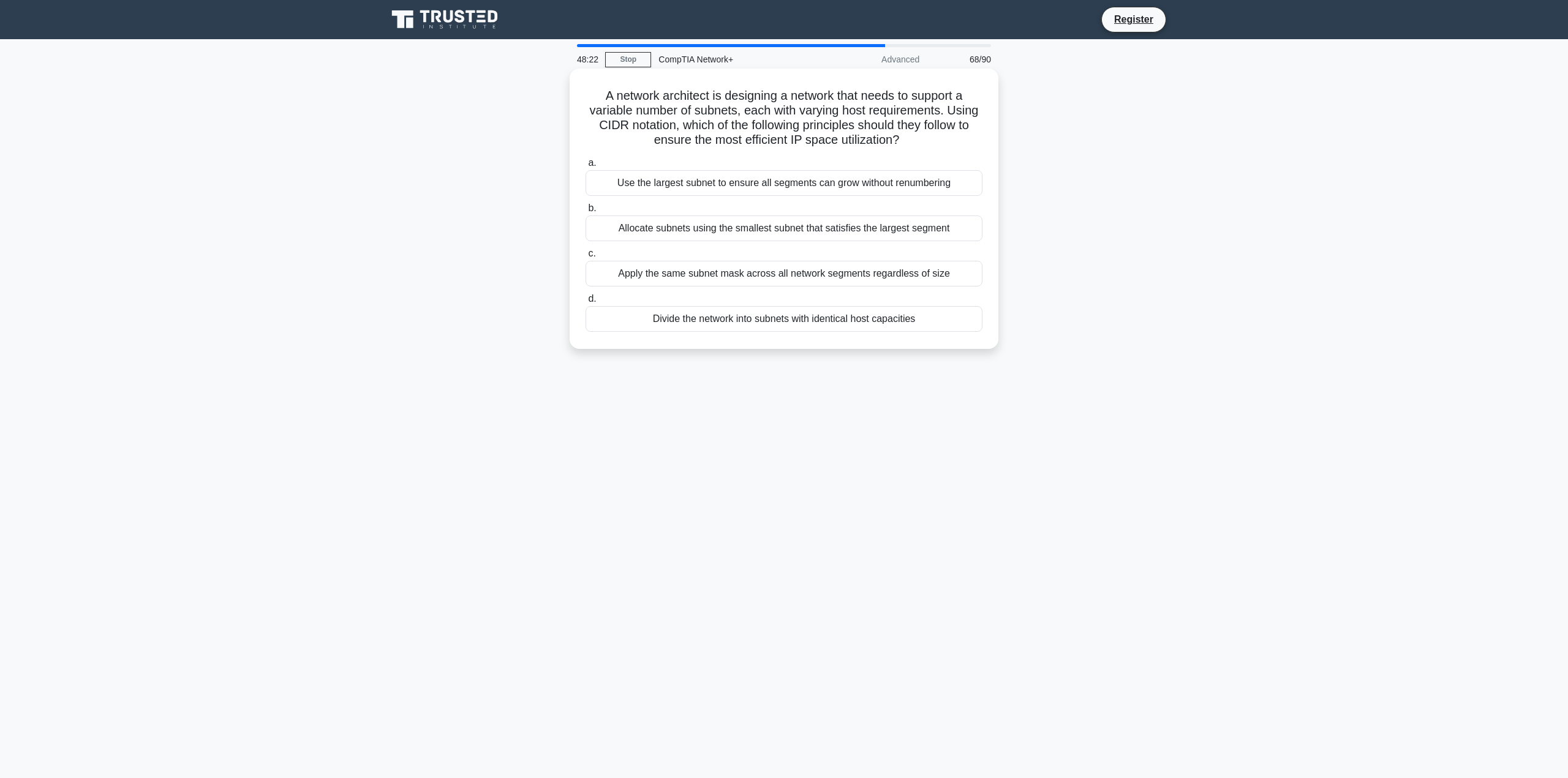
click at [708, 227] on div "Allocate subnets using the smallest subnet that satisfies the largest segment" at bounding box center [784, 227] width 397 height 26
click at [585, 212] on input "b. Allocate subnets using the smallest subnet that satisfies the largest segment" at bounding box center [585, 208] width 0 height 8
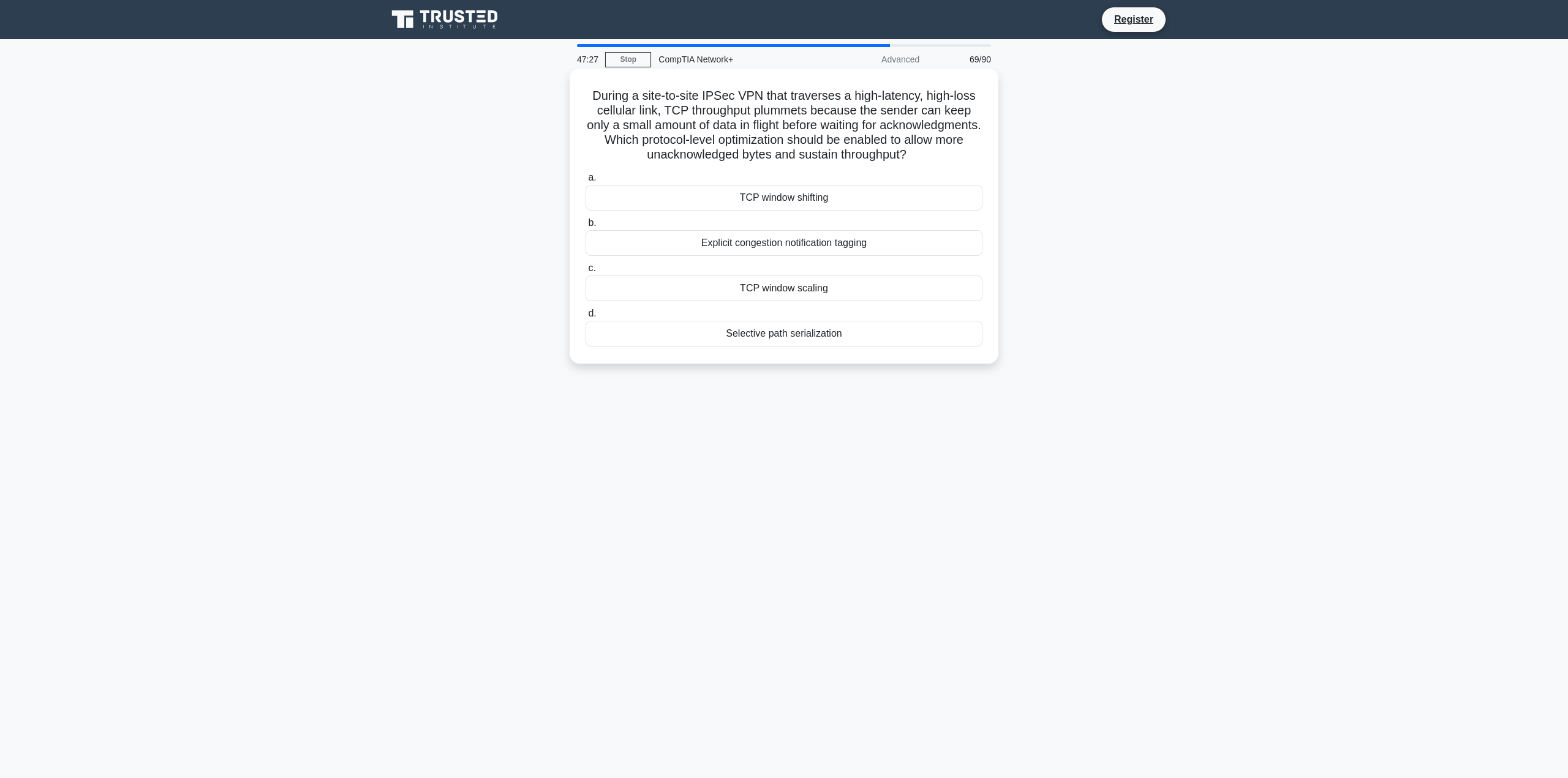
click at [734, 210] on div "TCP window shifting" at bounding box center [784, 197] width 397 height 26
click at [585, 181] on input "a. TCP window shifting" at bounding box center [585, 177] width 0 height 8
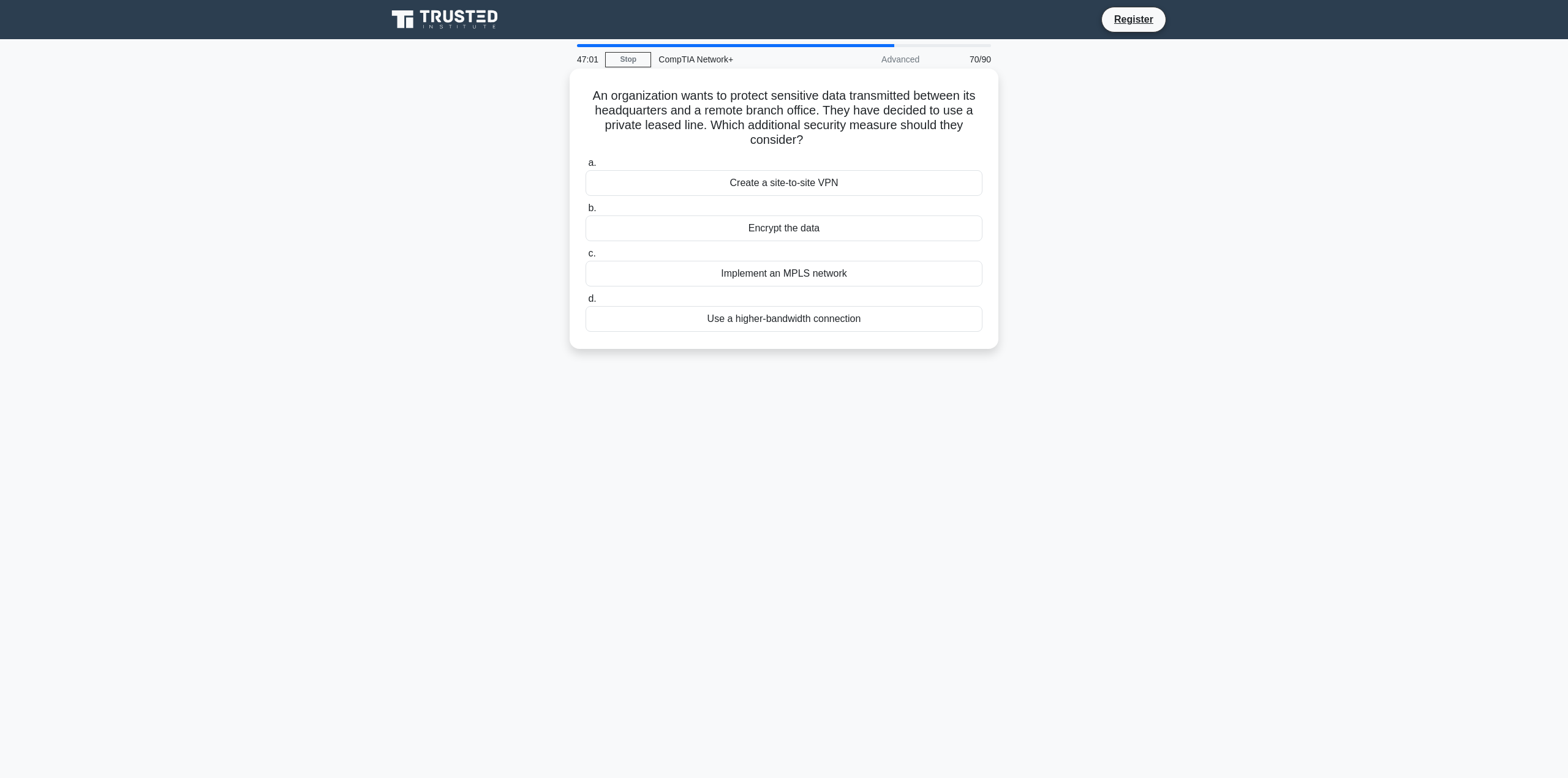
click at [750, 226] on div "Encrypt the data" at bounding box center [784, 227] width 397 height 26
click at [585, 212] on input "b. Encrypt the data" at bounding box center [585, 208] width 0 height 8
click at [761, 188] on div "Plenum-rated fiber" at bounding box center [784, 182] width 397 height 26
click at [585, 167] on input "a. Plenum-rated fiber" at bounding box center [585, 163] width 0 height 8
click at [777, 279] on div "BGP" at bounding box center [784, 273] width 397 height 26
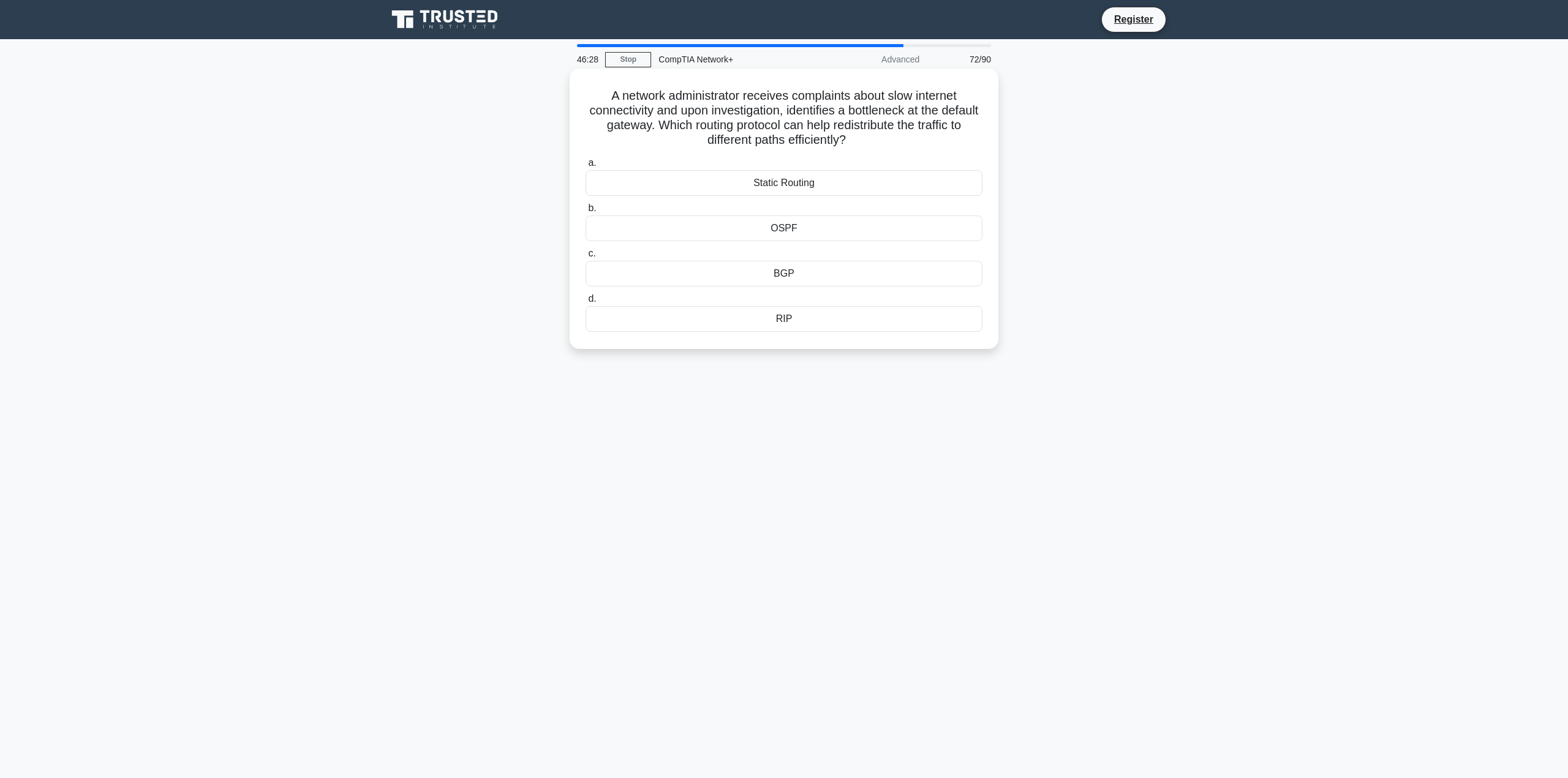
click at [585, 258] on input "c. BGP" at bounding box center [585, 253] width 0 height 8
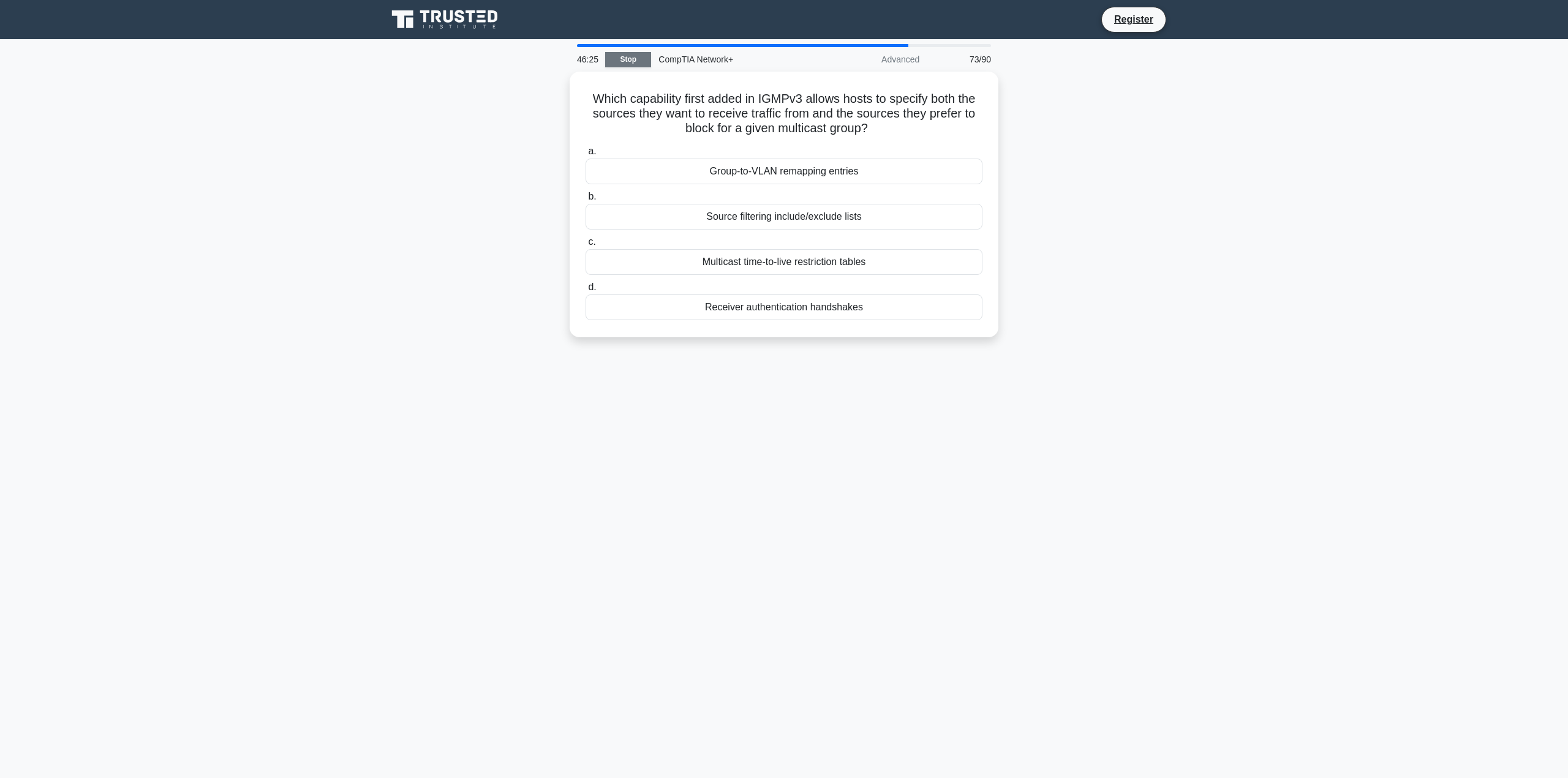
click at [632, 58] on link "Stop" at bounding box center [628, 59] width 46 height 15
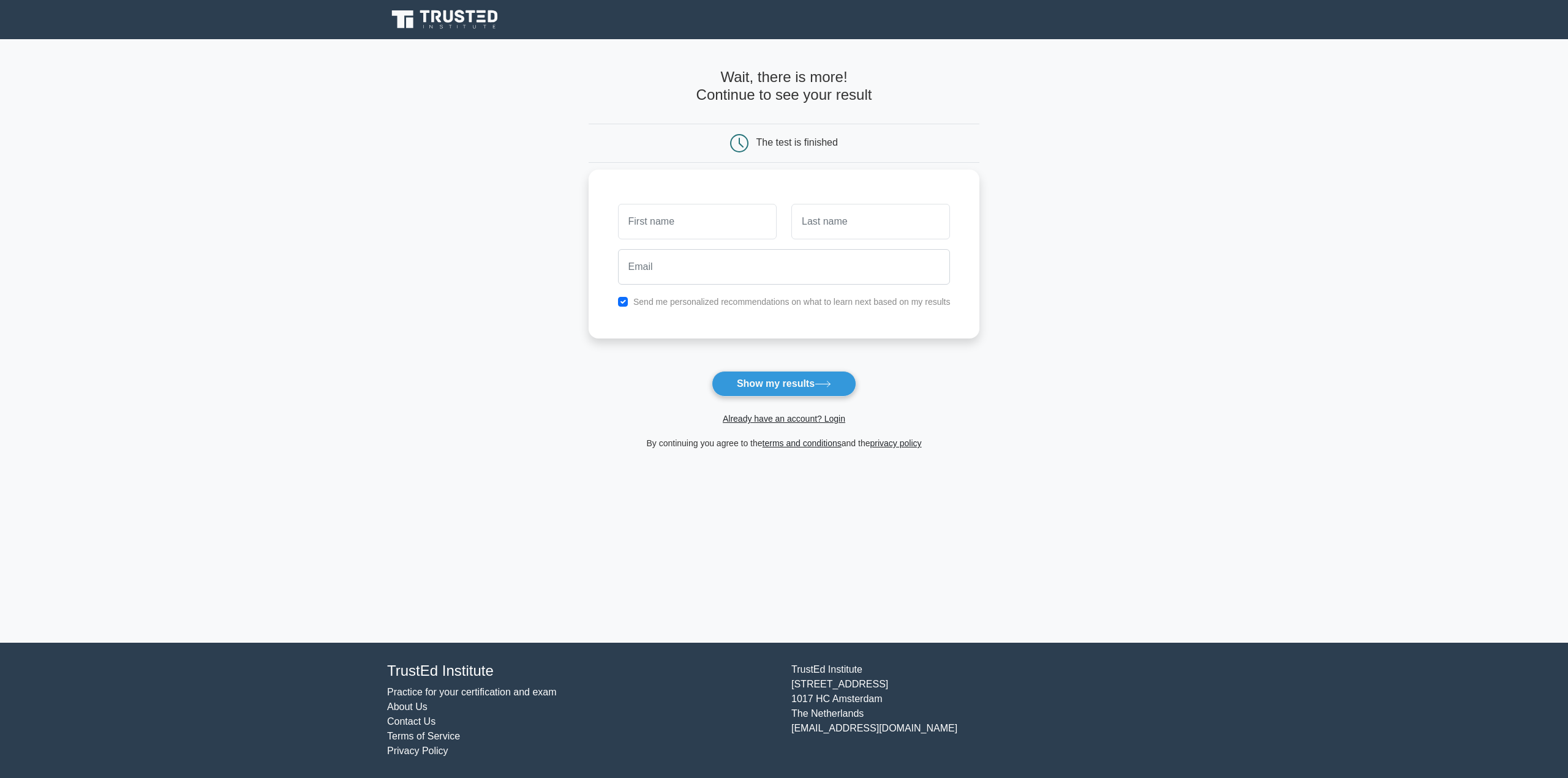
click at [676, 210] on input "text" at bounding box center [697, 221] width 158 height 35
type input "John"
type input "Smith"
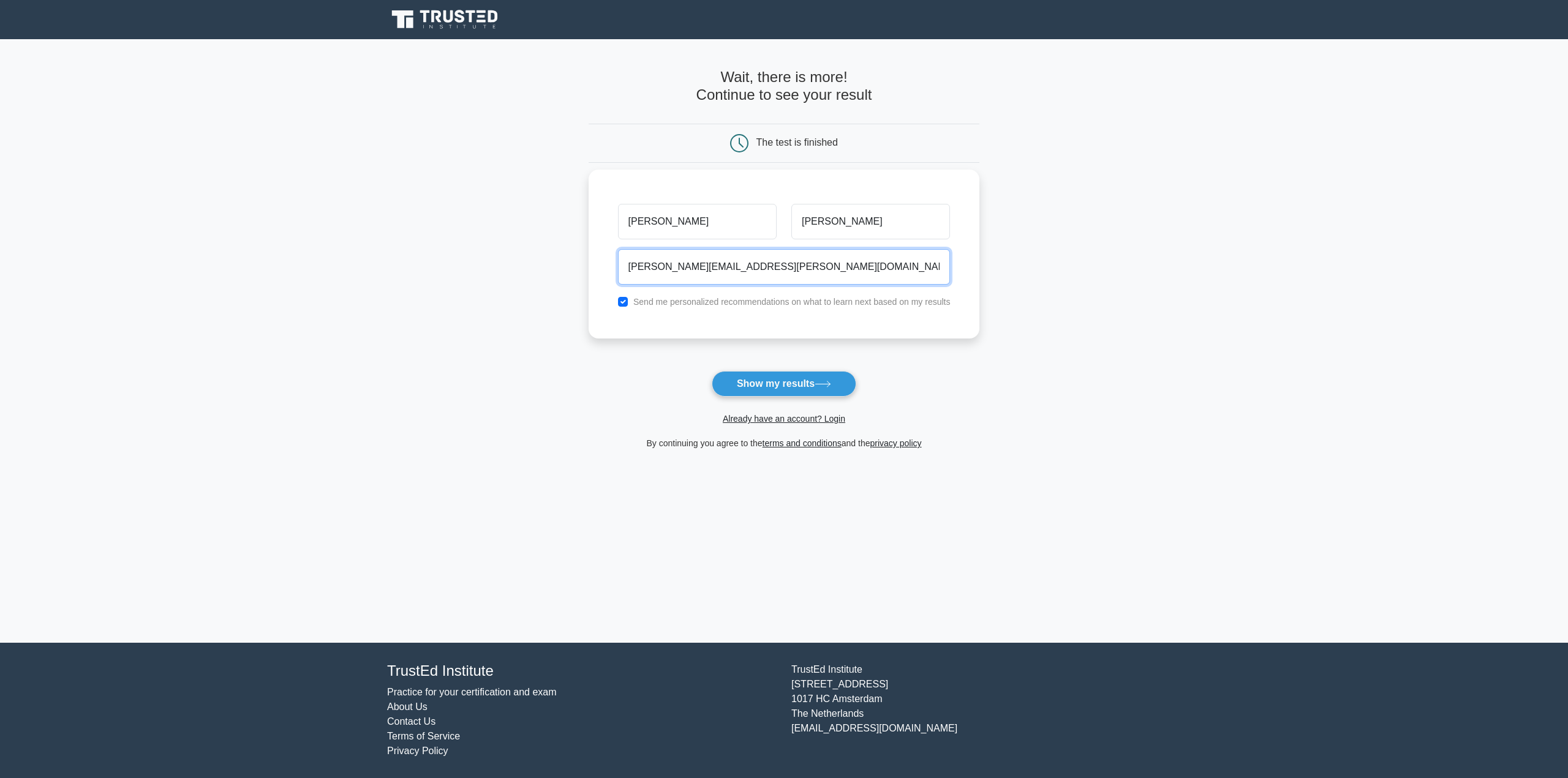
type input "lewis.hall@qphl.co"
click at [751, 306] on label "Send me personalized recommendations on what to learn next based on my results" at bounding box center [792, 301] width 317 height 10
click at [769, 301] on label "Send me personalized recommendations on what to learn next based on my results" at bounding box center [792, 301] width 317 height 10
click at [624, 302] on input "checkbox" at bounding box center [622, 301] width 10 height 10
checkbox input "false"
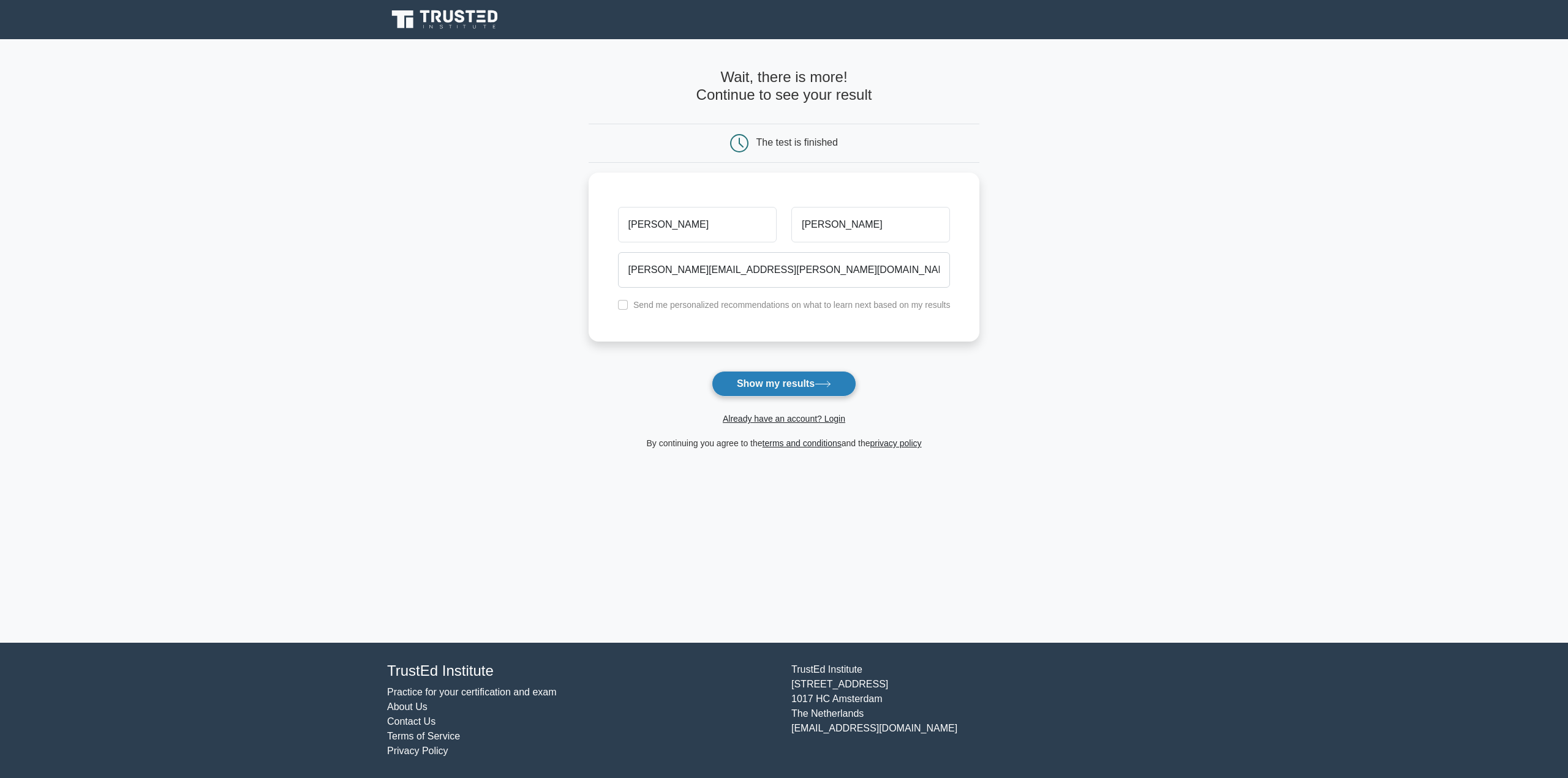
click at [848, 387] on button "Show my results" at bounding box center [784, 383] width 144 height 26
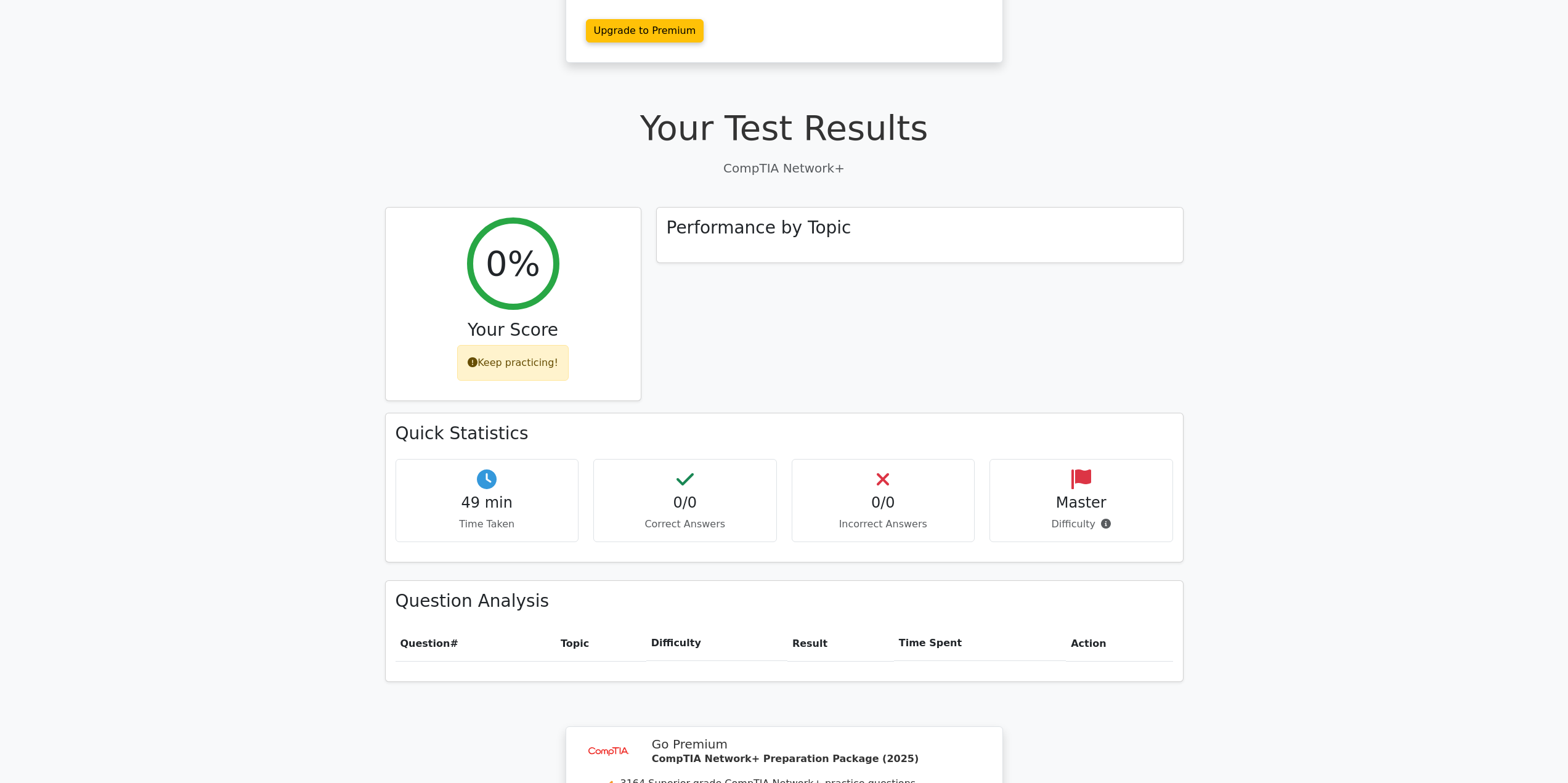
scroll to position [308, 0]
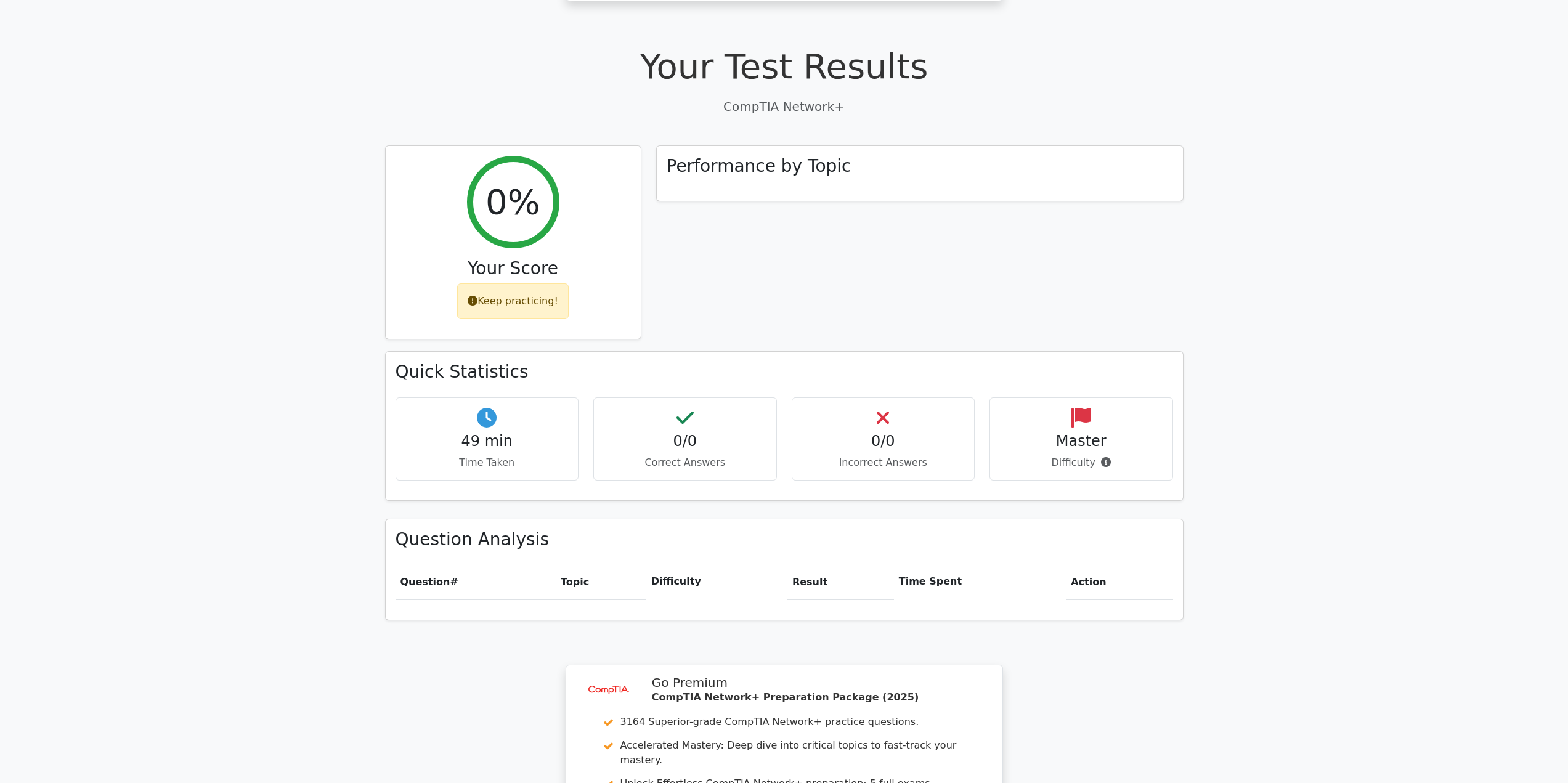
click at [686, 408] on icon at bounding box center [684, 418] width 17 height 20
click at [1094, 433] on h4 "Master" at bounding box center [1081, 442] width 163 height 18
click at [1107, 457] on icon at bounding box center [1106, 461] width 10 height 10
click at [1131, 455] on p "Difficulty" at bounding box center [1081, 462] width 163 height 15
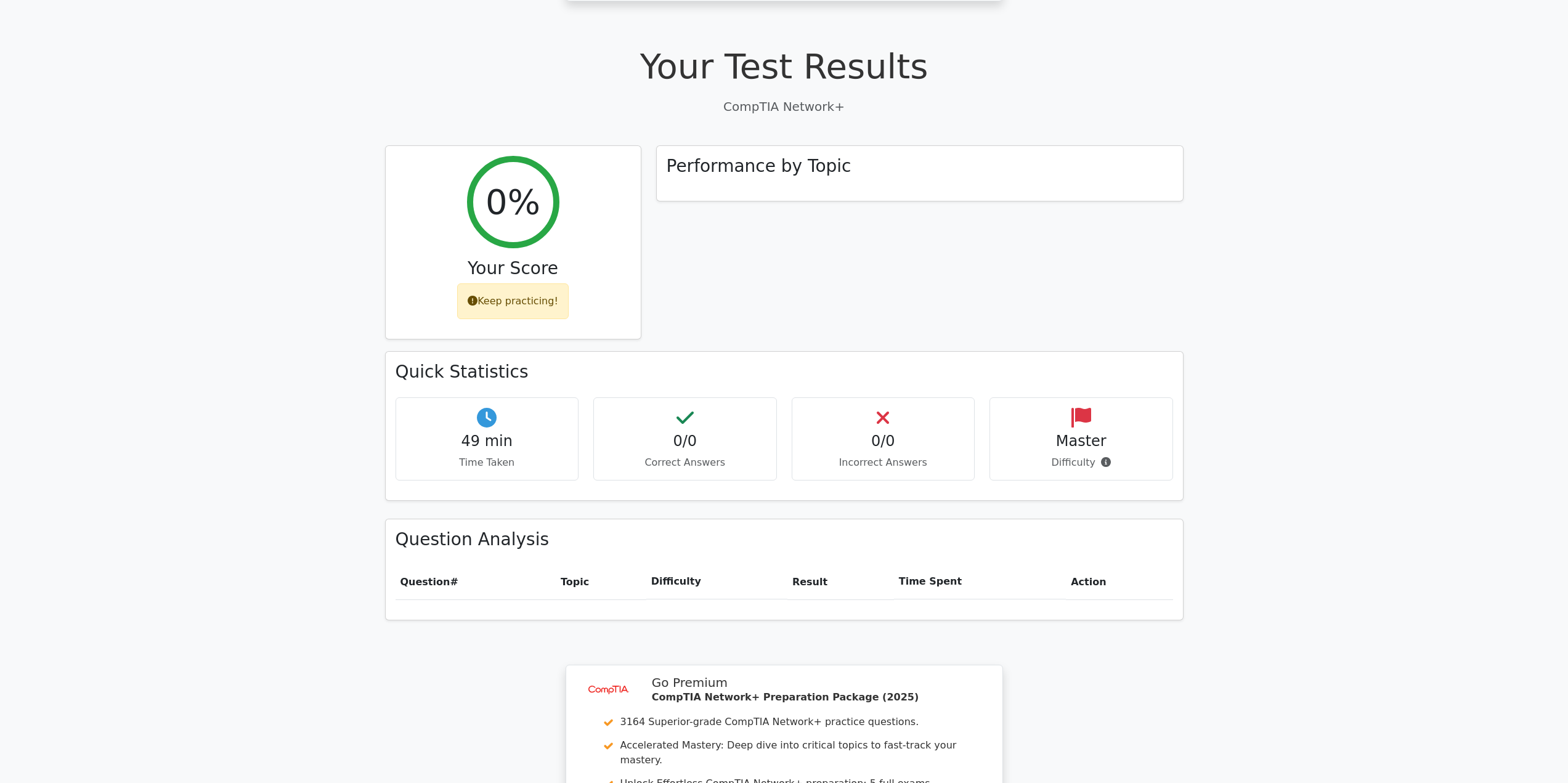
click at [1134, 455] on p "Difficulty" at bounding box center [1081, 462] width 163 height 15
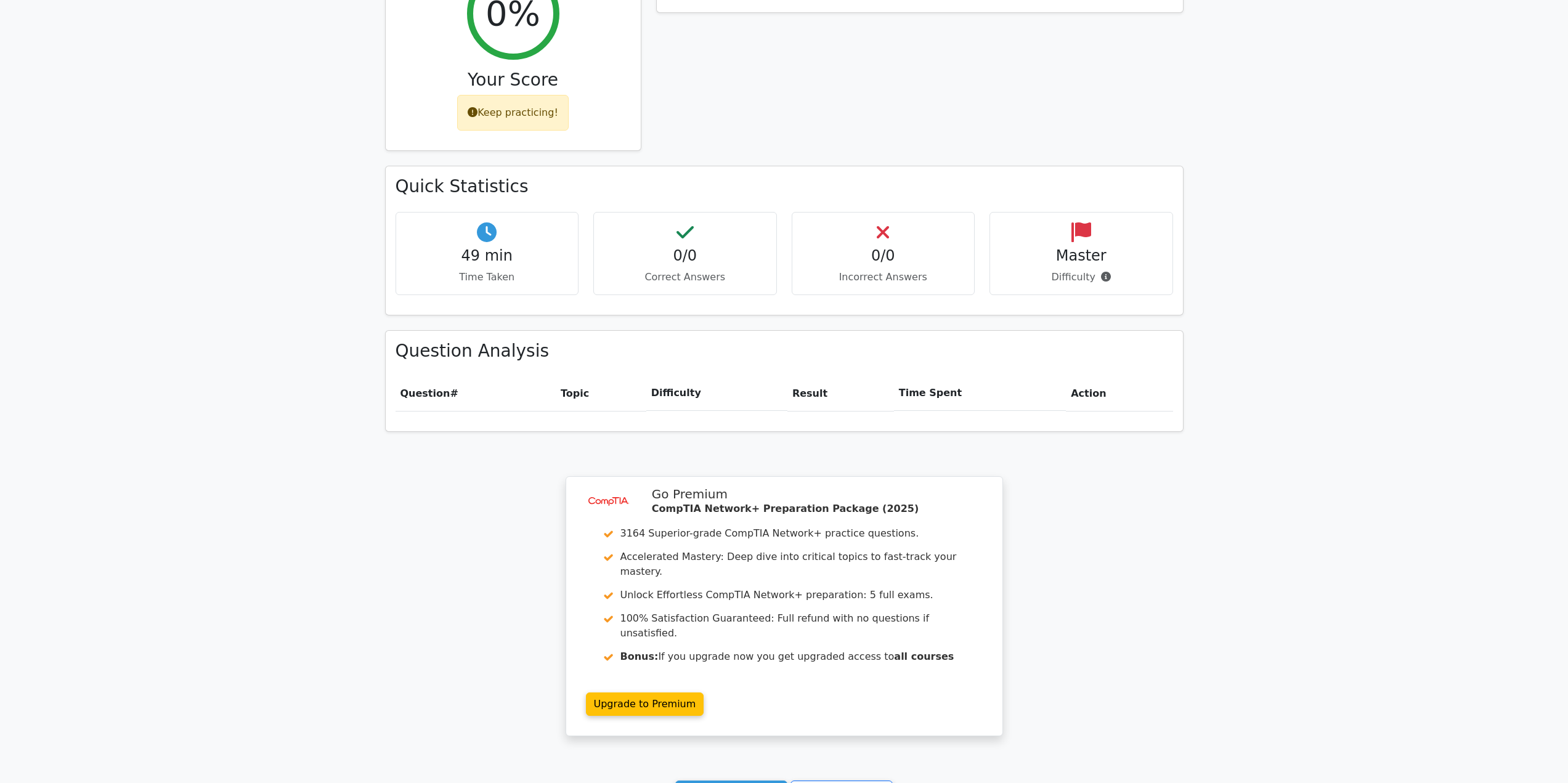
scroll to position [616, 0]
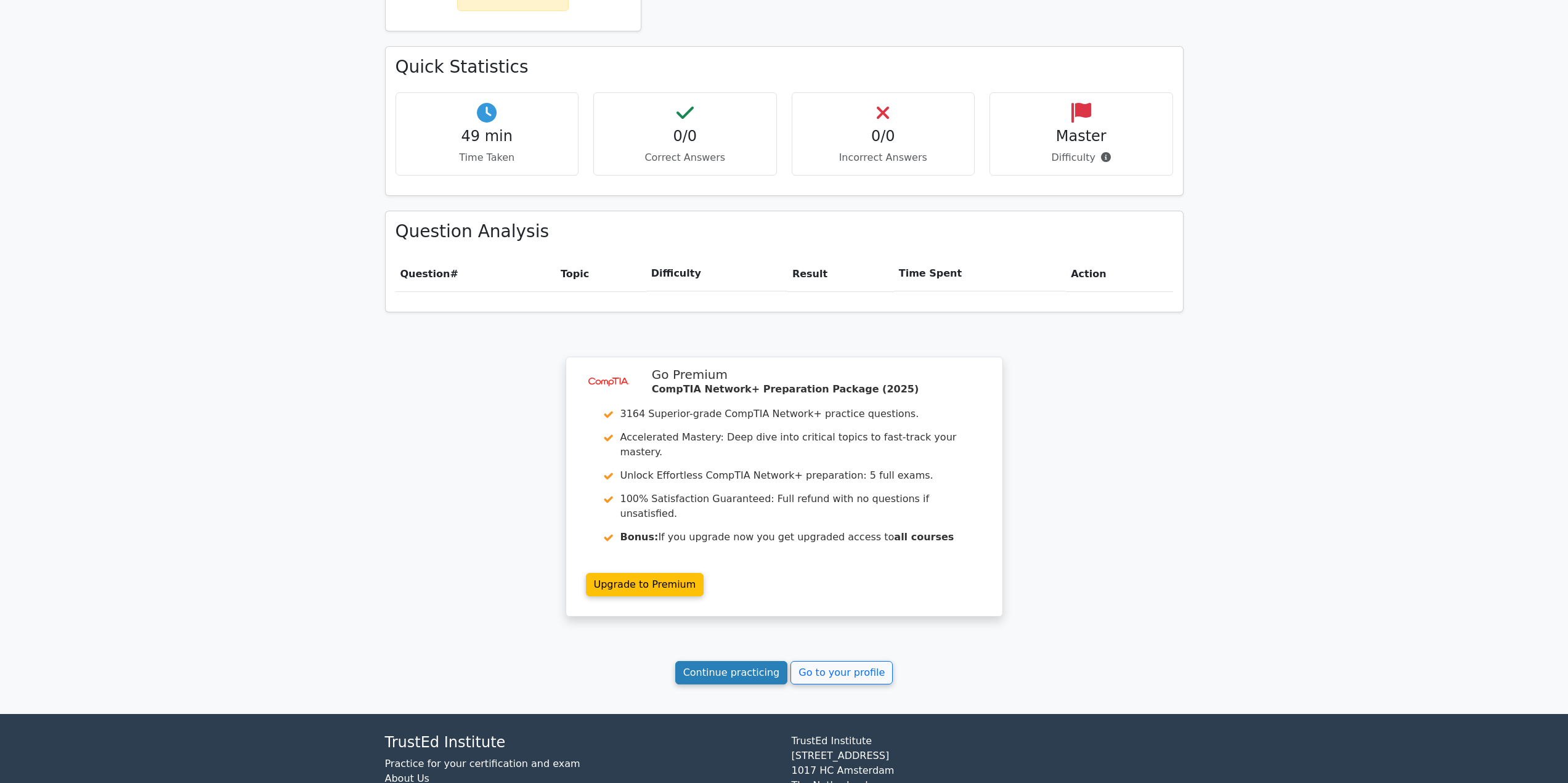
click at [731, 661] on link "Continue practicing" at bounding box center [731, 673] width 113 height 23
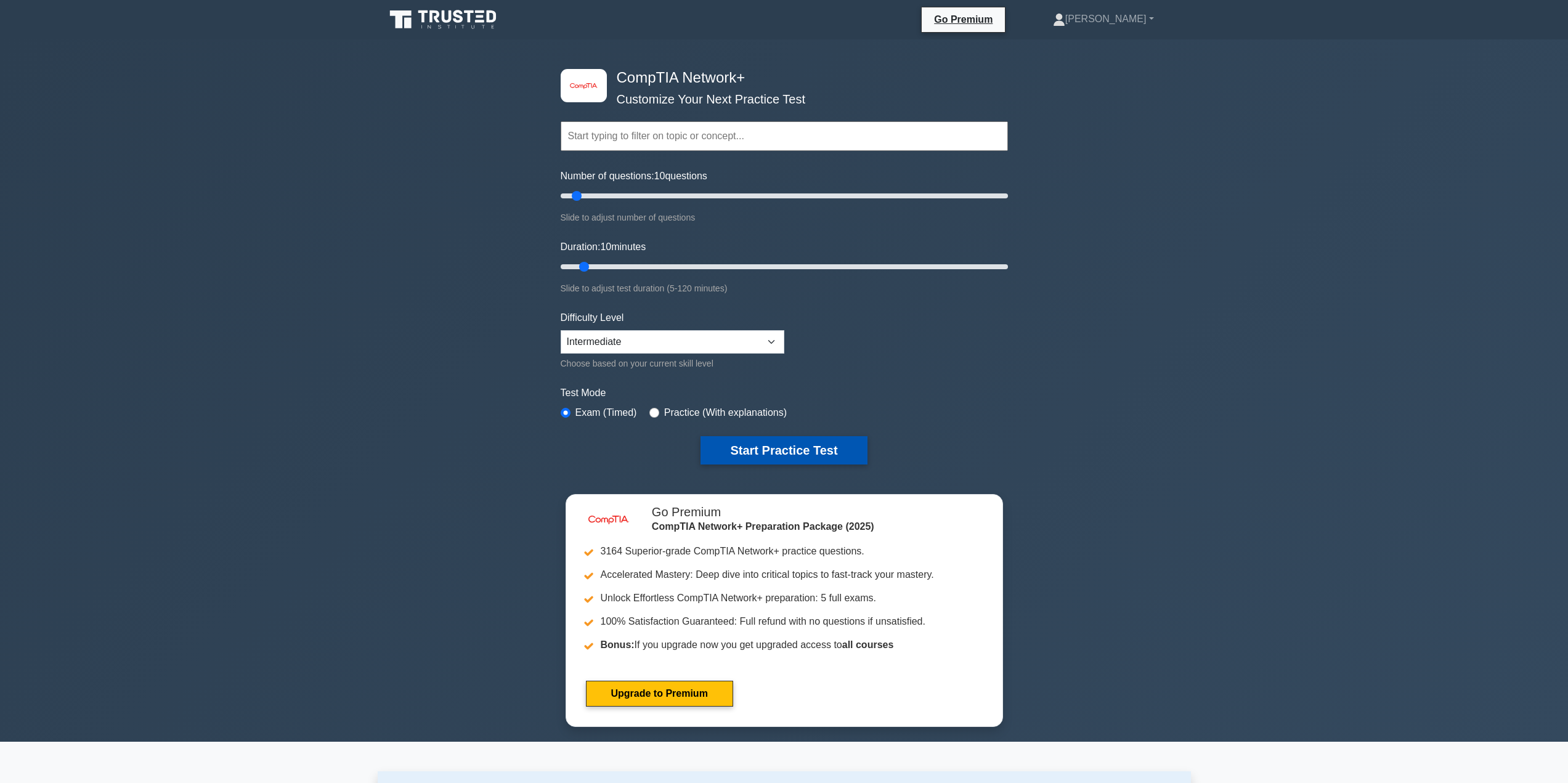
click at [783, 445] on button "Start Practice Test" at bounding box center [783, 451] width 167 height 29
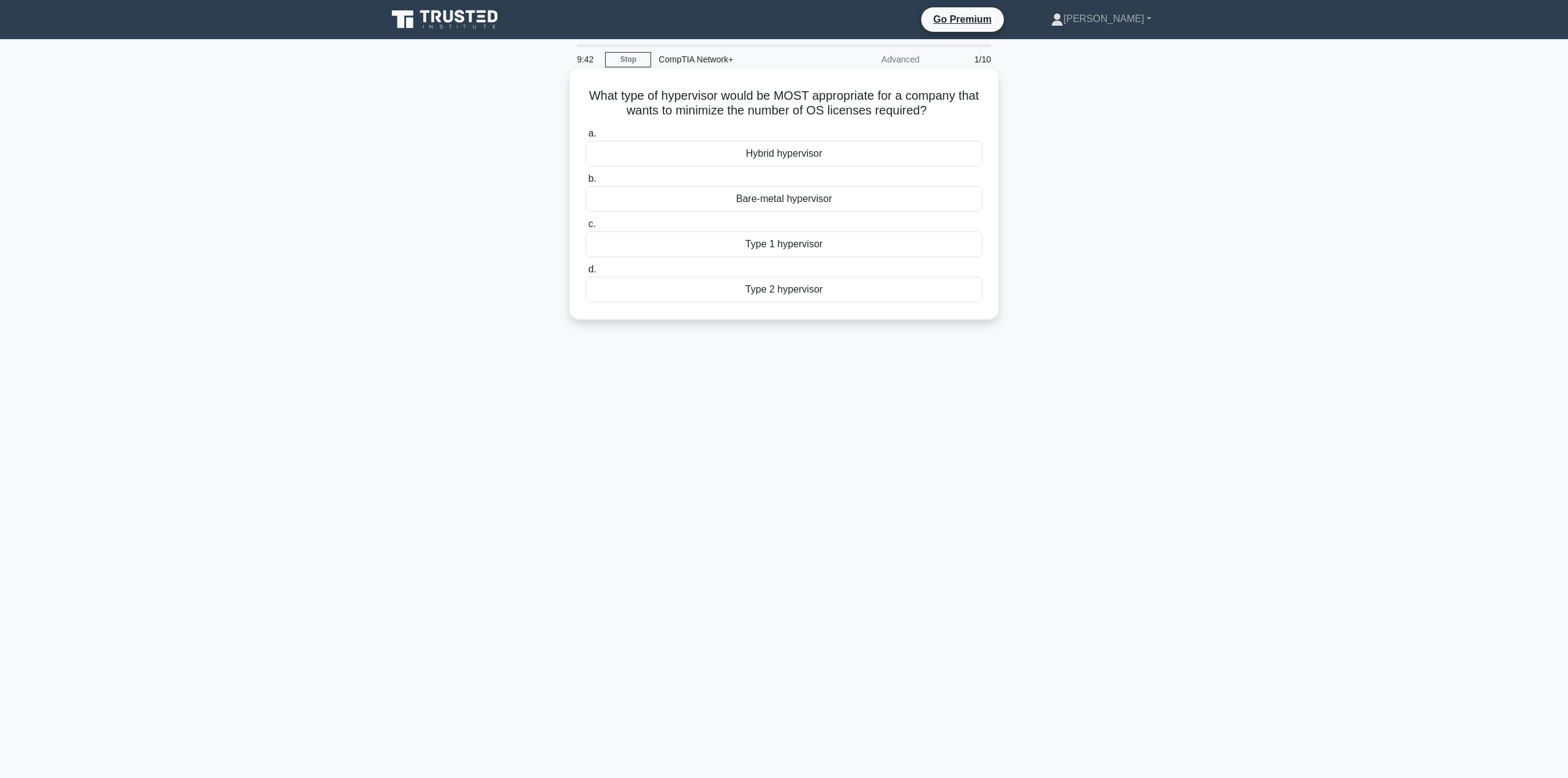
click at [792, 291] on div "Type 2 hypervisor" at bounding box center [784, 289] width 397 height 26
click at [585, 273] on input "d. Type 2 hypervisor" at bounding box center [585, 269] width 0 height 8
click at [814, 218] on div "Virtual Private Gateway" at bounding box center [784, 213] width 397 height 26
click at [585, 197] on input "b. Virtual Private Gateway" at bounding box center [585, 193] width 0 height 8
click at [808, 311] on div "Single-mode fiber" at bounding box center [784, 304] width 397 height 26
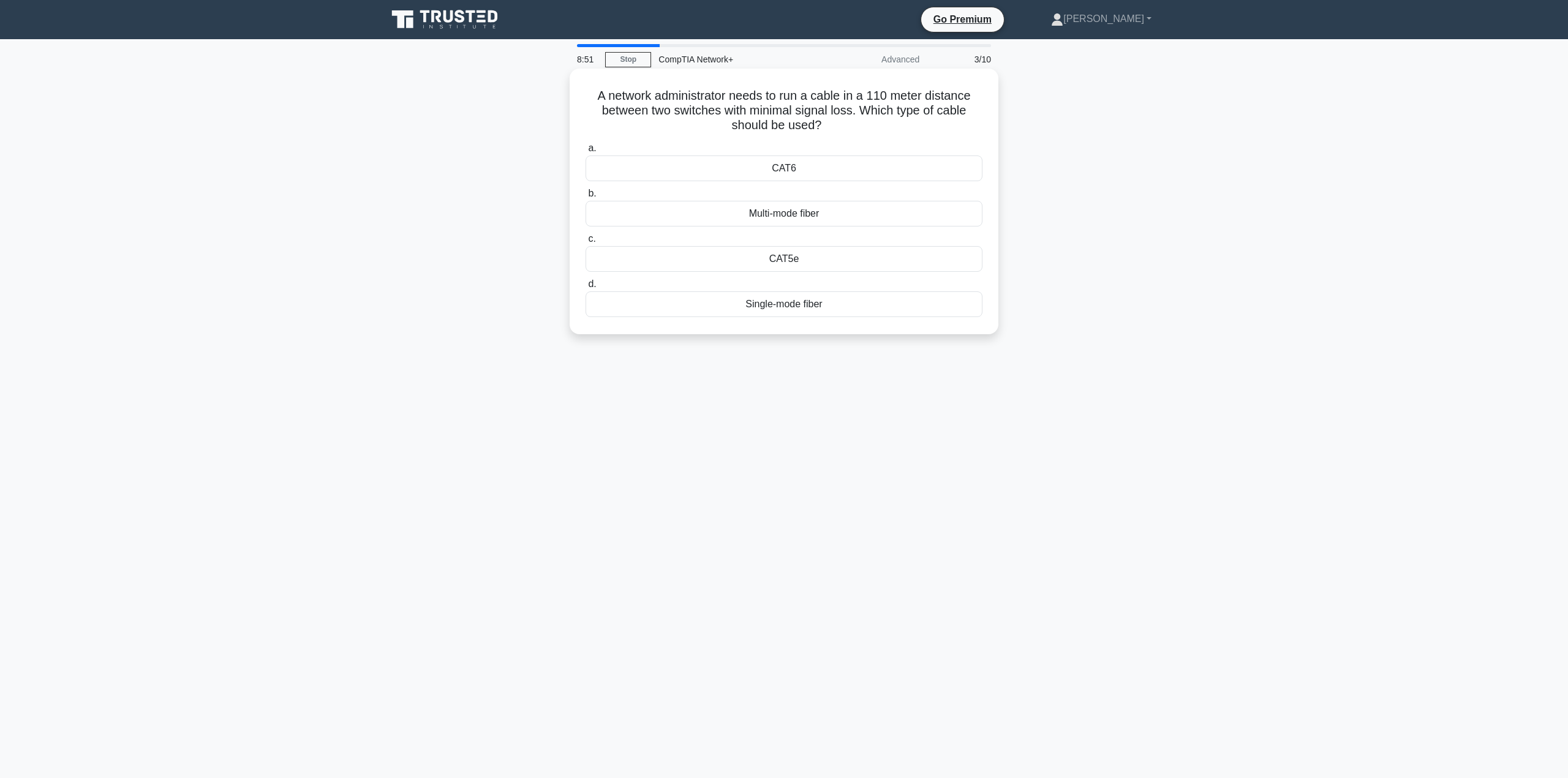
click at [585, 289] on input "d. Single-mode fiber" at bounding box center [585, 284] width 0 height 8
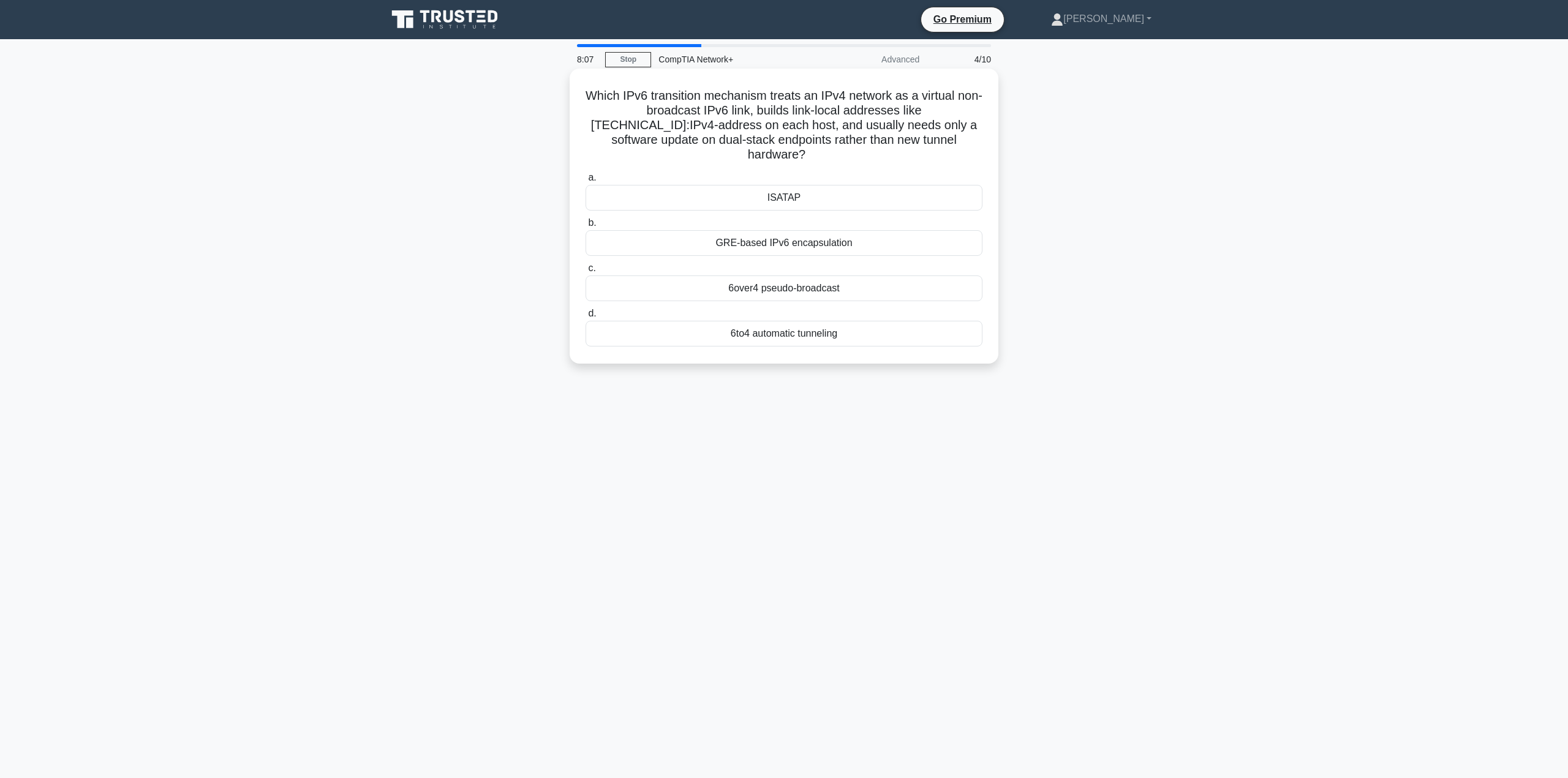
click at [800, 320] on div "6to4 automatic tunneling" at bounding box center [784, 333] width 397 height 26
click at [585, 318] on input "d. 6to4 automatic tunneling" at bounding box center [585, 313] width 0 height 8
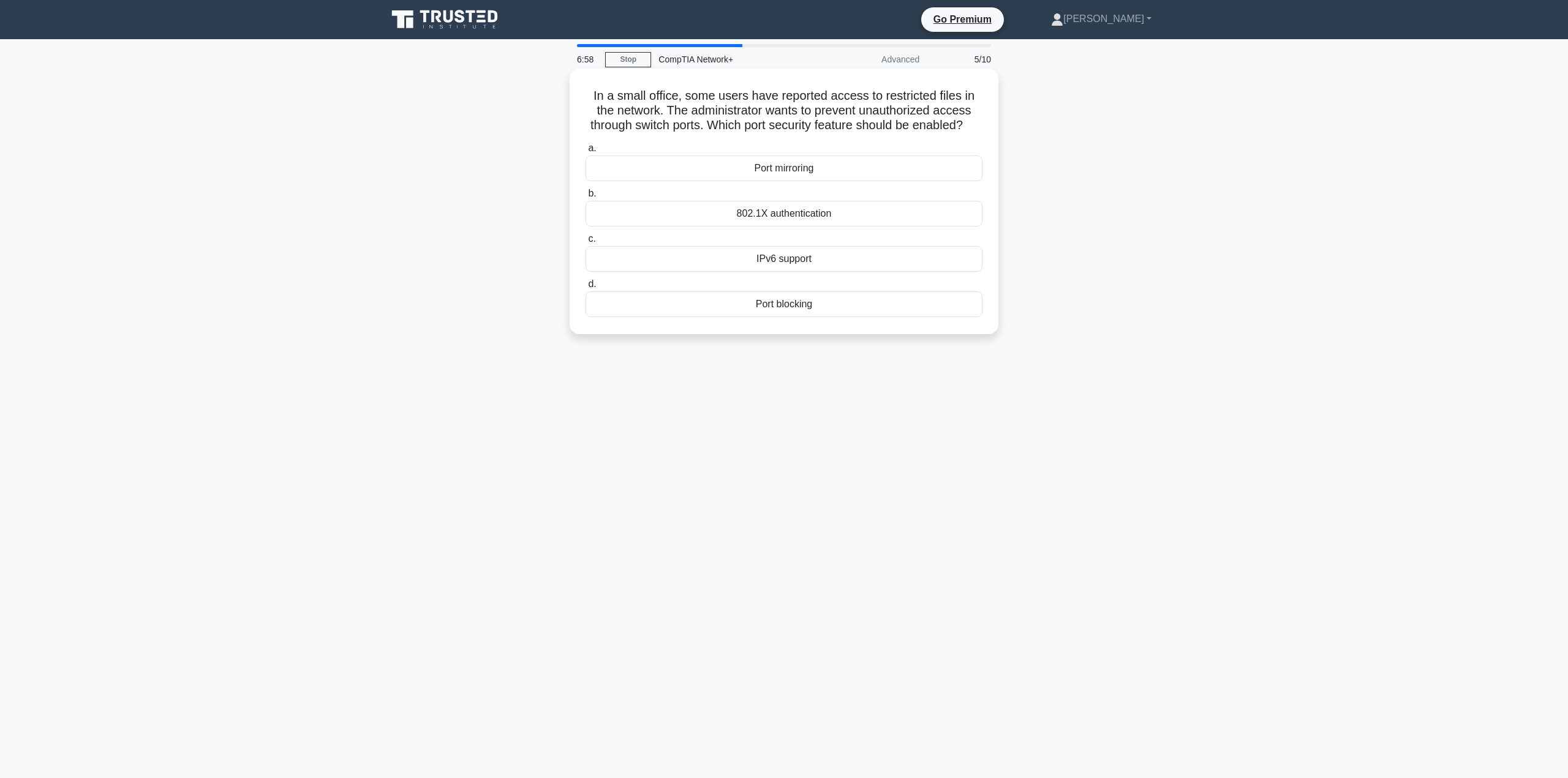
click at [786, 317] on div "Port blocking" at bounding box center [784, 304] width 397 height 26
click at [585, 289] on input "d. Port blocking" at bounding box center [585, 284] width 0 height 8
click at [788, 266] on div "cgroups (control groups)" at bounding box center [784, 258] width 397 height 26
click at [585, 243] on input "c. cgroups (control groups)" at bounding box center [585, 239] width 0 height 8
click at [891, 175] on div "Time To Lease" at bounding box center [784, 168] width 397 height 26
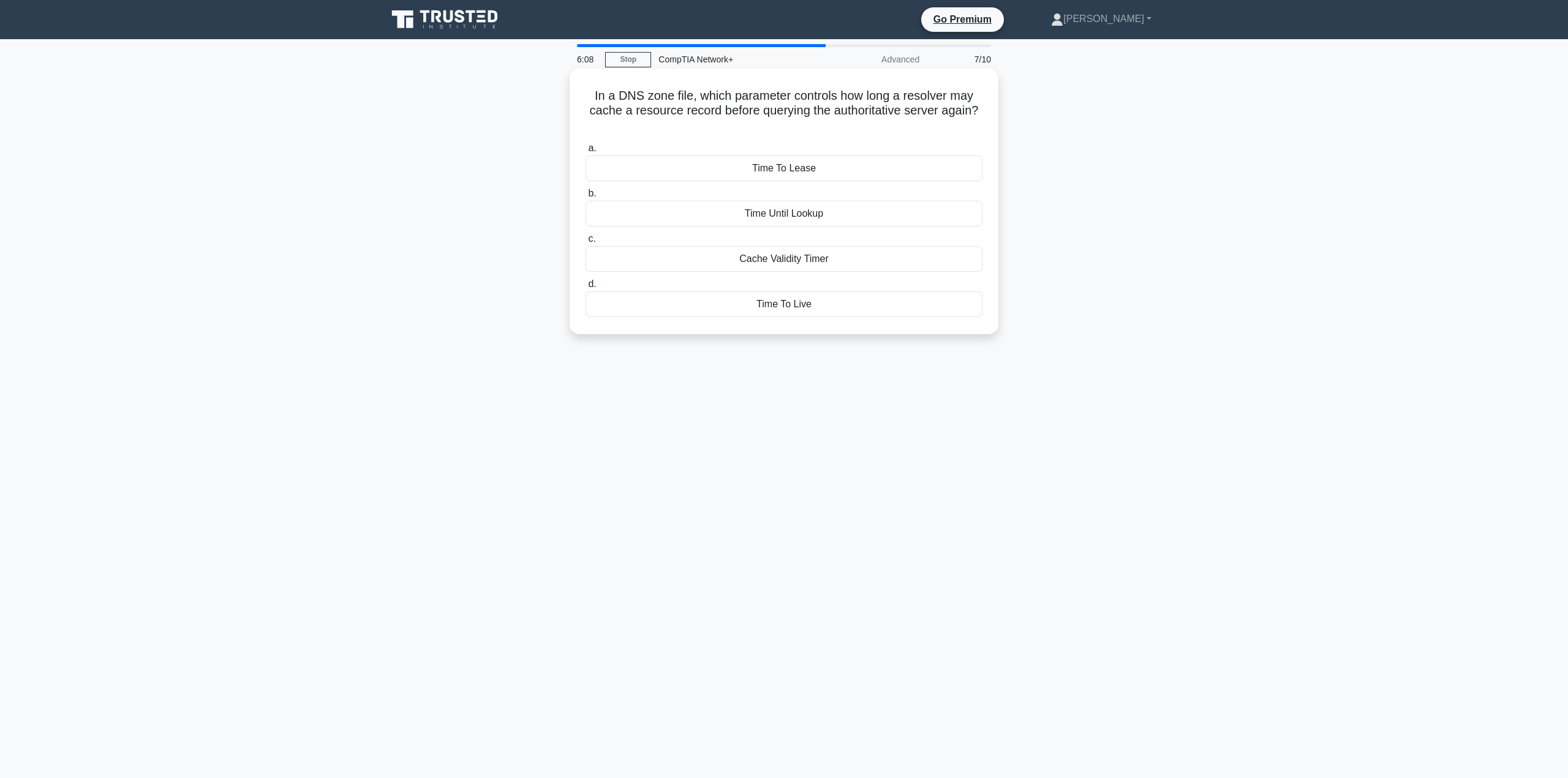
click at [585, 152] on input "a. Time To Lease" at bounding box center [585, 148] width 0 height 8
click at [791, 297] on div "Wireless Distribution System" at bounding box center [784, 304] width 397 height 26
click at [585, 289] on input "d. Wireless Distribution System" at bounding box center [585, 284] width 0 height 8
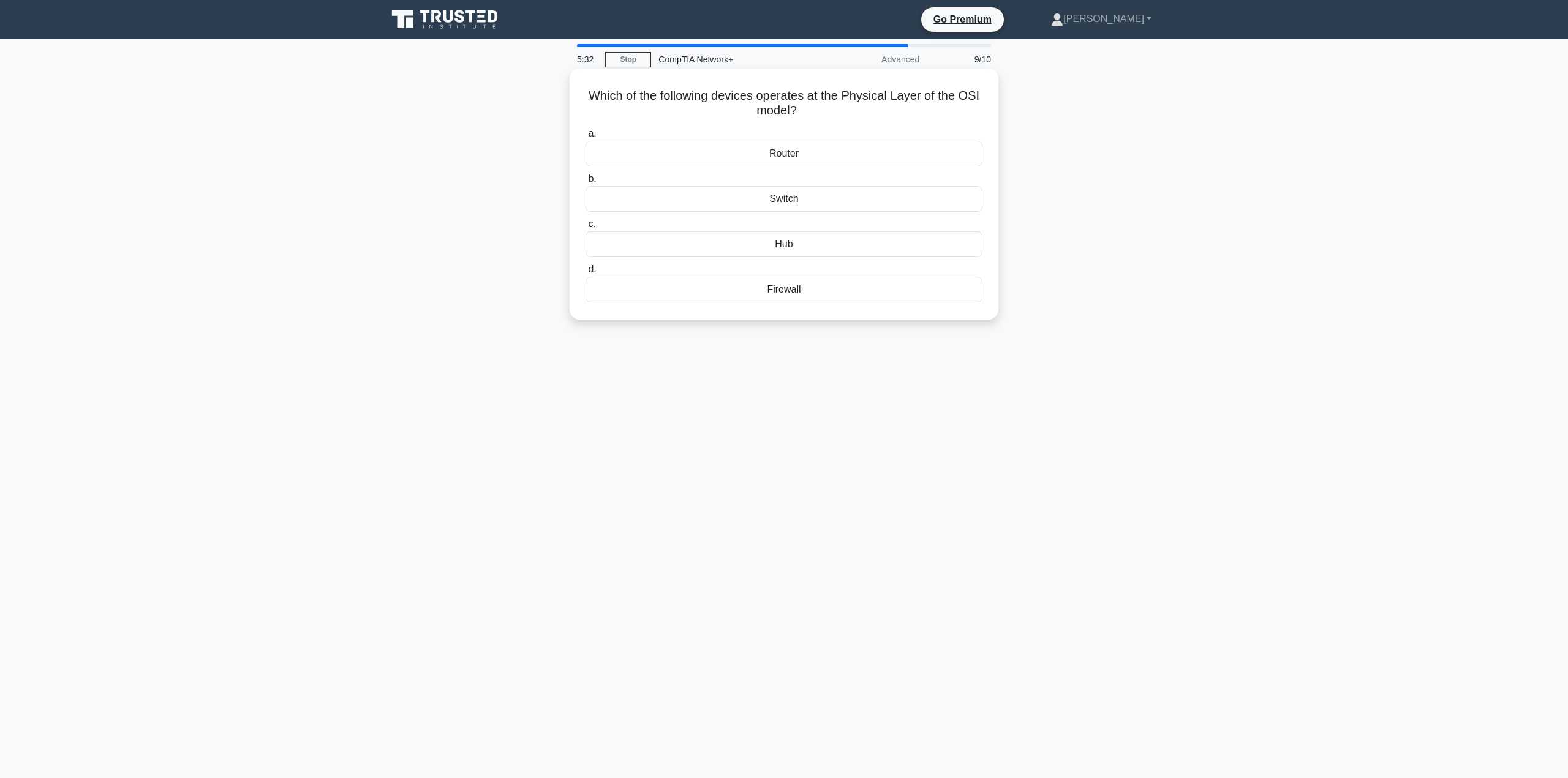
click at [785, 249] on div "Hub" at bounding box center [784, 243] width 397 height 26
click at [585, 228] on input "c. Hub" at bounding box center [585, 224] width 0 height 8
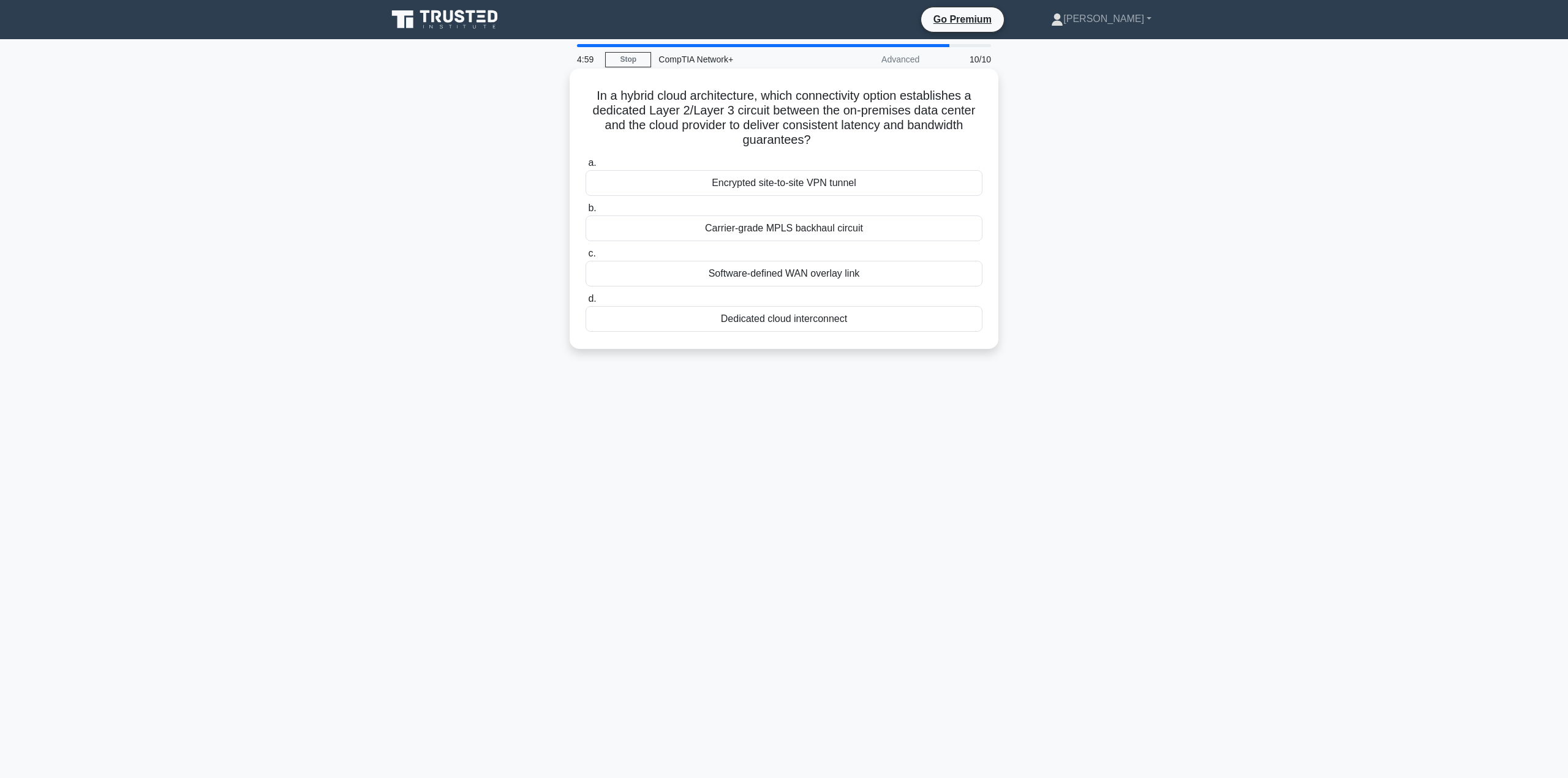
click at [787, 273] on div "Software-defined WAN overlay link" at bounding box center [784, 273] width 397 height 26
click at [585, 258] on input "c. Software-defined WAN overlay link" at bounding box center [585, 253] width 0 height 8
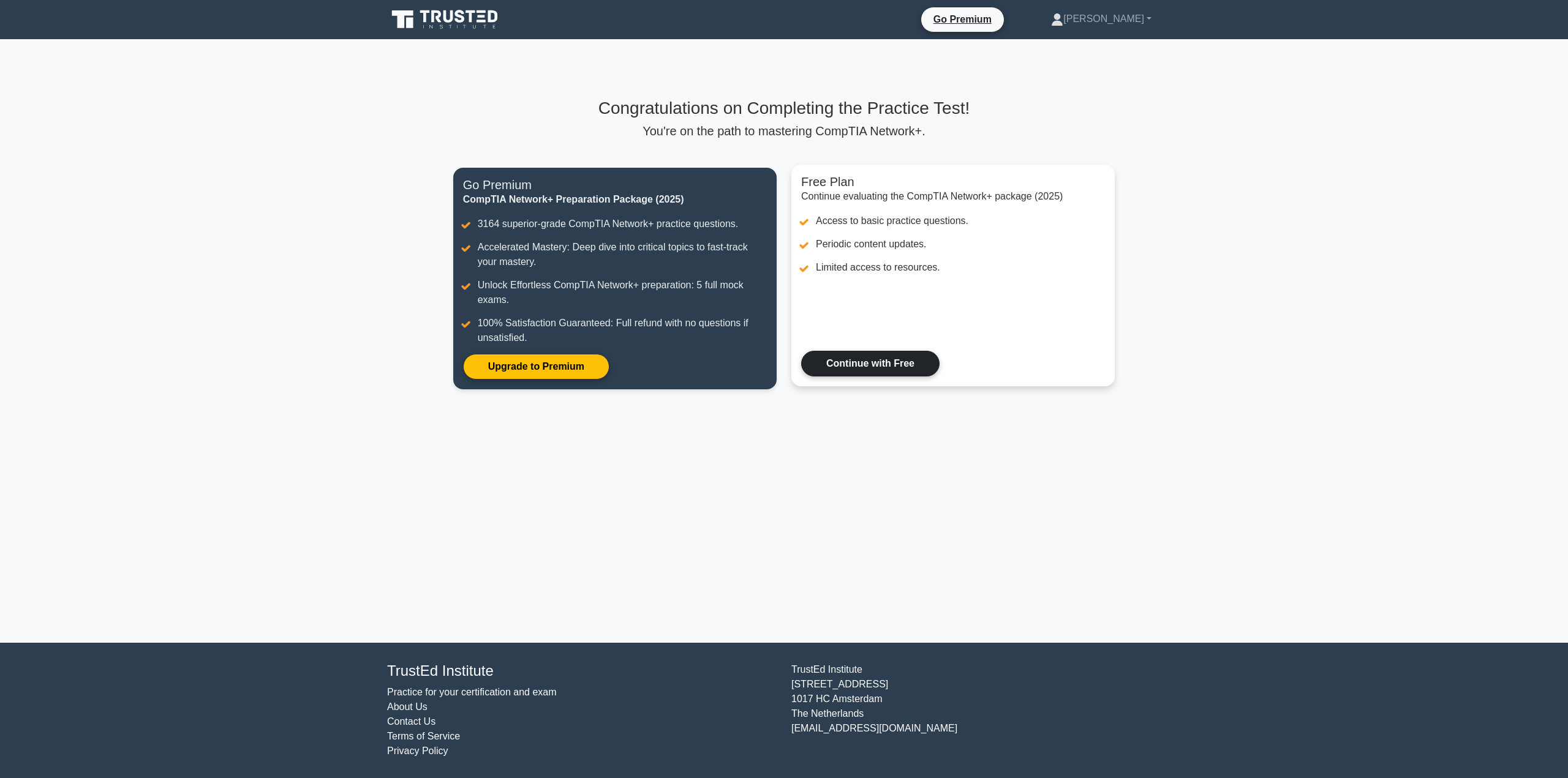
click at [889, 365] on link "Continue with Free" at bounding box center [870, 363] width 138 height 26
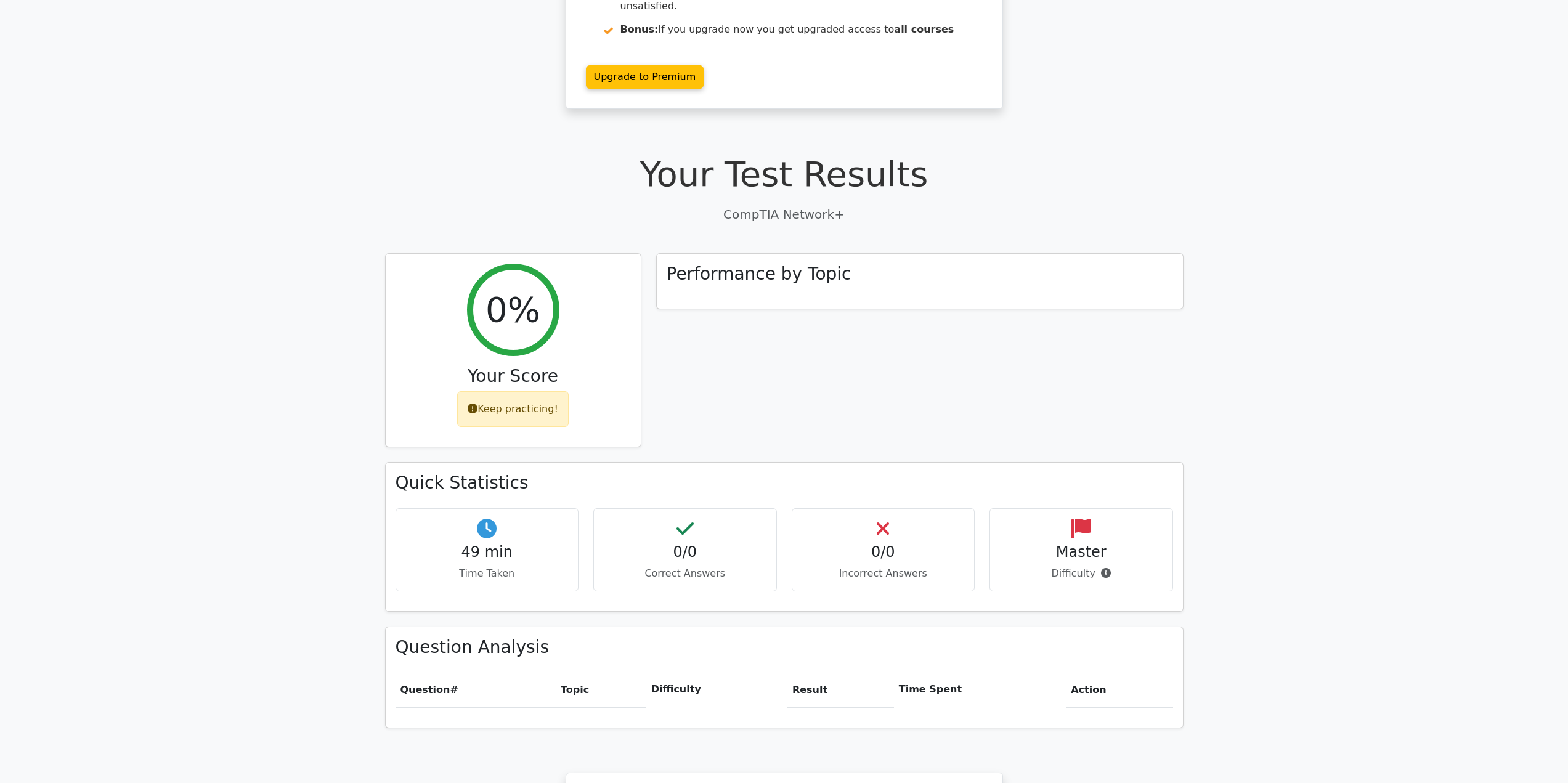
scroll to position [616, 0]
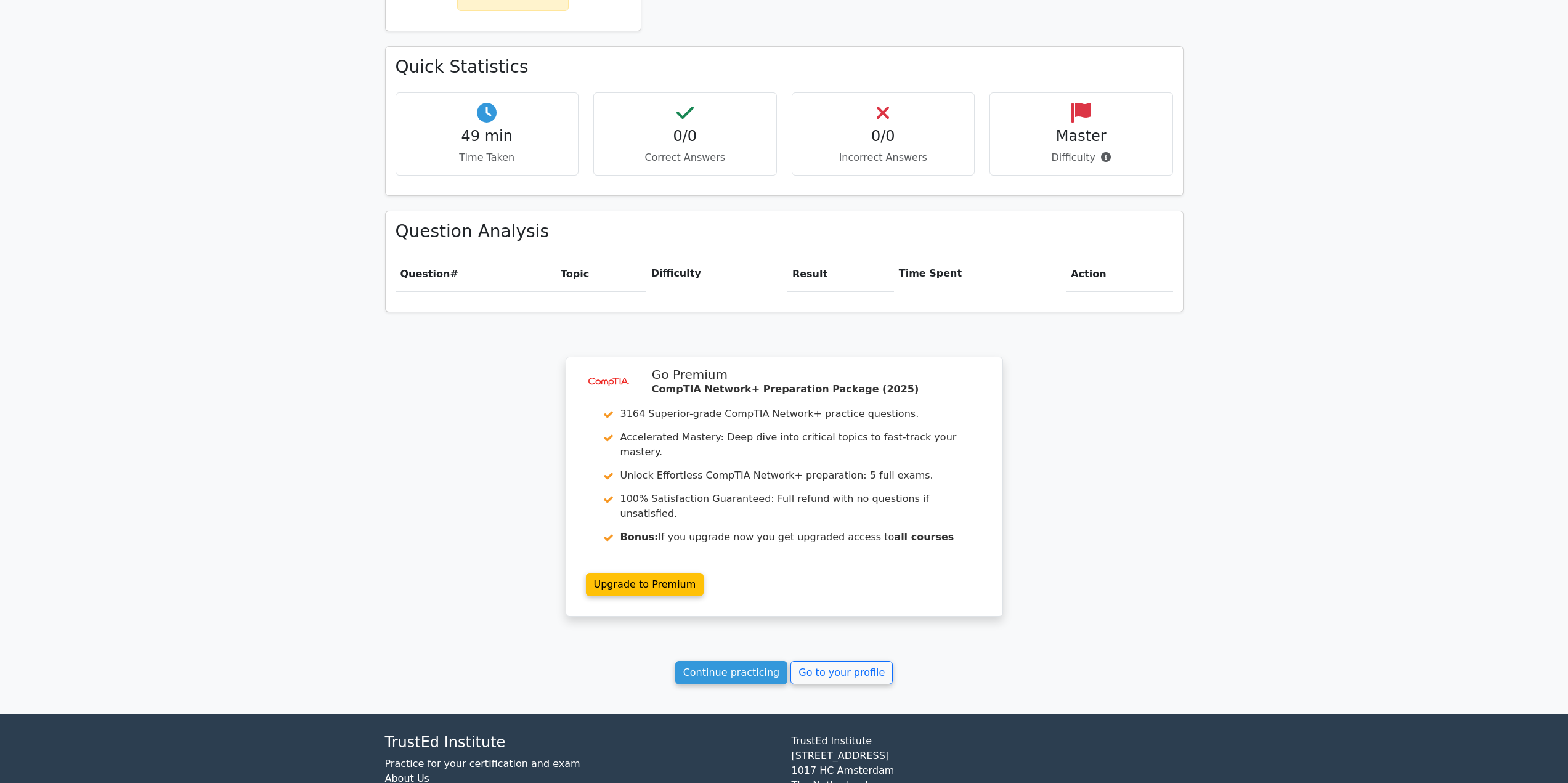
click at [824, 642] on div "Your Test Results CompTIA Network+ 0% Your Score Keep practicing! Performance b…" at bounding box center [784, 210] width 813 height 1006
click at [830, 661] on link "Go to your profile" at bounding box center [841, 673] width 102 height 23
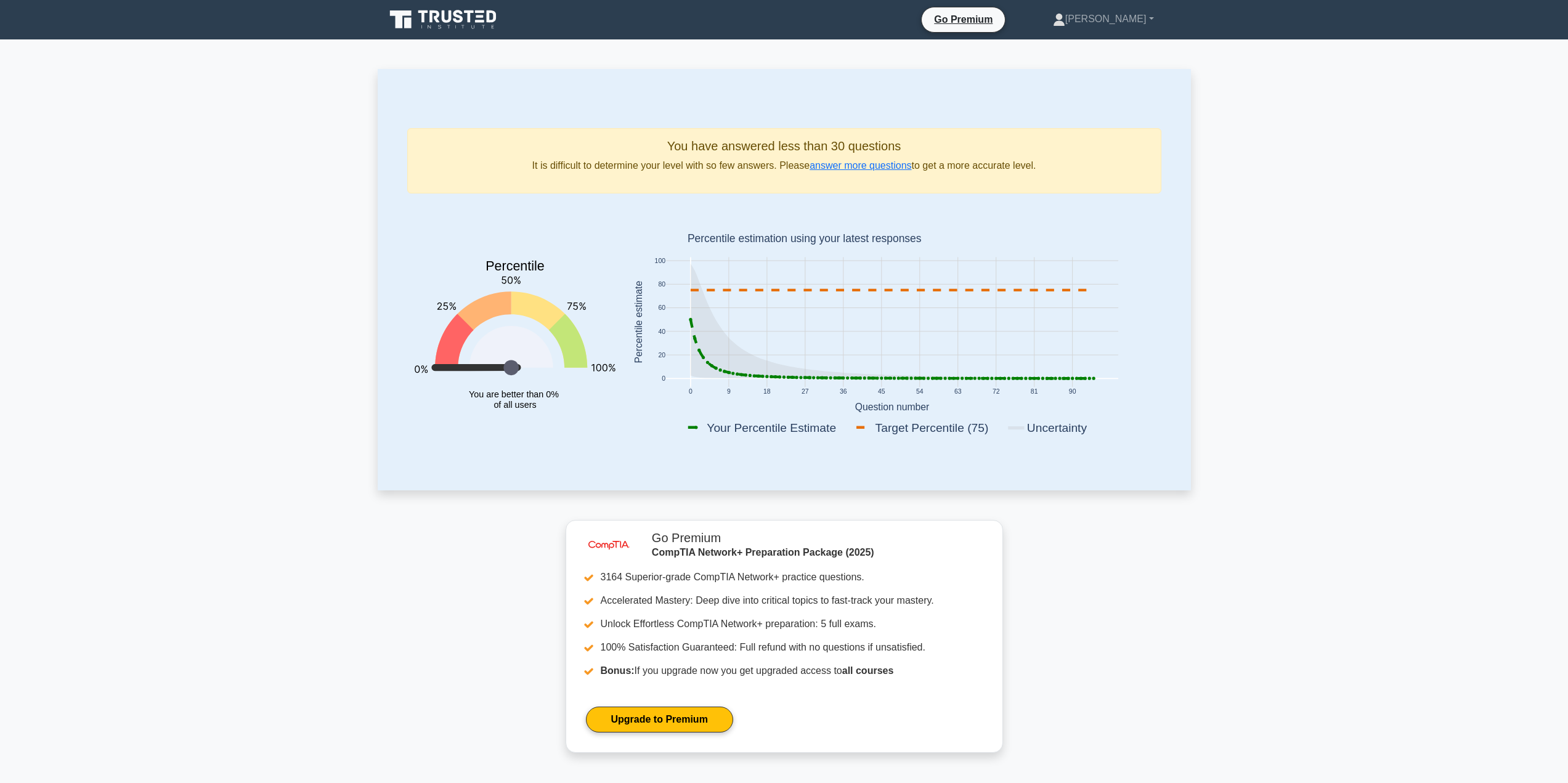
click at [696, 290] on icon at bounding box center [892, 290] width 403 height 0
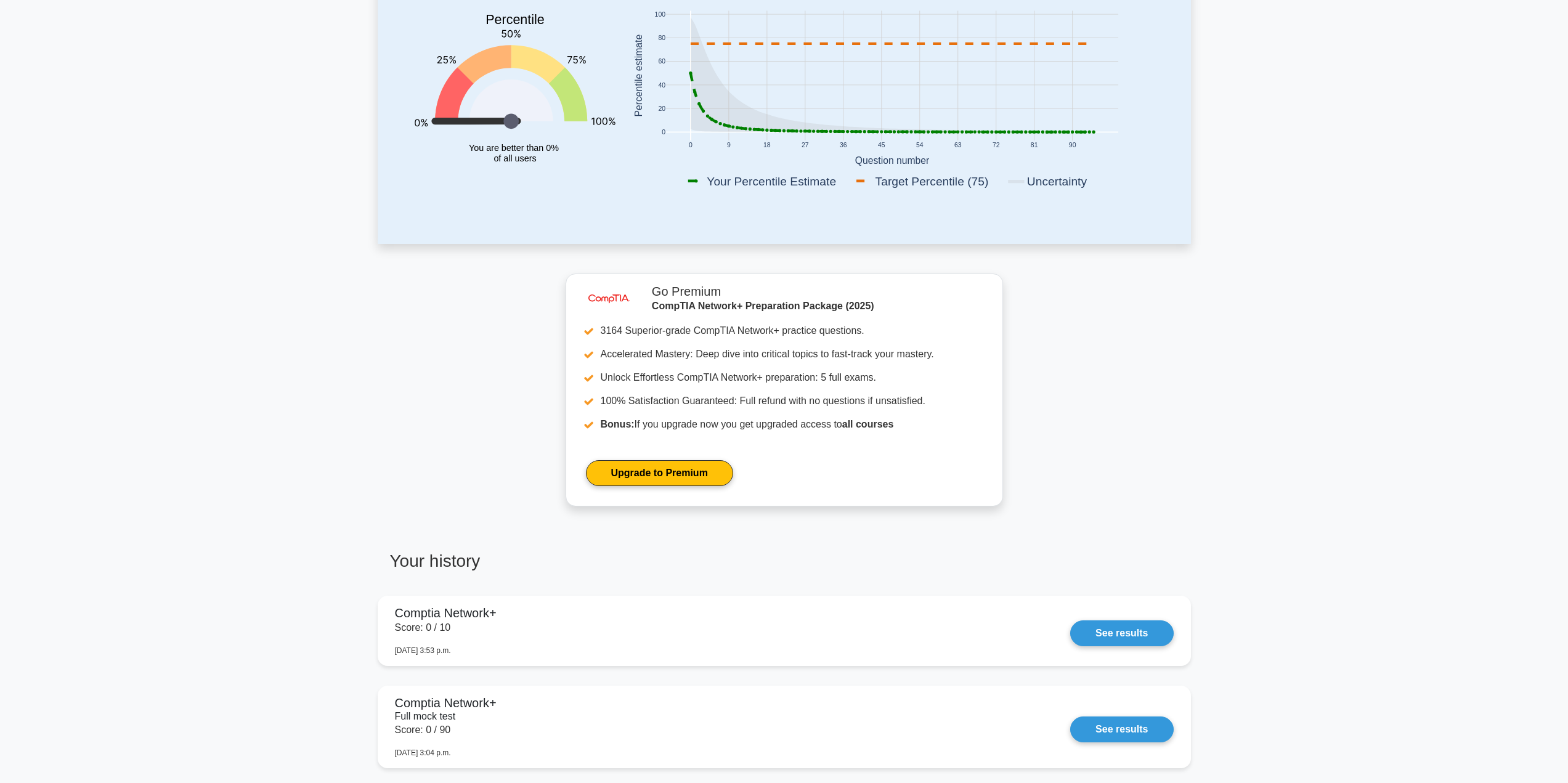
scroll to position [308, 0]
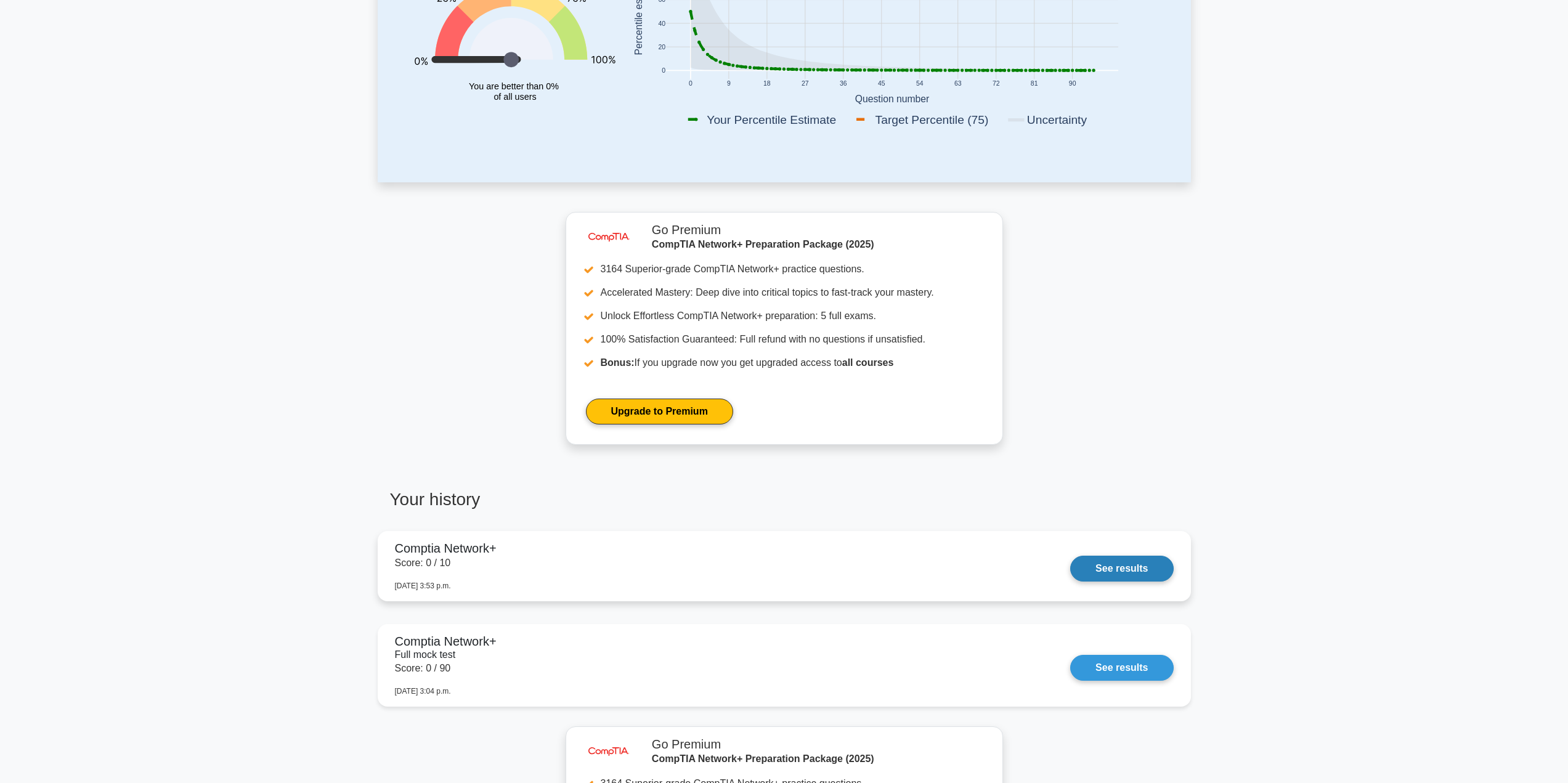
click at [1070, 556] on link "See results" at bounding box center [1121, 568] width 102 height 26
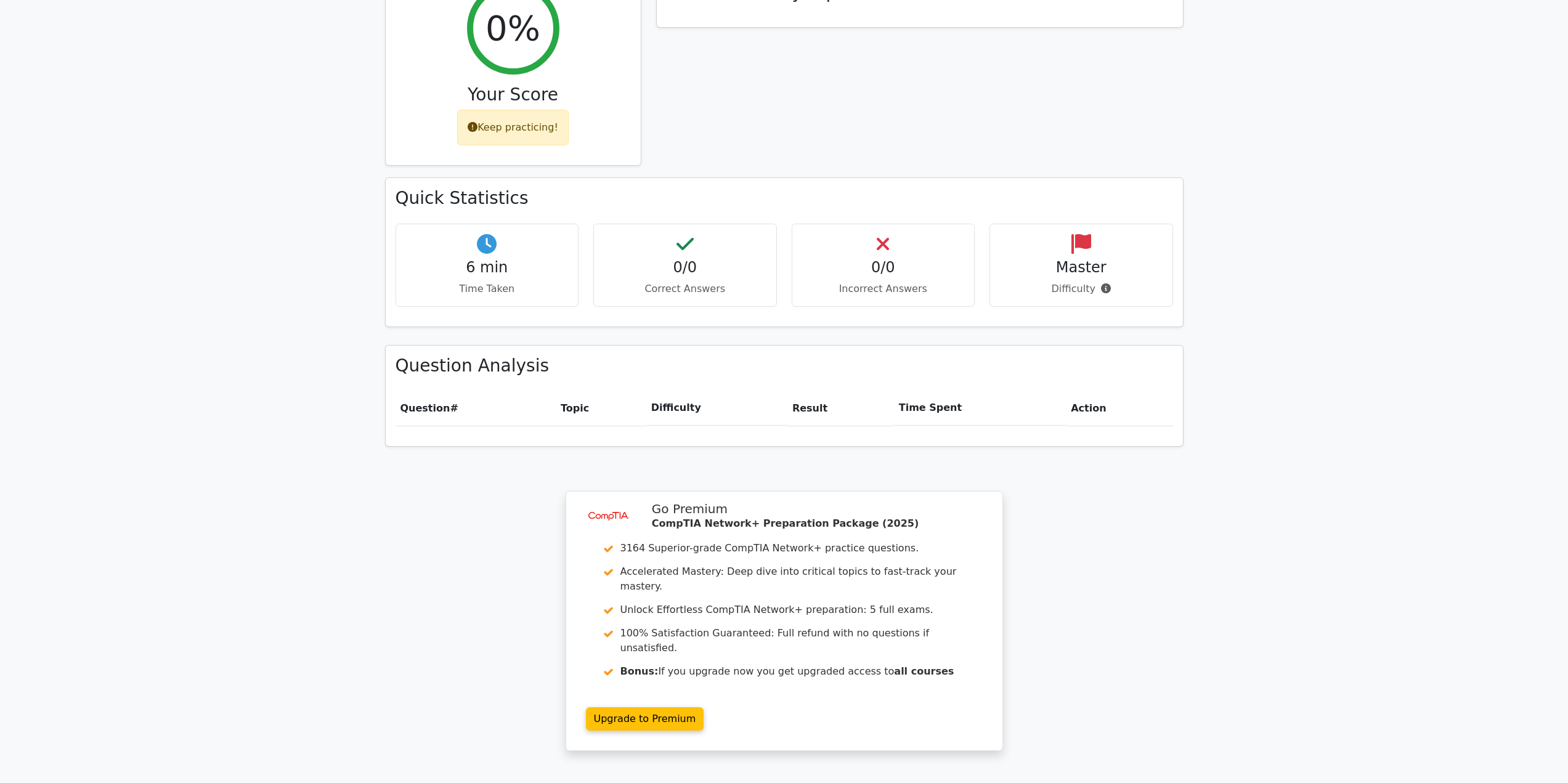
scroll to position [634, 0]
